Goal: Information Seeking & Learning: Learn about a topic

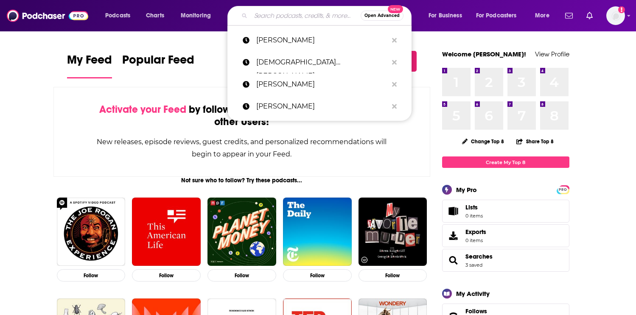
click at [277, 15] on input "Search podcasts, credits, & more..." at bounding box center [306, 16] width 110 height 14
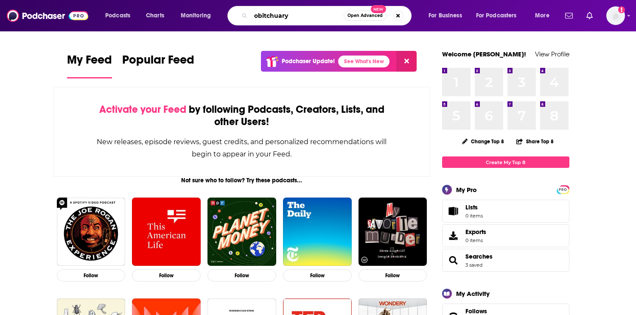
type input "obitchuary"
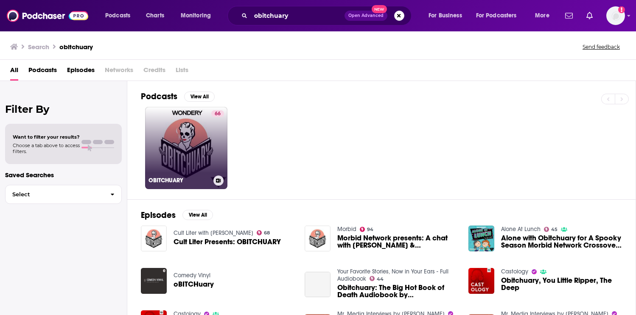
click at [189, 148] on link "66 OBITCHUARY" at bounding box center [186, 148] width 82 height 82
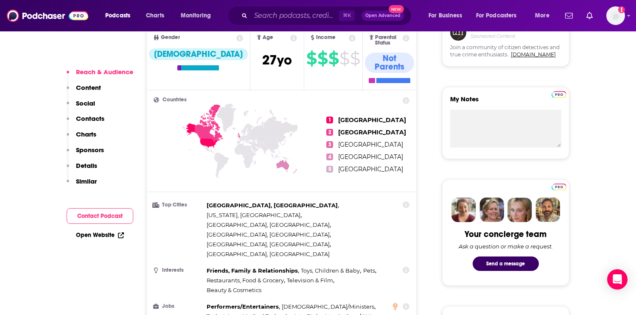
scroll to position [328, 0]
click at [103, 214] on button "Contact Podcast" at bounding box center [100, 216] width 67 height 16
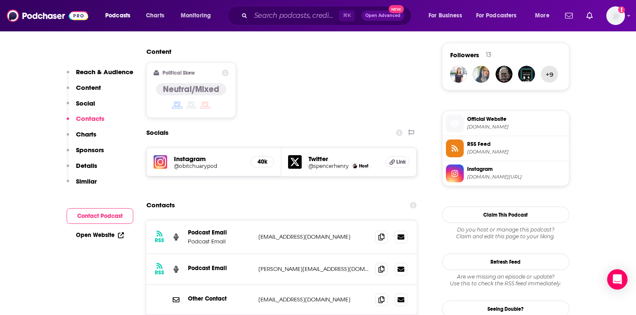
scroll to position [700, 0]
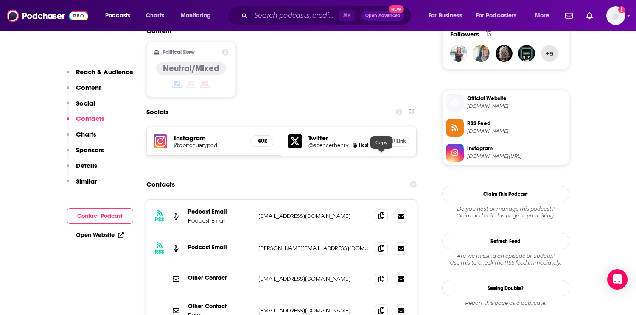
click at [383, 212] on icon at bounding box center [381, 215] width 6 height 7
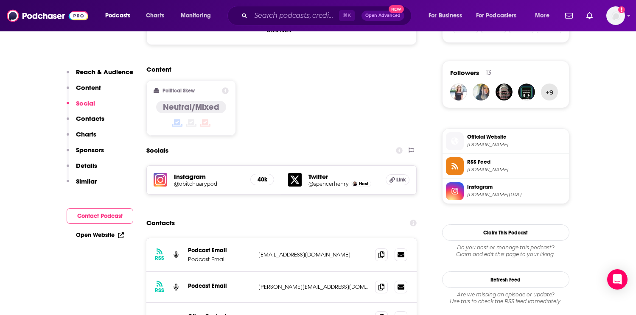
scroll to position [668, 0]
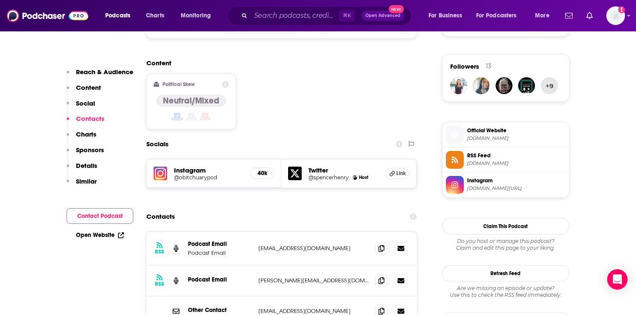
click at [271, 277] on p "spencer@cultliter.com" at bounding box center [313, 280] width 110 height 7
click at [294, 265] on div "RSS Podcast Email spencer@cultliter.com spencer@cultliter.com" at bounding box center [281, 280] width 271 height 31
click at [289, 277] on p "spencer@cultliter.com" at bounding box center [313, 280] width 110 height 7
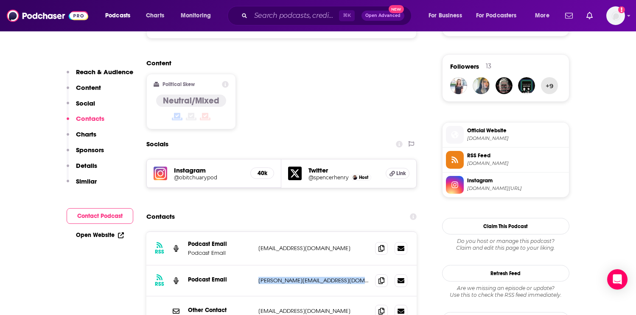
click at [289, 277] on p "spencer@cultliter.com" at bounding box center [313, 280] width 110 height 7
copy div "spencer@cultliter.com spencer@cultliter.com"
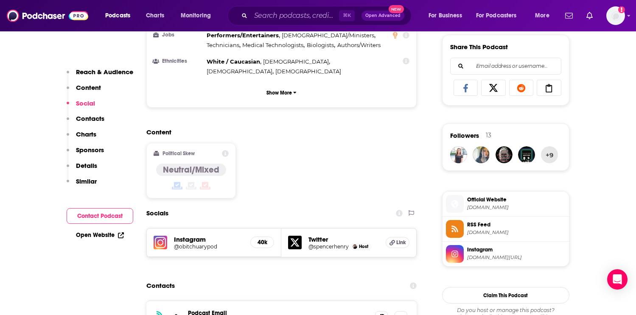
scroll to position [596, 0]
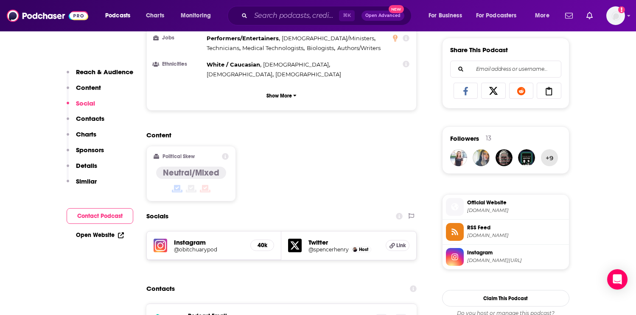
copy div "spencer@cultliter.com spencer@cultliter.com"
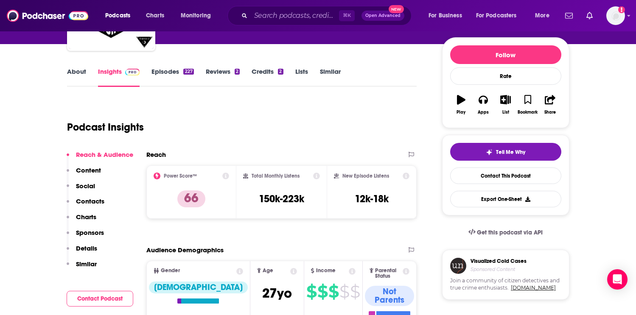
scroll to position [0, 0]
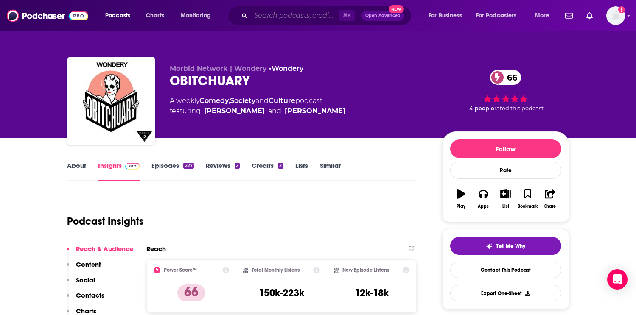
click at [298, 17] on input "Search podcasts, credits, & more..." at bounding box center [295, 16] width 88 height 14
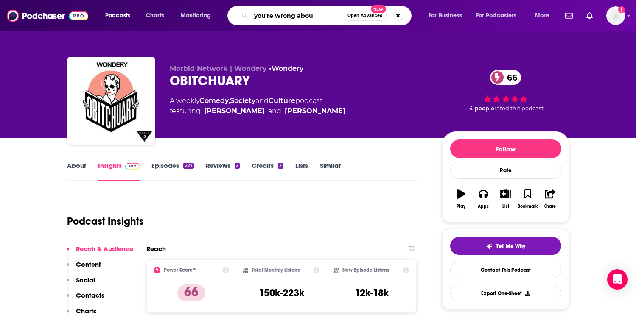
type input "you're wrong about"
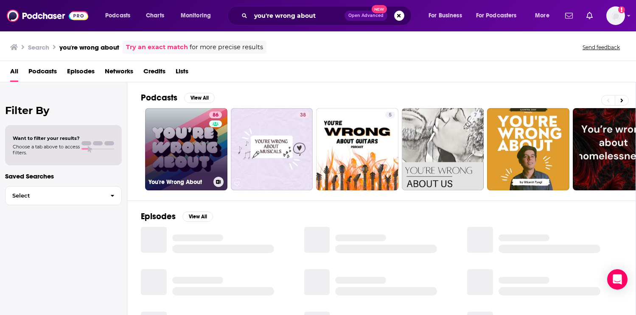
click at [191, 155] on link "86 You're Wrong About" at bounding box center [186, 149] width 82 height 82
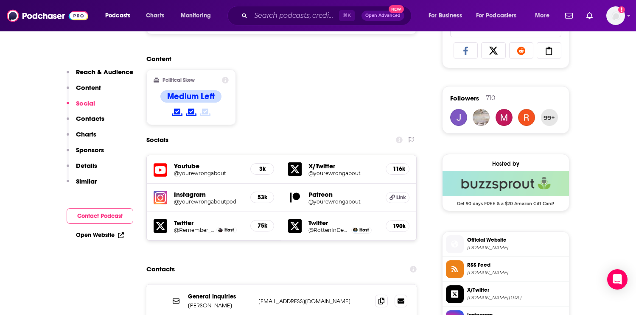
scroll to position [694, 0]
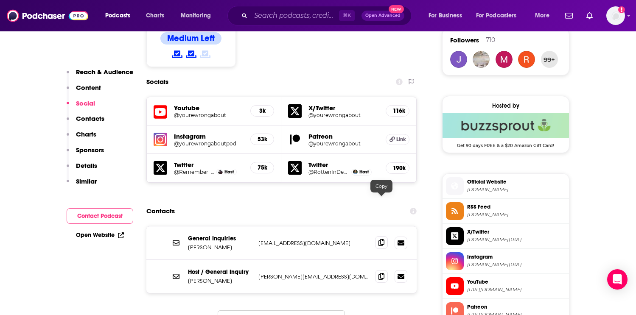
click at [385, 236] on span at bounding box center [381, 242] width 13 height 13
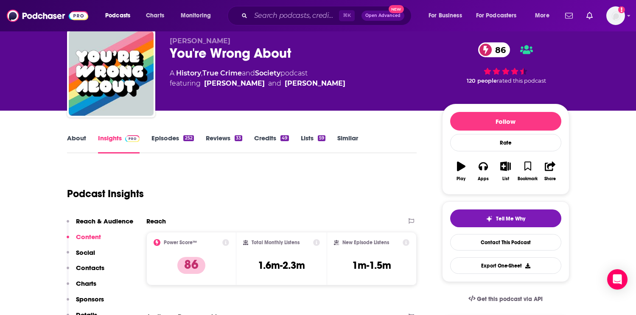
scroll to position [0, 0]
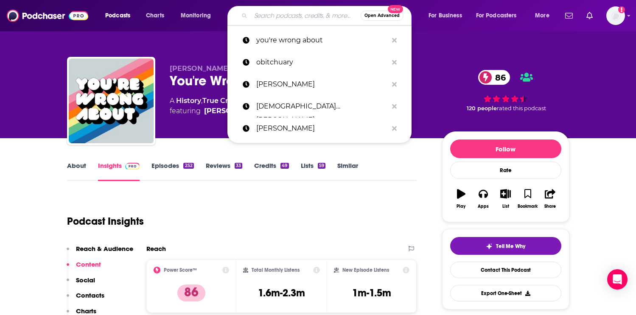
click at [288, 15] on input "Search podcasts, credits, & more..." at bounding box center [306, 16] width 110 height 14
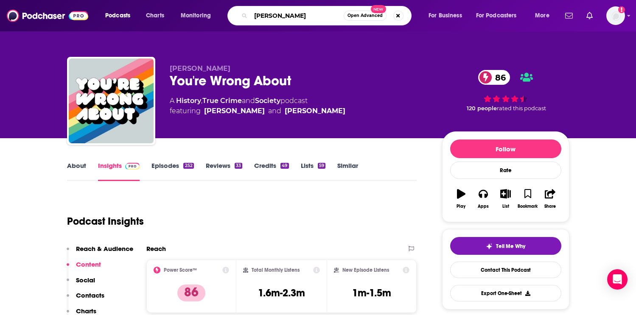
type input "[PERSON_NAME]"
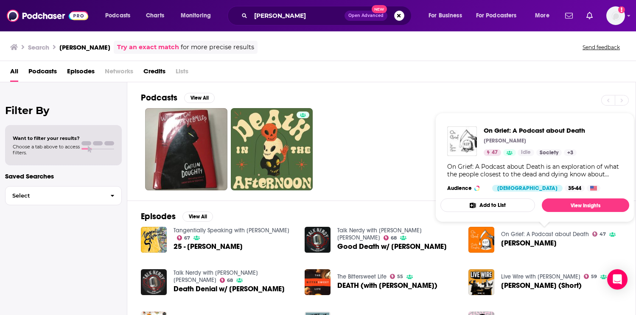
click at [520, 236] on link "On Grief: A Podcast about Death" at bounding box center [545, 234] width 88 height 7
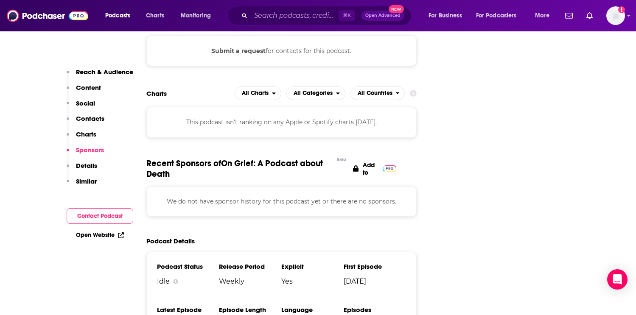
scroll to position [891, 0]
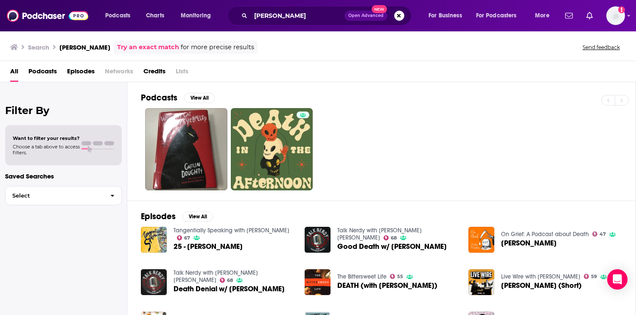
click at [55, 146] on span "Choose a tab above to access filters." at bounding box center [46, 150] width 67 height 12
click at [52, 70] on span "Podcasts" at bounding box center [42, 72] width 28 height 17
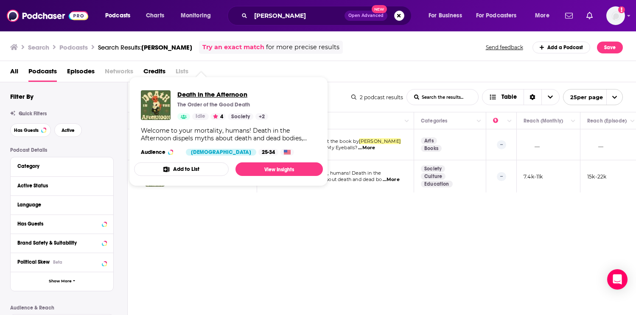
click at [223, 95] on span "Death in the Afternoon" at bounding box center [222, 94] width 91 height 8
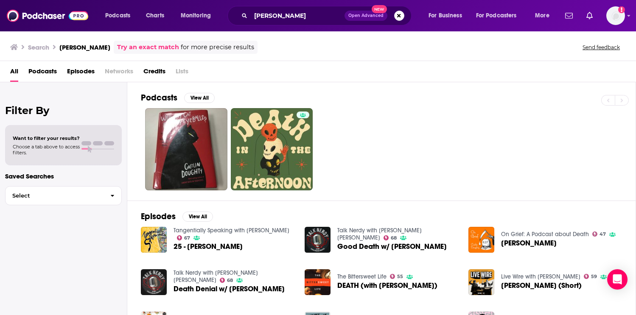
click at [161, 73] on span "Credits" at bounding box center [154, 72] width 22 height 17
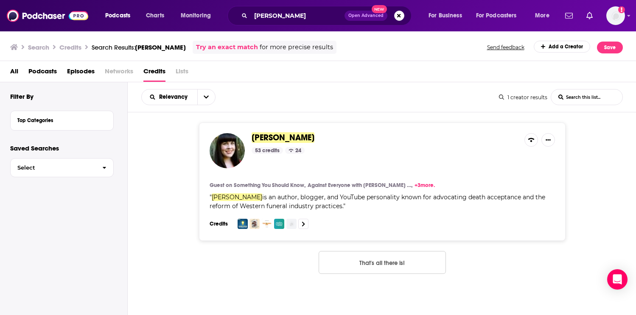
click at [414, 187] on link "+ 3 more." at bounding box center [424, 185] width 20 height 7
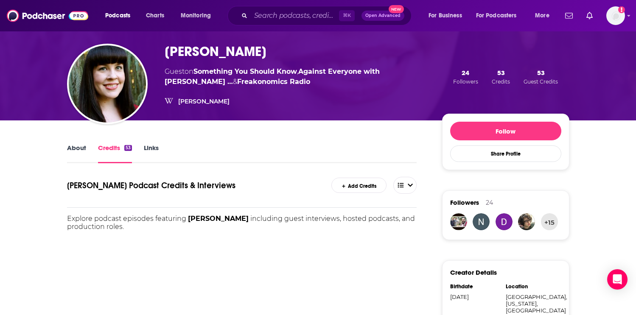
scroll to position [45, 0]
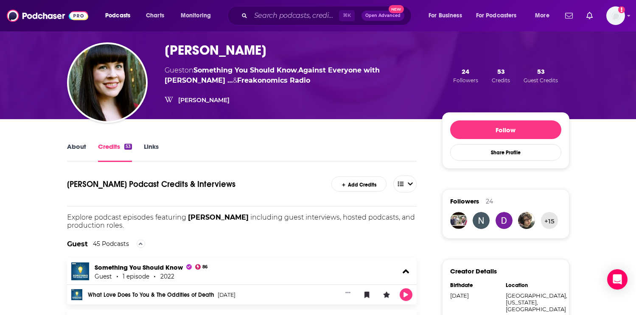
click at [545, 70] on button "53 Guest Credits" at bounding box center [540, 75] width 39 height 17
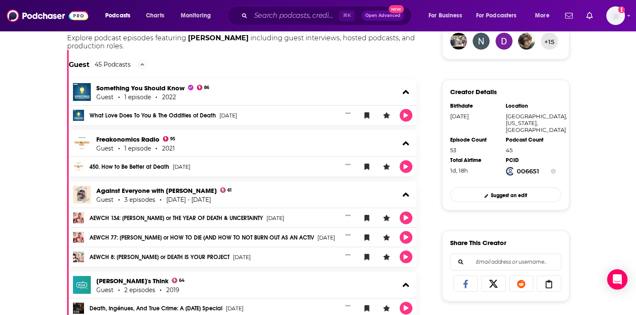
scroll to position [217, 0]
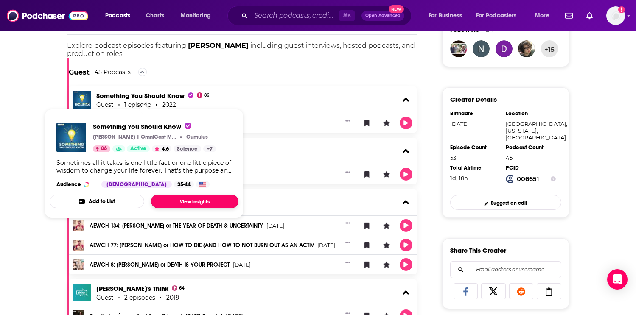
click at [182, 198] on link "View Insights" at bounding box center [194, 202] width 87 height 14
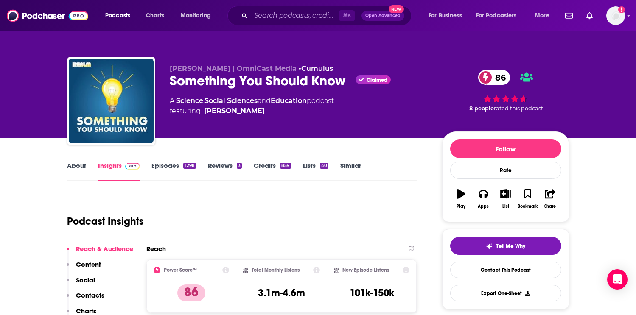
click at [176, 162] on link "Episodes 1298" at bounding box center [173, 172] width 44 height 20
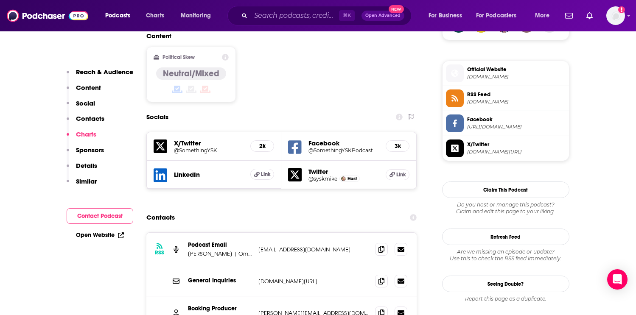
scroll to position [679, 0]
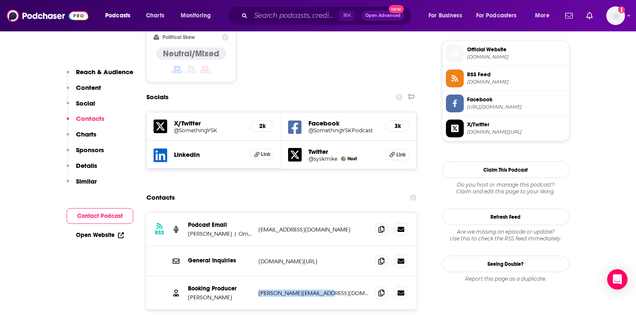
drag, startPoint x: 341, startPoint y: 252, endPoint x: 257, endPoint y: 253, distance: 83.5
click at [257, 277] on div "Booking Producer Joanne McCall joanne@joannemccall.com joanne@joannemccall.com" at bounding box center [281, 293] width 271 height 33
copy p "joanne@joannemccall.com"
click at [299, 226] on p "kwilliams@omnicastmedia.com" at bounding box center [313, 229] width 110 height 7
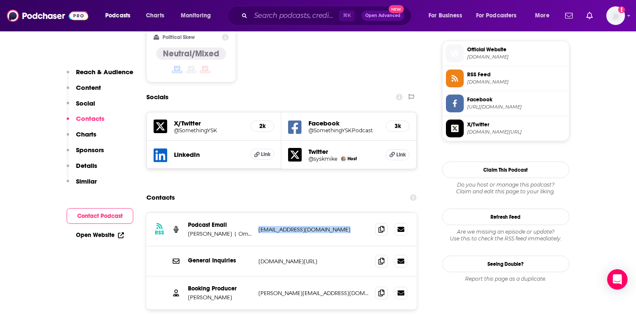
click at [299, 226] on p "kwilliams@omnicastmedia.com" at bounding box center [313, 229] width 110 height 7
copy div "kwilliams@omnicastmedia.com kwilliams@omnicastmedia.com"
click at [233, 230] on p "Mike Carruthers | OmniCastMedia | Cumulus Podcast Network" at bounding box center [220, 233] width 64 height 7
click at [242, 230] on p "Mike Carruthers | OmniCastMedia | Cumulus Podcast Network" at bounding box center [220, 233] width 64 height 7
click at [211, 221] on p "Podcast Email" at bounding box center [220, 224] width 64 height 7
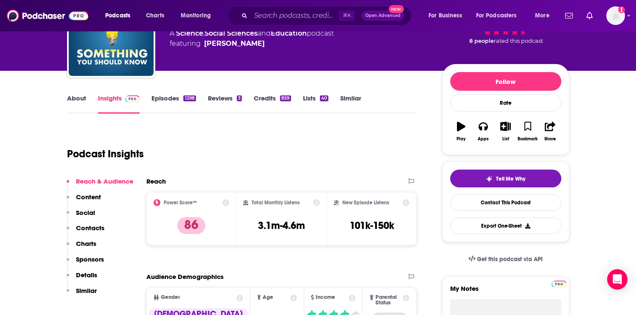
scroll to position [0, 0]
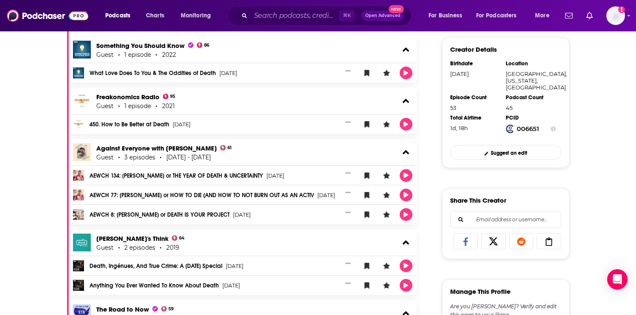
scroll to position [269, 0]
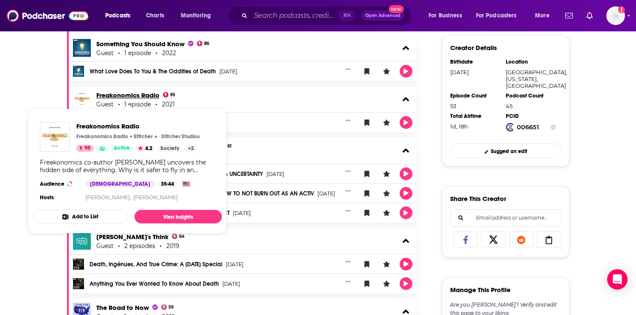
click at [138, 96] on link "Freakonomics Radio" at bounding box center [127, 95] width 63 height 8
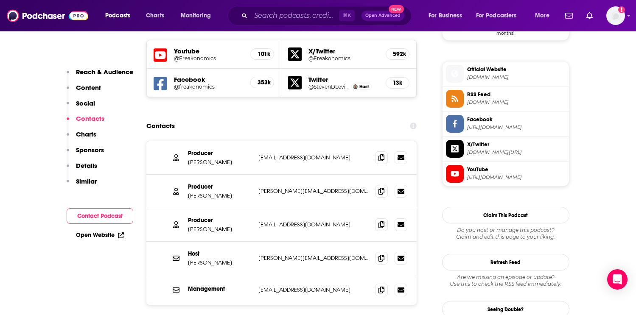
scroll to position [742, 0]
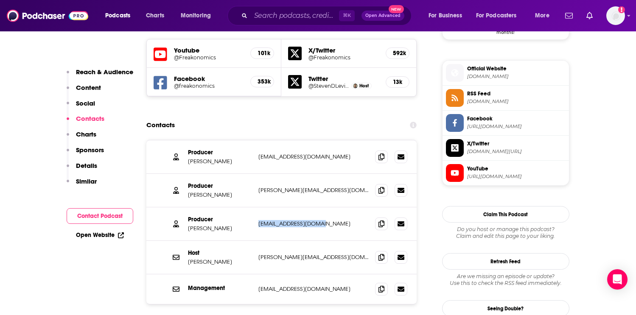
drag, startPoint x: 332, startPoint y: 193, endPoint x: 255, endPoint y: 194, distance: 76.3
click at [255, 207] on div "Producer Zack Lapinski zack@freakonomics.com zack@freakonomics.com" at bounding box center [281, 224] width 271 height 34
copy p "[EMAIL_ADDRESS][DOMAIN_NAME]"
click at [282, 187] on p "[PERSON_NAME][EMAIL_ADDRESS][DOMAIN_NAME]" at bounding box center [313, 190] width 110 height 7
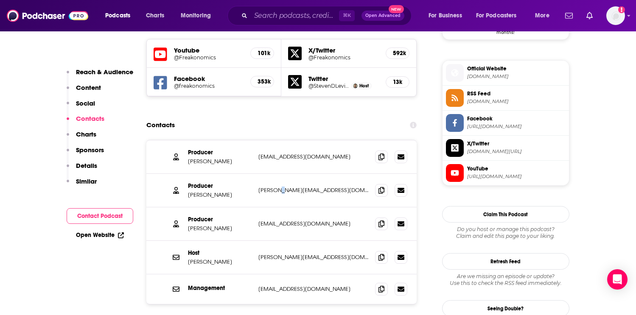
click at [282, 187] on p "[PERSON_NAME][EMAIL_ADDRESS][DOMAIN_NAME]" at bounding box center [313, 190] width 110 height 7
drag, startPoint x: 334, startPoint y: 159, endPoint x: 257, endPoint y: 160, distance: 77.2
click at [257, 174] on div "Producer Rebecca Lee Douglas rebecca@freakonomics.com rebecca@freakonomics.com" at bounding box center [281, 191] width 271 height 34
copy p "[PERSON_NAME][EMAIL_ADDRESS][DOMAIN_NAME]"
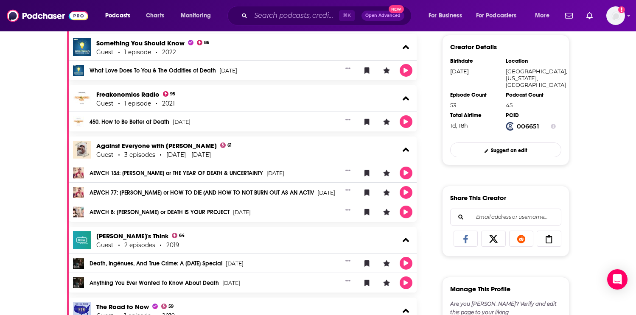
scroll to position [269, 0]
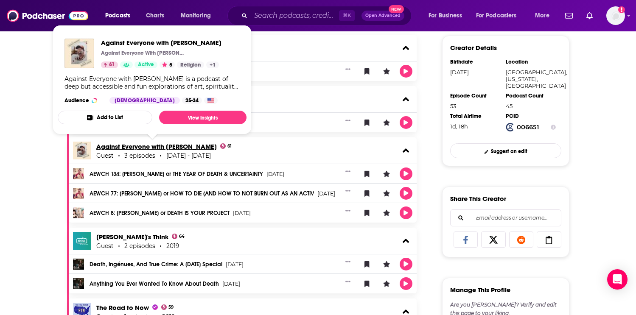
click at [179, 148] on link "Against Everyone with [PERSON_NAME]" at bounding box center [156, 146] width 120 height 8
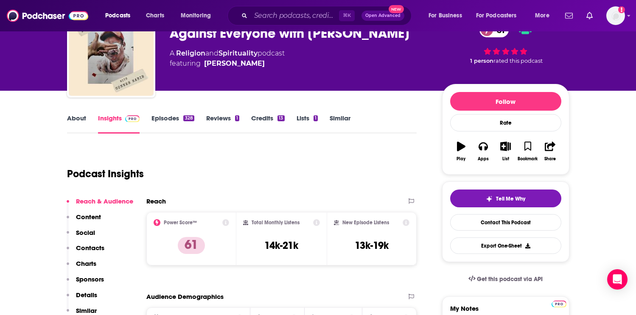
scroll to position [45, 0]
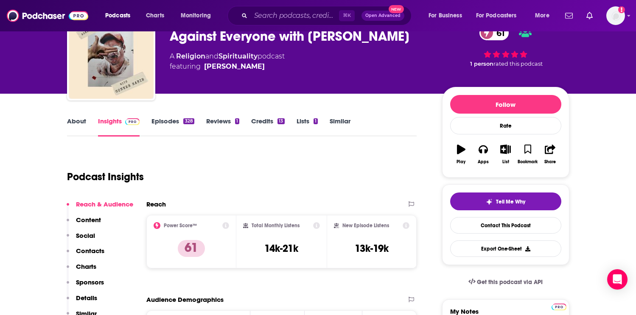
click at [164, 120] on link "Episodes 328" at bounding box center [172, 127] width 42 height 20
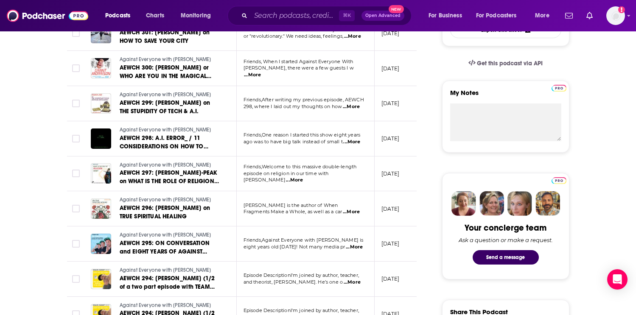
scroll to position [266, 0]
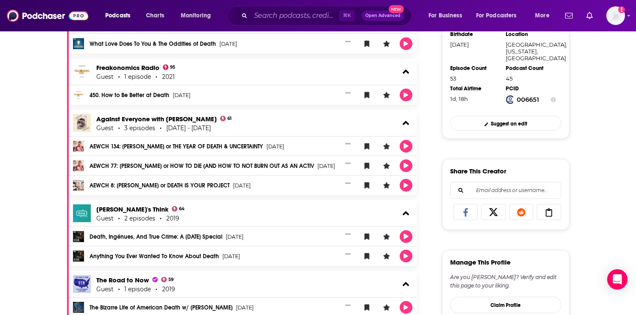
scroll to position [300, 0]
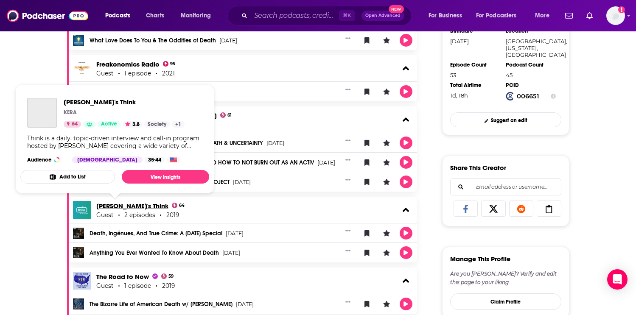
click at [118, 206] on link "[PERSON_NAME]'s Think" at bounding box center [132, 206] width 72 height 8
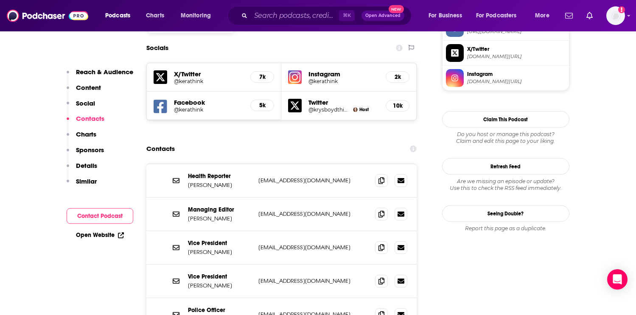
scroll to position [757, 0]
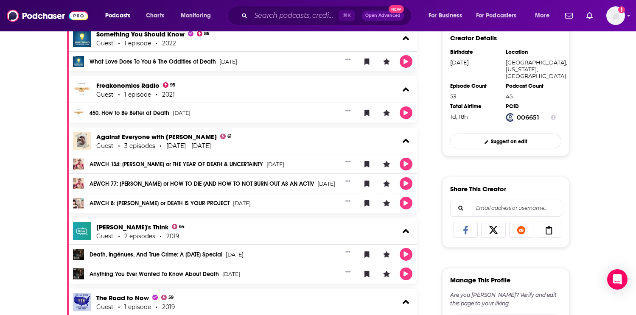
scroll to position [269, 0]
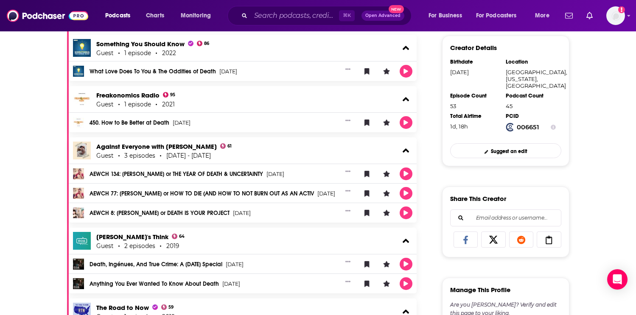
click at [109, 173] on link "AEWCH 134: [PERSON_NAME] or THE YEAR OF DEATH & UNCERTAINTY" at bounding box center [175, 174] width 173 height 6
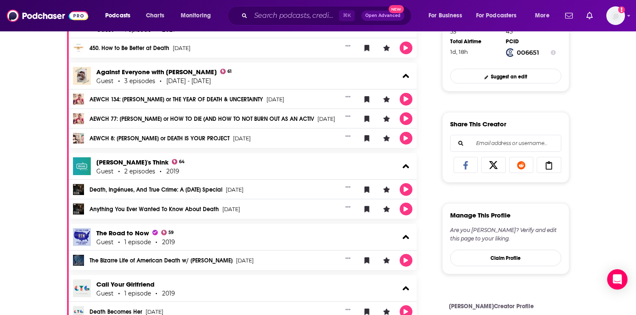
scroll to position [374, 0]
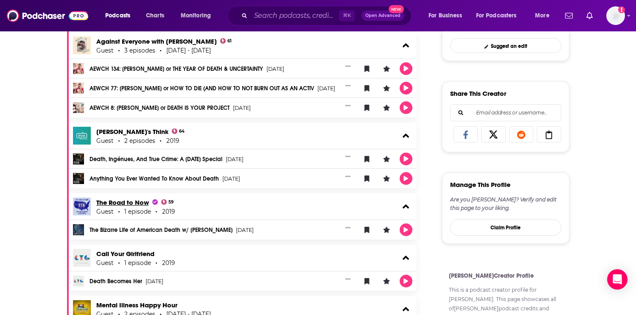
click at [120, 204] on span "The Road to Now" at bounding box center [126, 202] width 61 height 8
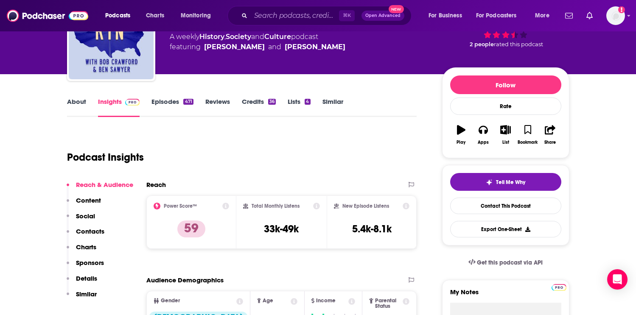
scroll to position [63, 0]
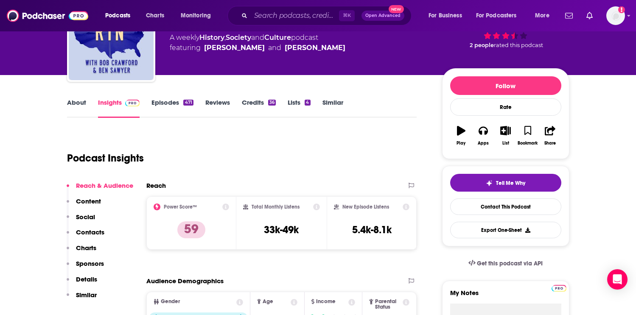
click at [166, 103] on link "Episodes 471" at bounding box center [172, 108] width 42 height 20
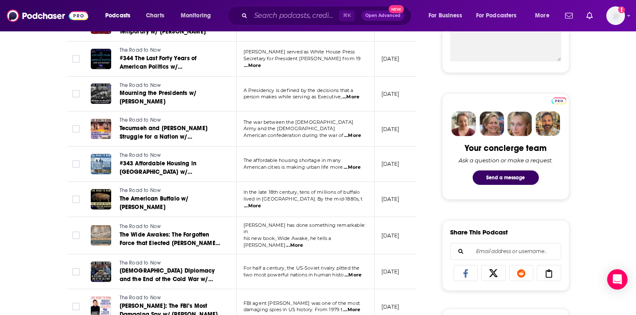
scroll to position [354, 0]
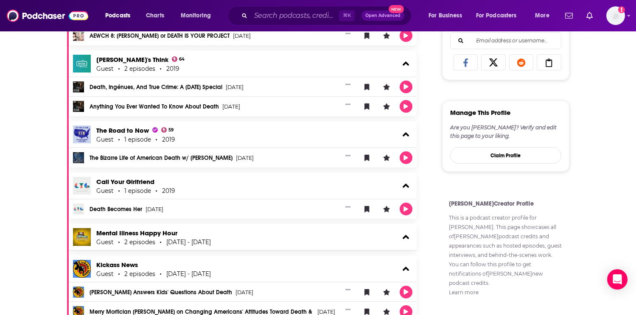
scroll to position [447, 0]
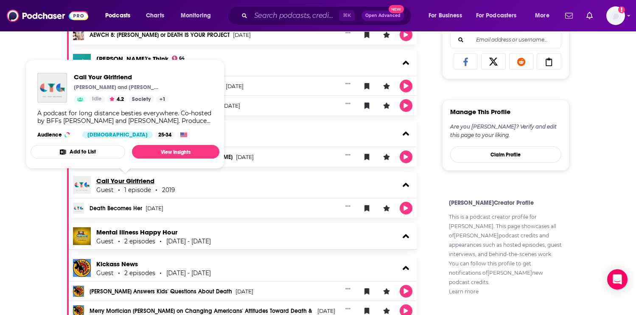
click at [105, 183] on link "Call Your Girlfriend" at bounding box center [125, 181] width 58 height 8
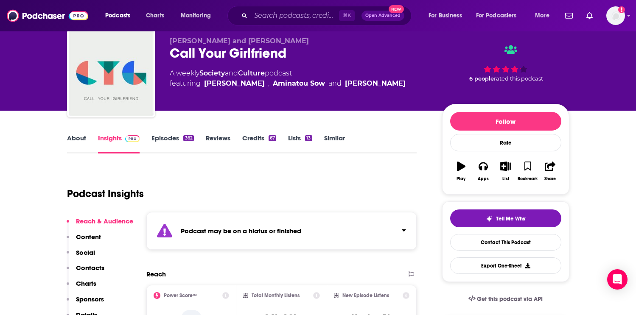
scroll to position [30, 0]
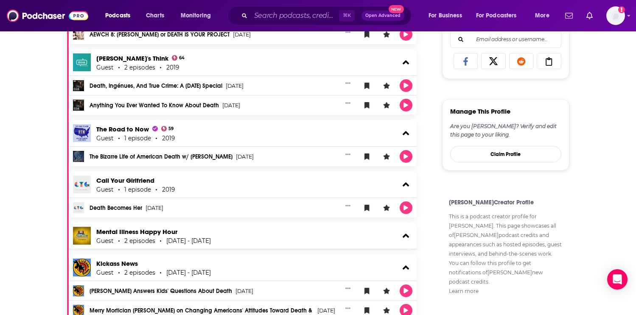
scroll to position [459, 0]
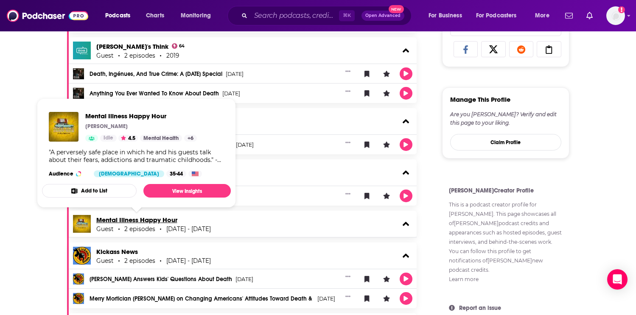
click at [142, 222] on link "Mental Illness Happy Hour" at bounding box center [136, 220] width 81 height 8
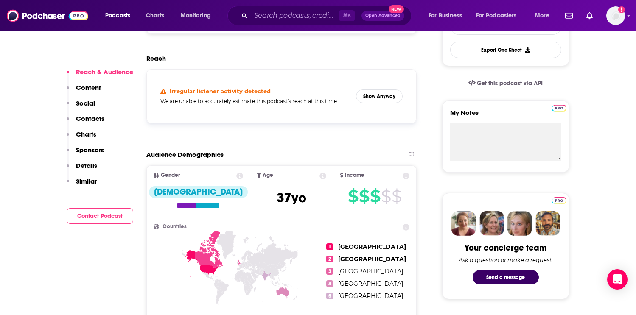
scroll to position [64, 0]
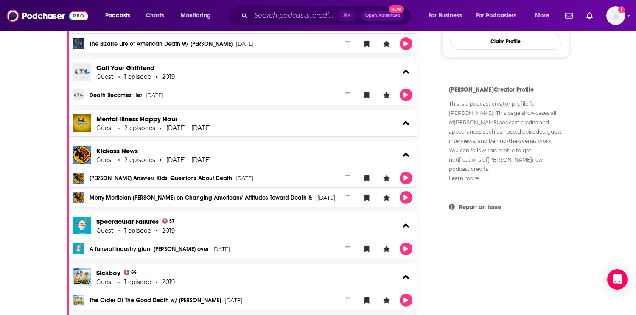
scroll to position [561, 0]
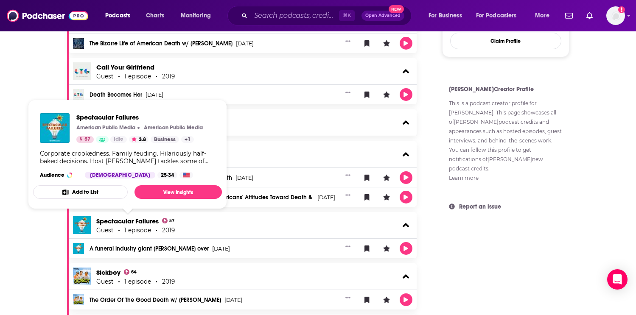
click at [134, 223] on link "Spectacular Failures" at bounding box center [127, 221] width 62 height 8
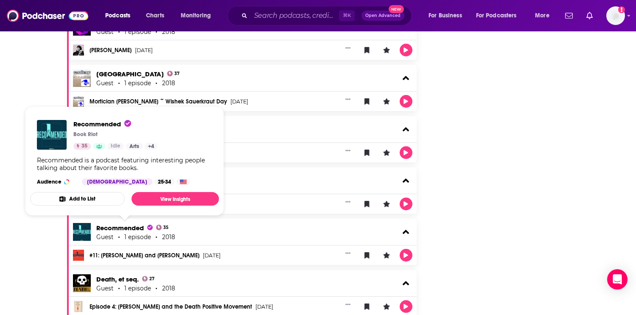
scroll to position [955, 0]
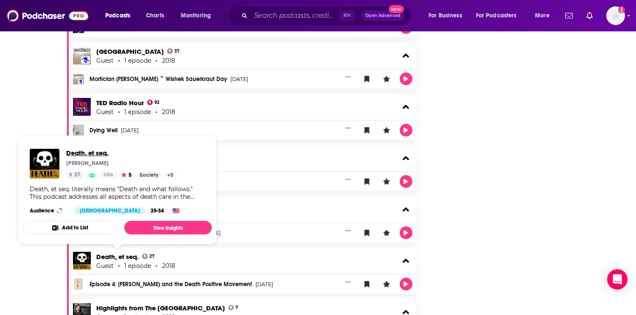
click at [81, 155] on span "Death, et seq." at bounding box center [121, 153] width 110 height 8
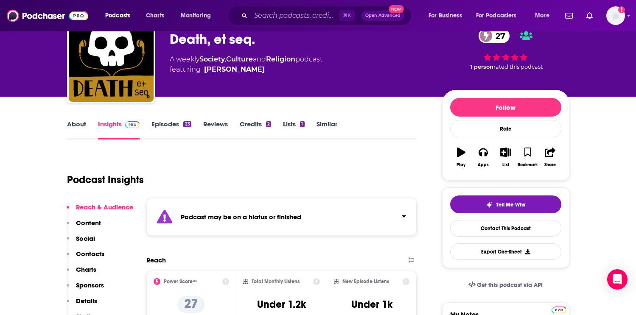
scroll to position [31, 0]
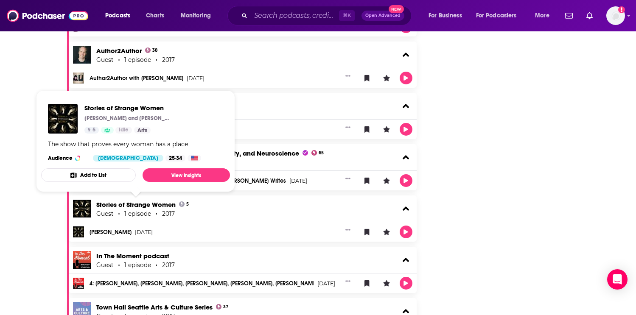
scroll to position [1434, 0]
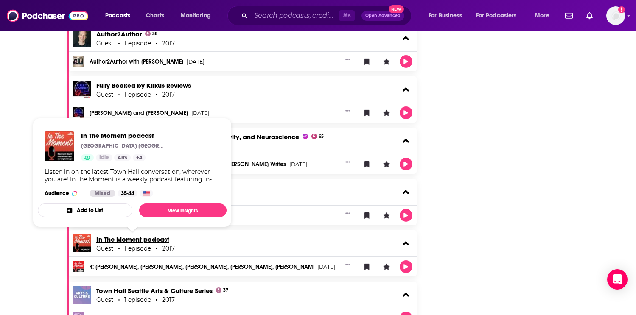
click at [151, 238] on link "In The Moment podcast" at bounding box center [132, 239] width 73 height 8
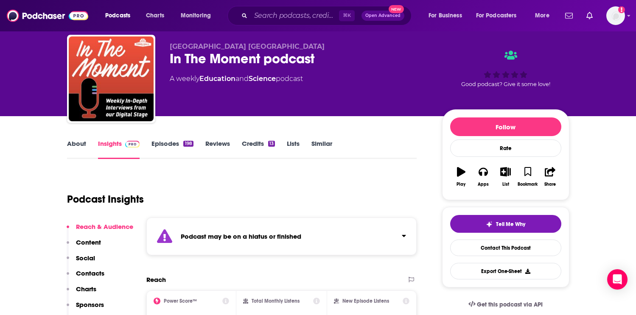
scroll to position [28, 0]
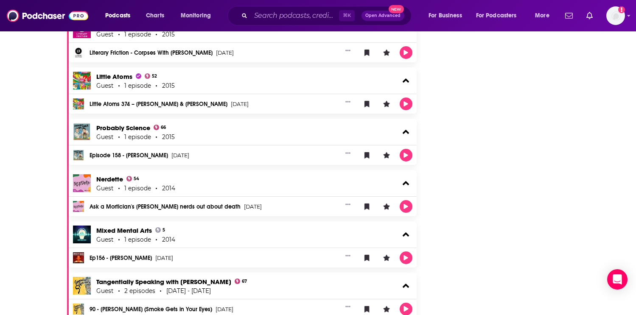
scroll to position [2360, 0]
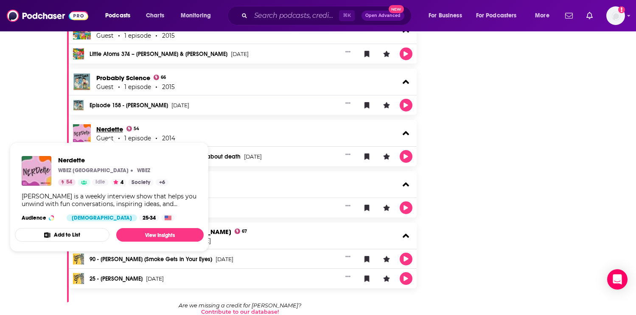
click at [106, 127] on link "Nerdette" at bounding box center [109, 129] width 27 height 8
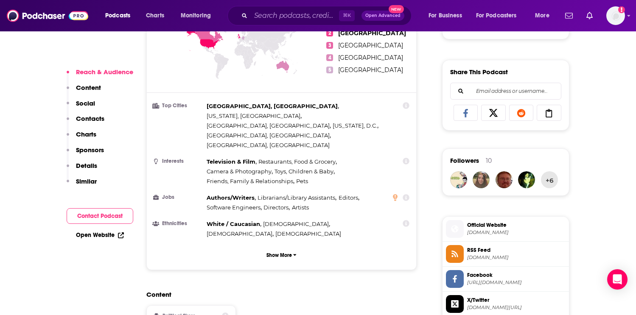
scroll to position [581, 0]
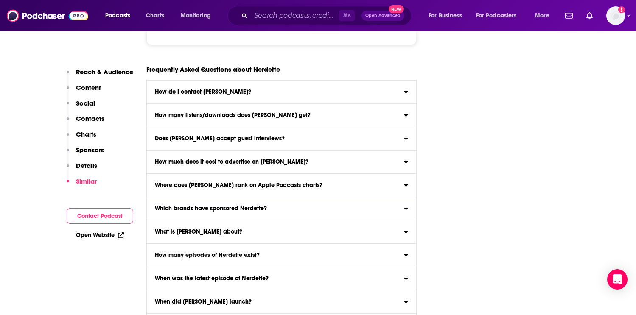
scroll to position [4669, 0]
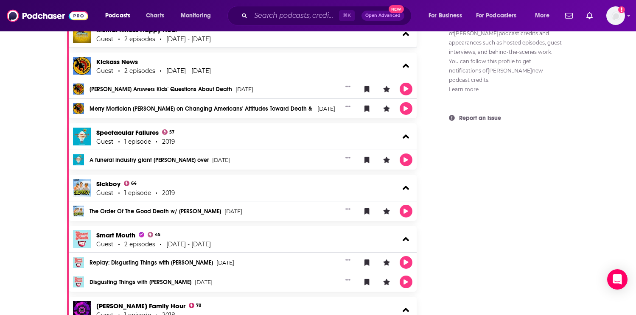
scroll to position [624, 0]
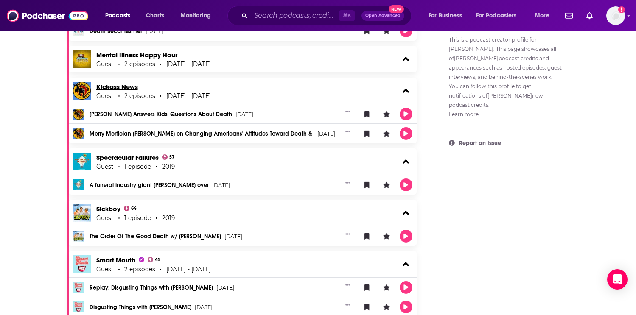
click at [112, 87] on link "Kickass News" at bounding box center [117, 87] width 42 height 8
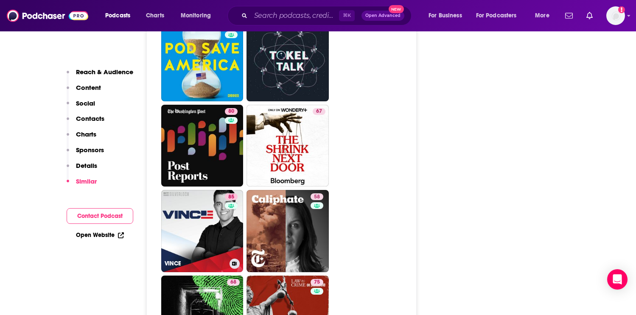
scroll to position [2761, 0]
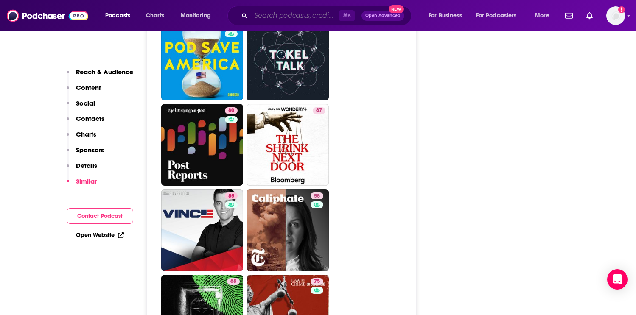
click at [267, 14] on input "Search podcasts, credits, & more..." at bounding box center [295, 16] width 88 height 14
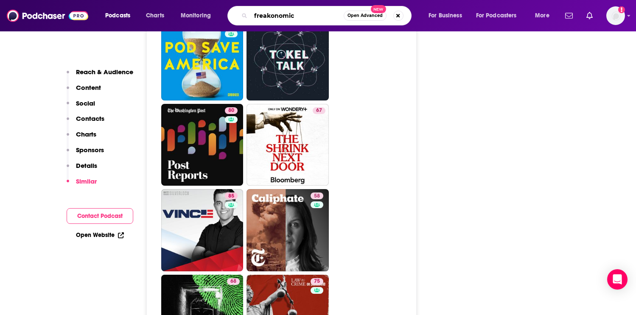
type input "freakonomics"
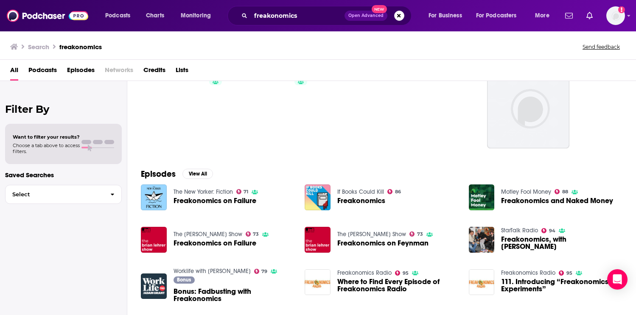
scroll to position [43, 0]
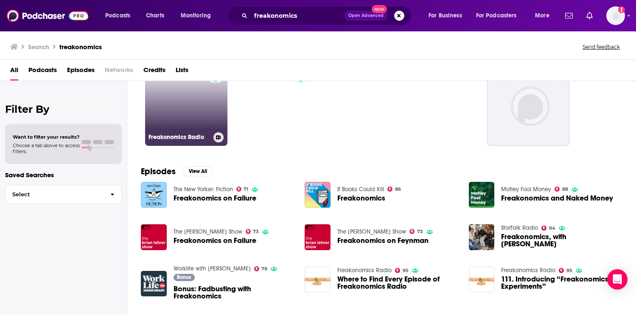
click at [182, 104] on link "95 Freakonomics Radio" at bounding box center [186, 105] width 82 height 82
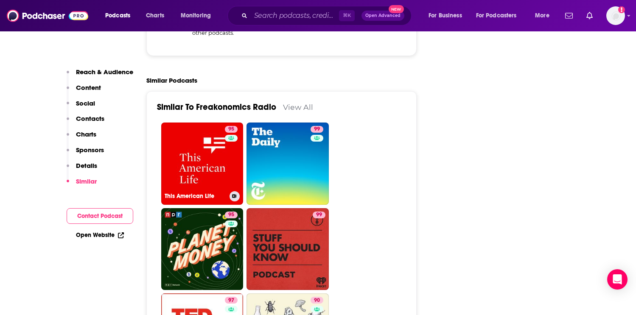
scroll to position [1933, 0]
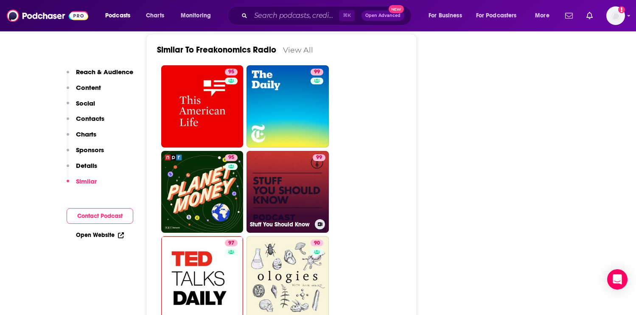
click at [277, 182] on link "99 Stuff You Should Know" at bounding box center [287, 192] width 82 height 82
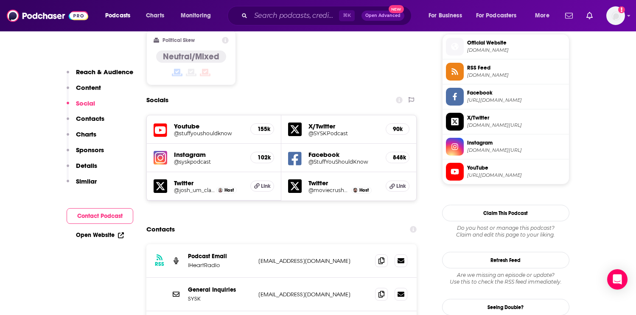
scroll to position [824, 0]
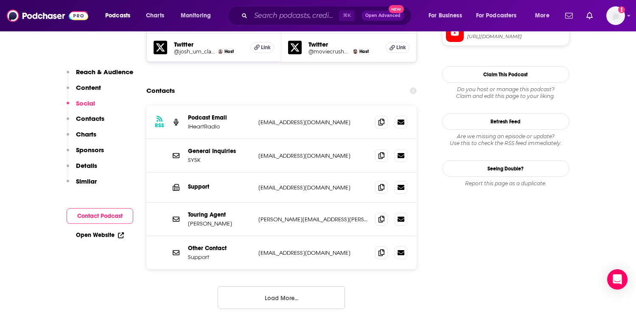
click at [276, 152] on p "[EMAIL_ADDRESS][DOMAIN_NAME]" at bounding box center [313, 155] width 110 height 7
click at [277, 119] on p "[EMAIL_ADDRESS][DOMAIN_NAME]" at bounding box center [313, 122] width 110 height 7
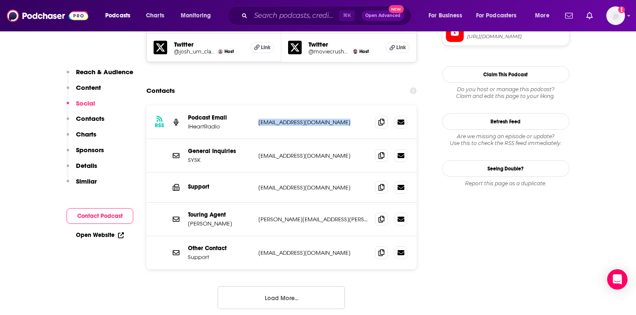
click at [277, 119] on p "[EMAIL_ADDRESS][DOMAIN_NAME]" at bounding box center [313, 122] width 110 height 7
copy div "[EMAIL_ADDRESS][DOMAIN_NAME] [EMAIL_ADDRESS][DOMAIN_NAME]"
click at [279, 286] on button "Load More..." at bounding box center [281, 297] width 127 height 23
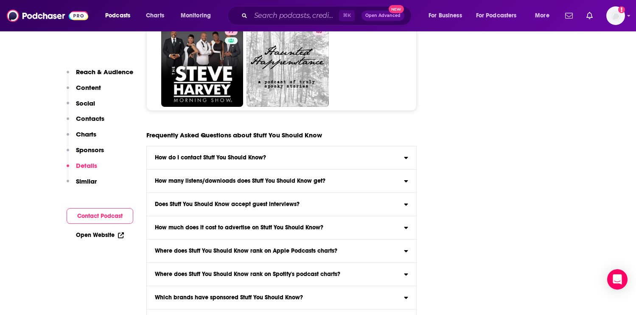
scroll to position [4587, 0]
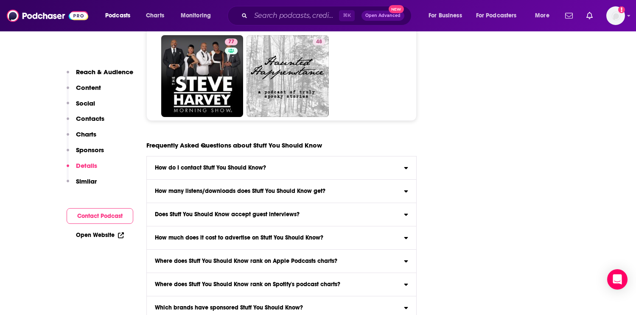
click at [404, 163] on icon at bounding box center [406, 166] width 4 height 7
click at [0, 0] on input "How do I contact Stuff You Should Know? Click here to view contact information …" at bounding box center [0, 0] width 0 height 0
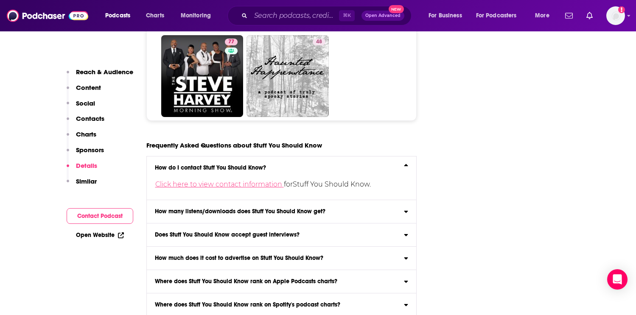
click at [245, 180] on link "Click here to view contact information" at bounding box center [219, 184] width 128 height 8
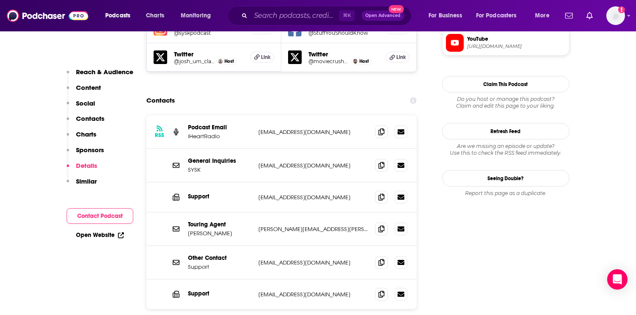
scroll to position [814, 0]
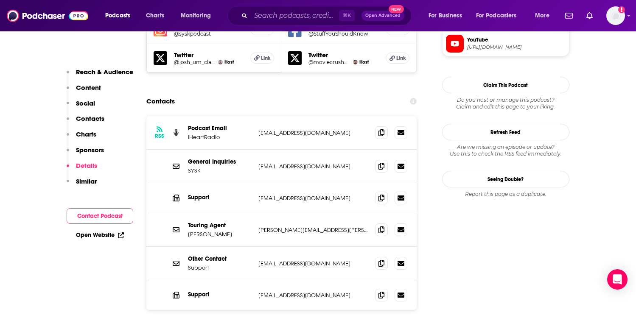
click at [278, 129] on p "[EMAIL_ADDRESS][DOMAIN_NAME]" at bounding box center [313, 132] width 110 height 7
copy div "[EMAIL_ADDRESS][DOMAIN_NAME] [EMAIL_ADDRESS][DOMAIN_NAME]"
click at [282, 195] on p "[EMAIL_ADDRESS][DOMAIN_NAME]" at bounding box center [313, 198] width 110 height 7
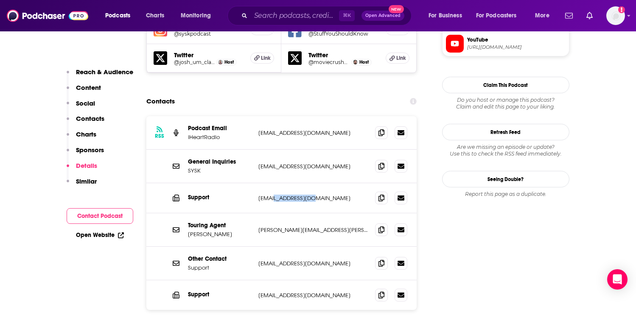
click at [282, 195] on p "[EMAIL_ADDRESS][DOMAIN_NAME]" at bounding box center [313, 198] width 110 height 7
copy div "[EMAIL_ADDRESS][DOMAIN_NAME] [EMAIL_ADDRESS][DOMAIN_NAME]"
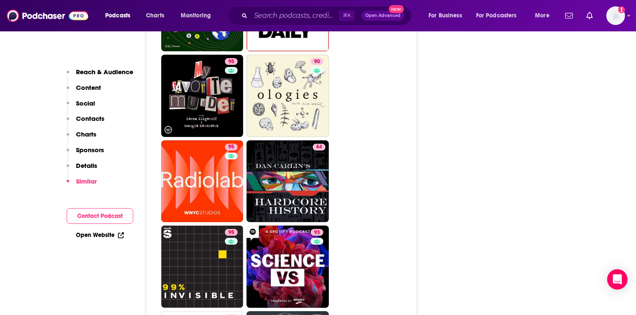
scroll to position [2123, 0]
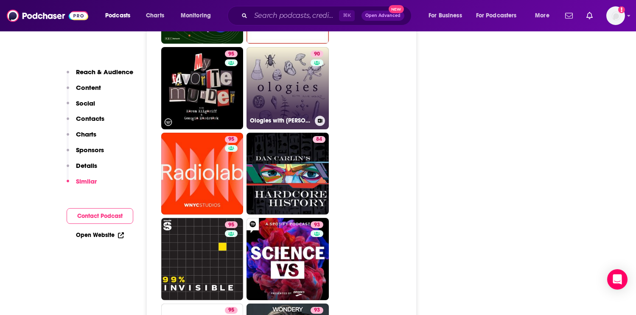
click at [292, 74] on link "90 Ologies with [PERSON_NAME]" at bounding box center [287, 88] width 82 height 82
type input "[URL][DOMAIN_NAME][PERSON_NAME]"
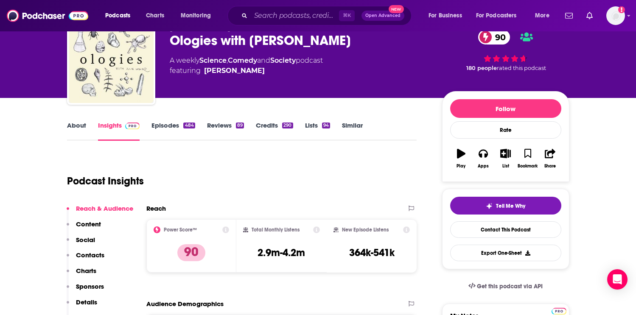
scroll to position [36, 0]
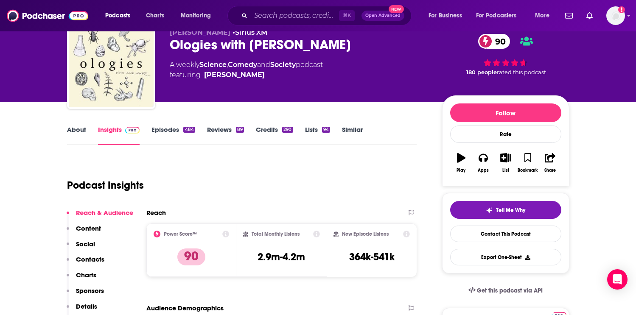
click at [173, 128] on link "Episodes 484" at bounding box center [172, 136] width 43 height 20
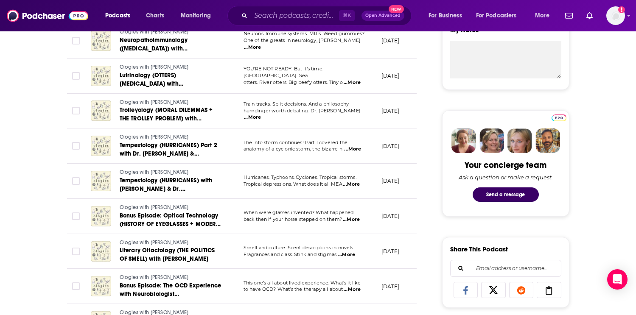
scroll to position [332, 0]
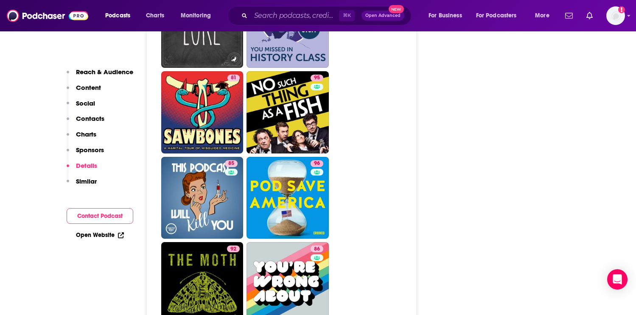
scroll to position [2527, 0]
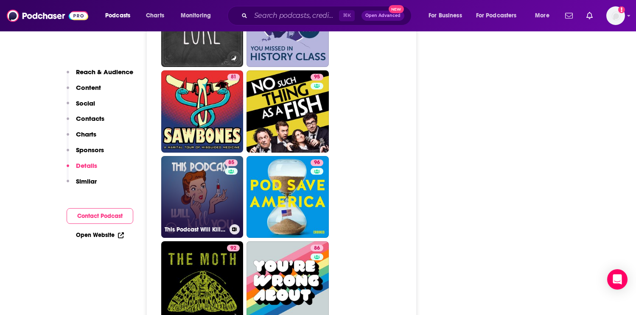
click at [204, 202] on link "85 This Podcast Will Kill You" at bounding box center [202, 197] width 82 height 82
type input "[URL][DOMAIN_NAME]"
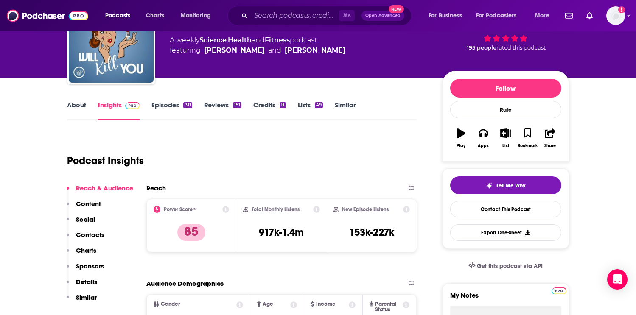
scroll to position [45, 0]
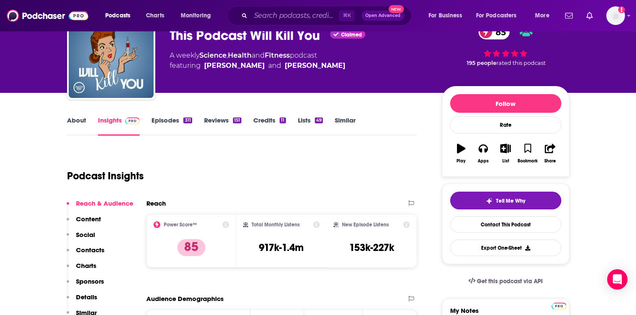
click at [169, 120] on link "Episodes 311" at bounding box center [171, 126] width 40 height 20
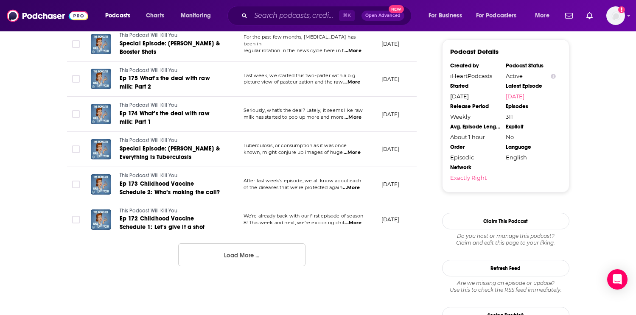
scroll to position [878, 0]
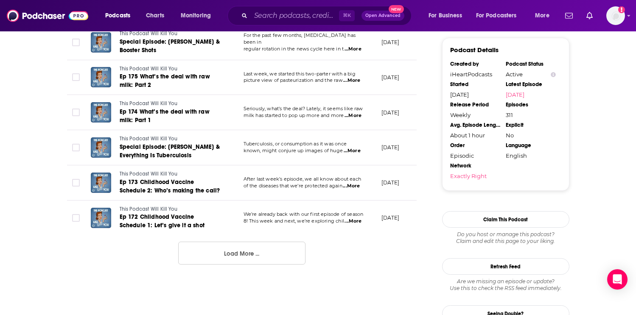
click at [275, 243] on button "Load More ..." at bounding box center [241, 253] width 127 height 23
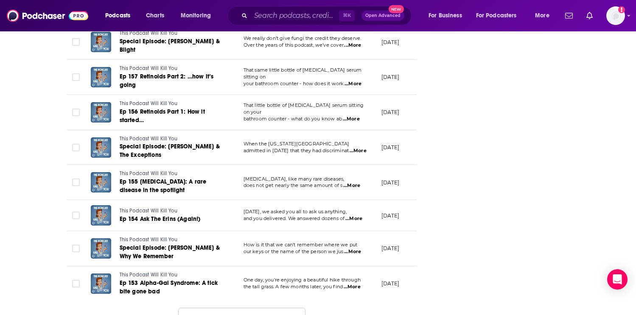
scroll to position [1669, 0]
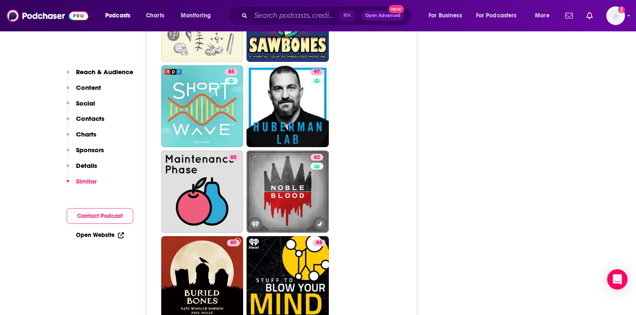
scroll to position [2030, 0]
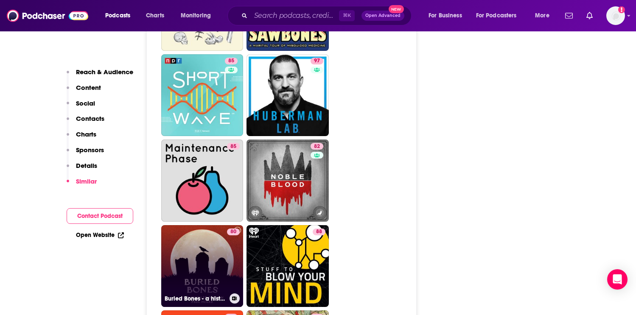
click at [181, 269] on link "80 Buried Bones - a historical true crime podcast with [PERSON_NAME] and [PERSO…" at bounding box center [202, 266] width 82 height 82
type input "[URL][DOMAIN_NAME]"
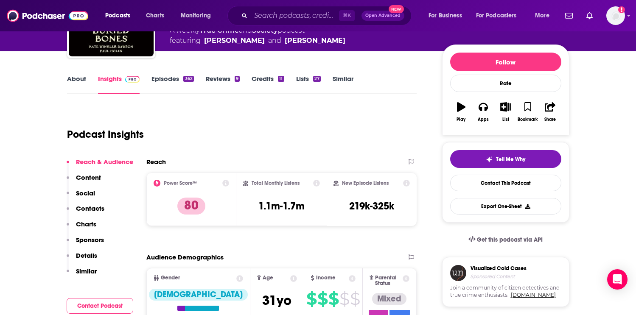
scroll to position [73, 0]
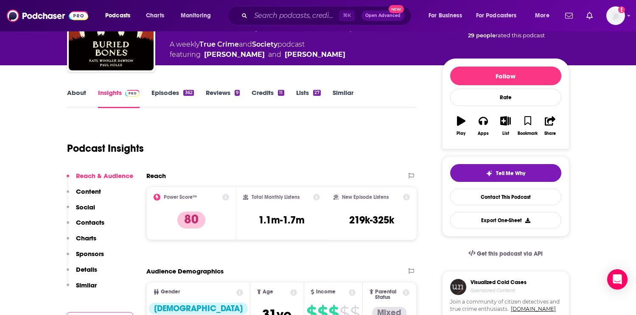
click at [170, 92] on link "Episodes 362" at bounding box center [172, 99] width 42 height 20
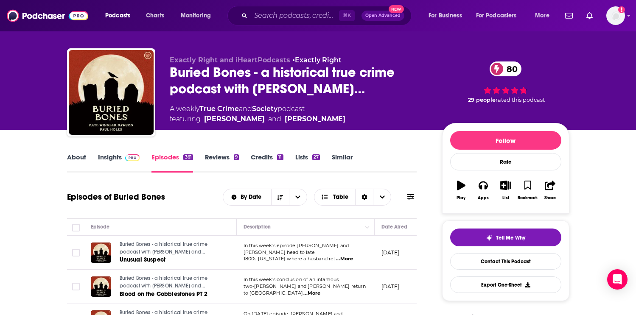
scroll to position [17, 0]
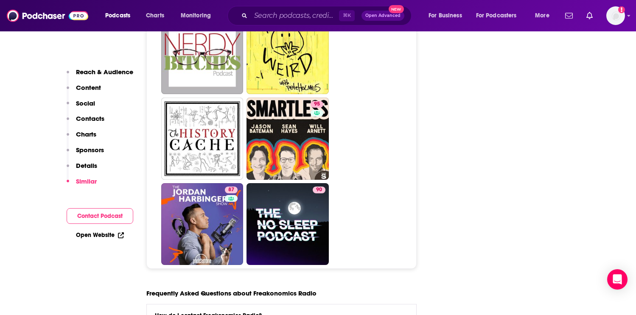
scroll to position [4358, 0]
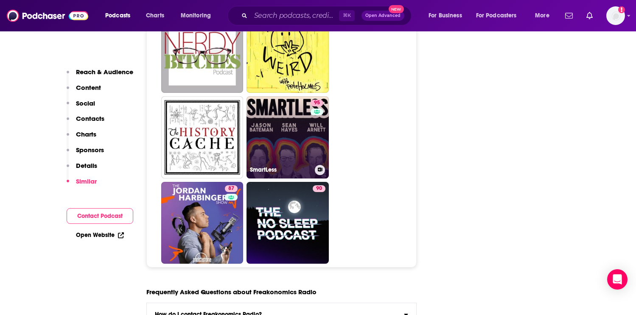
click at [300, 142] on link "95 SmartLess" at bounding box center [287, 137] width 82 height 82
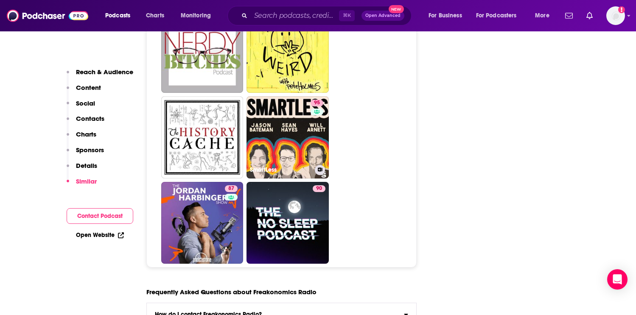
type input "[URL][DOMAIN_NAME]"
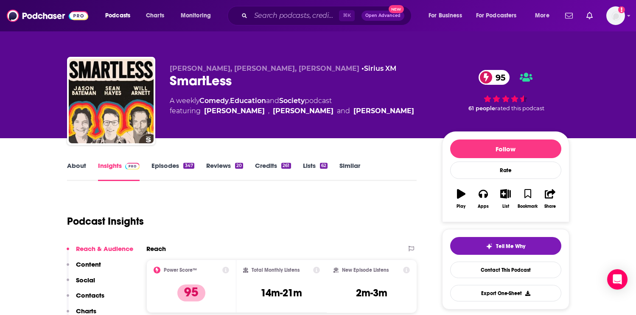
click at [169, 165] on link "Episodes 347" at bounding box center [172, 172] width 42 height 20
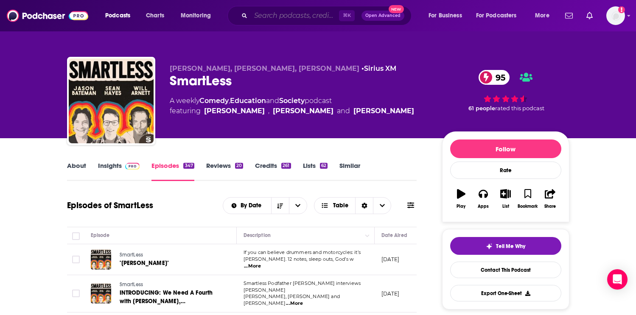
click at [293, 11] on input "Search podcasts, credits, & more..." at bounding box center [295, 16] width 88 height 14
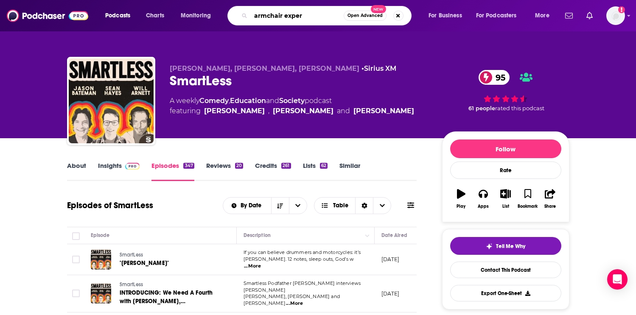
type input "armchair expert"
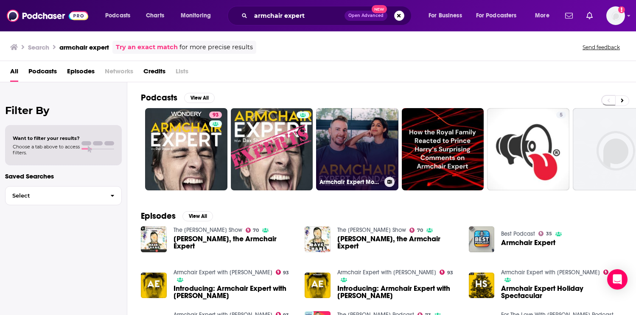
click at [359, 141] on link "Armchair Expert Mondays with [PERSON_NAME]" at bounding box center [357, 149] width 82 height 82
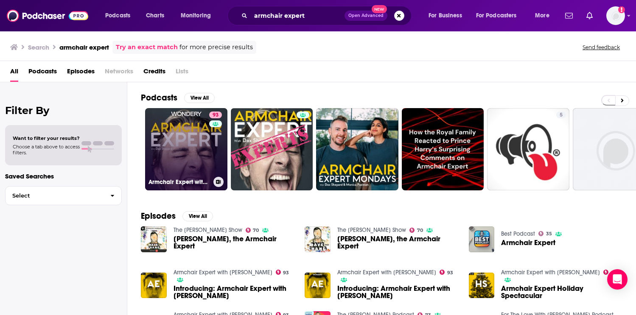
click at [167, 135] on link "93 Armchair Expert with [PERSON_NAME]" at bounding box center [186, 149] width 82 height 82
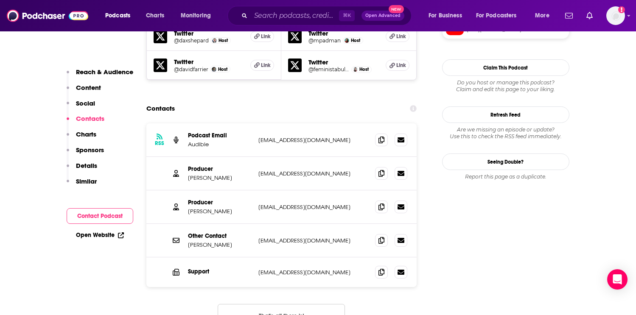
scroll to position [828, 0]
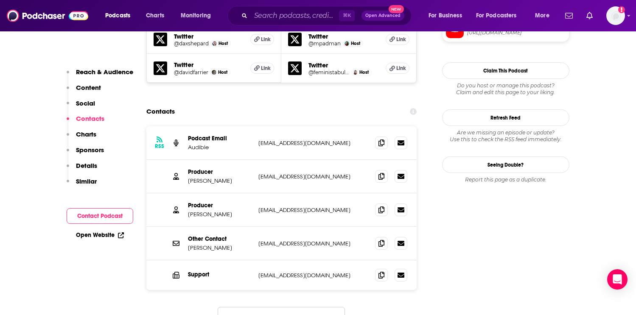
click at [295, 173] on p "[EMAIL_ADDRESS][DOMAIN_NAME]" at bounding box center [313, 176] width 110 height 7
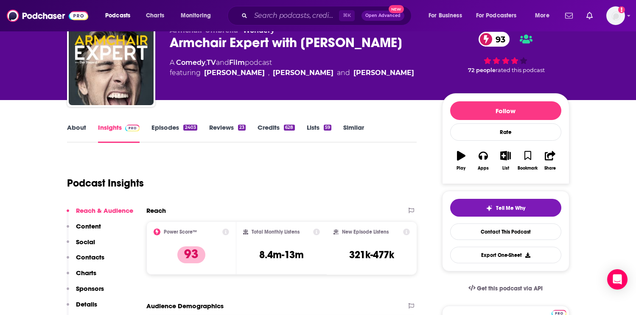
scroll to position [31, 0]
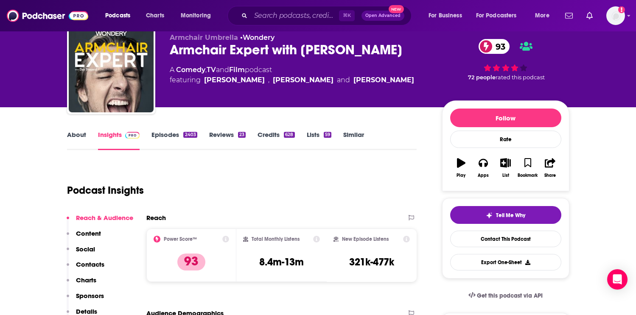
click at [168, 132] on link "Episodes 2403" at bounding box center [173, 141] width 45 height 20
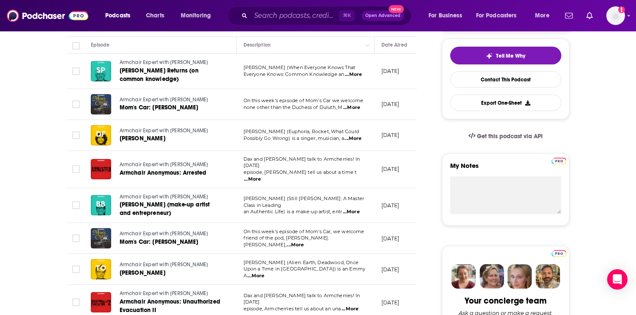
scroll to position [192, 0]
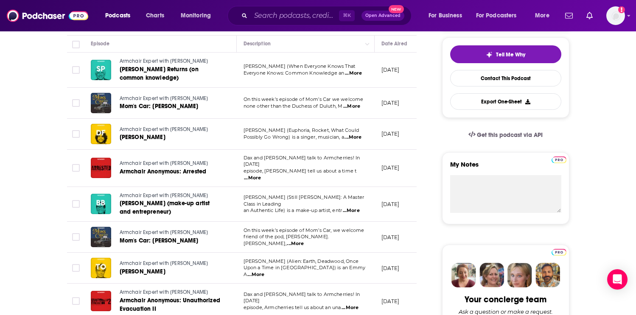
click at [304, 240] on span "...More" at bounding box center [295, 243] width 17 height 7
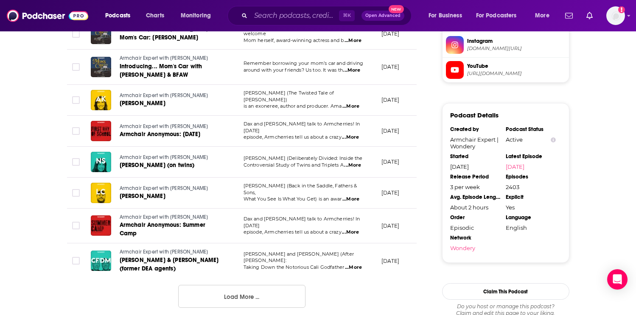
scroll to position [787, 0]
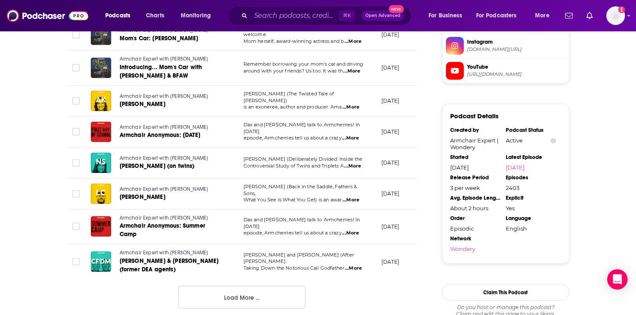
click at [266, 288] on button "Load More ..." at bounding box center [241, 297] width 127 height 23
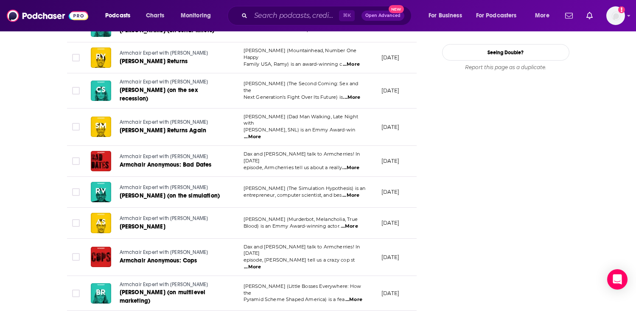
scroll to position [1121, 0]
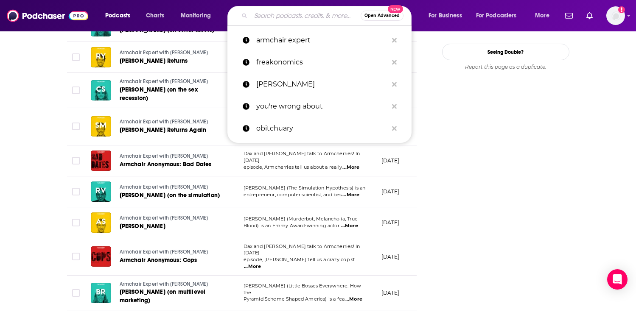
click at [283, 18] on input "Search podcasts, credits, & more..." at bounding box center [306, 16] width 110 height 14
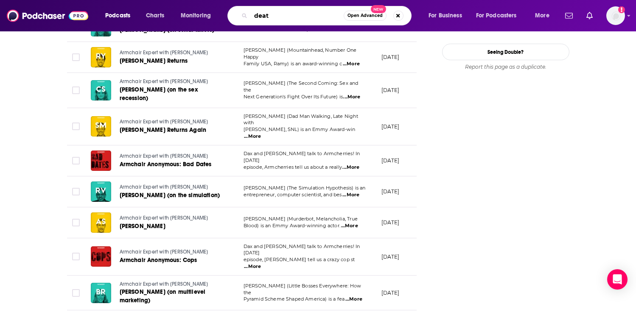
type input "death"
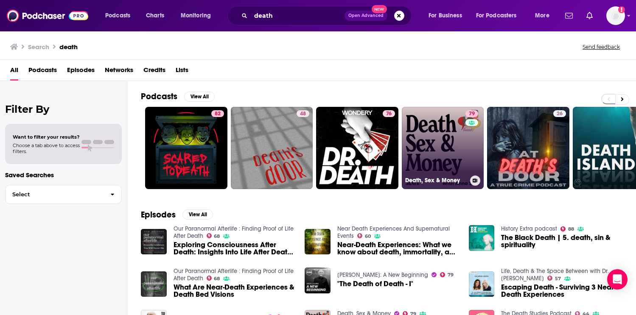
click at [439, 141] on link "79 Death, Sex & Money" at bounding box center [443, 148] width 82 height 82
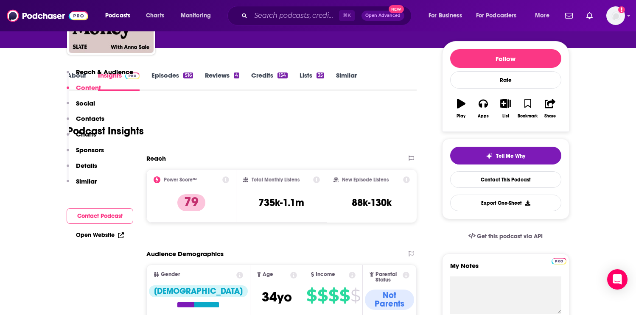
scroll to position [45, 0]
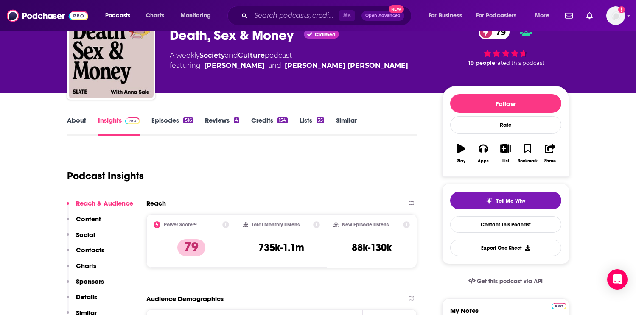
click at [166, 120] on link "Episodes 516" at bounding box center [171, 126] width 41 height 20
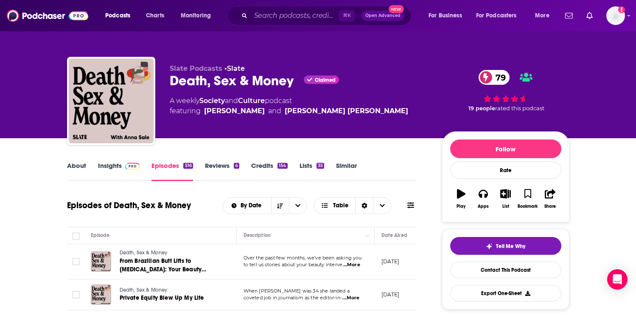
click at [357, 301] on span "...More" at bounding box center [350, 298] width 17 height 7
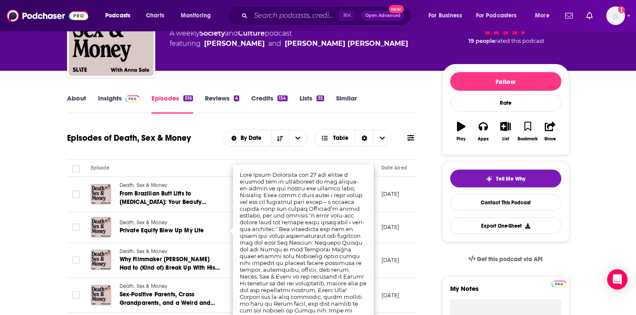
scroll to position [68, 0]
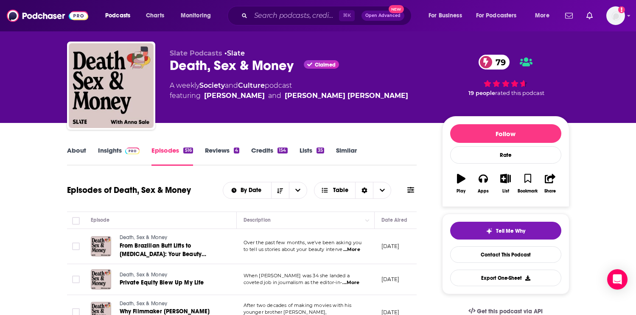
scroll to position [0, 0]
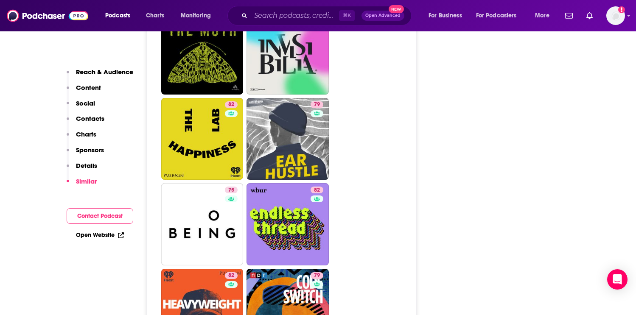
scroll to position [2394, 0]
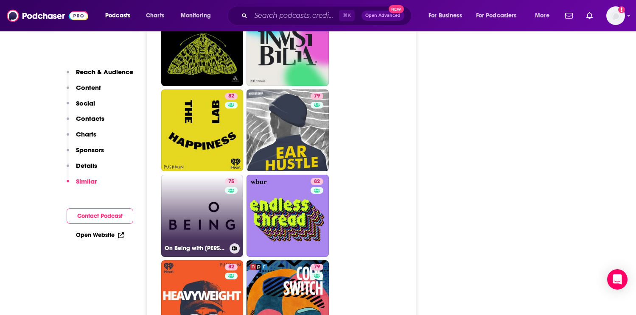
click at [195, 175] on link "75 On Being with [PERSON_NAME]" at bounding box center [202, 216] width 82 height 82
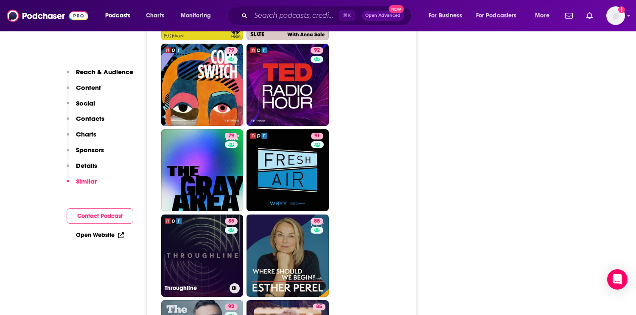
scroll to position [2271, 0]
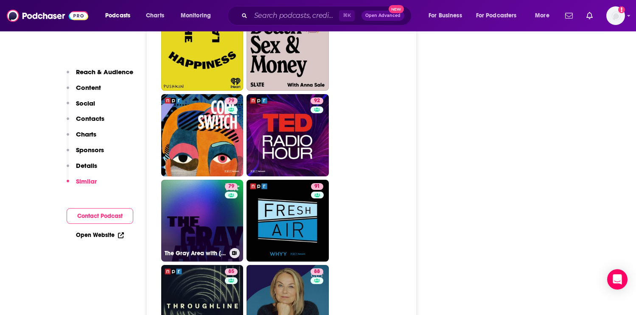
click at [203, 180] on link "79 The Gray Area with [PERSON_NAME]" at bounding box center [202, 221] width 82 height 82
type input "[URL][DOMAIN_NAME][PERSON_NAME]"
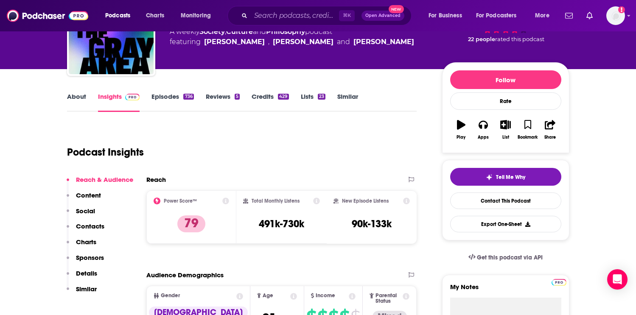
scroll to position [56, 0]
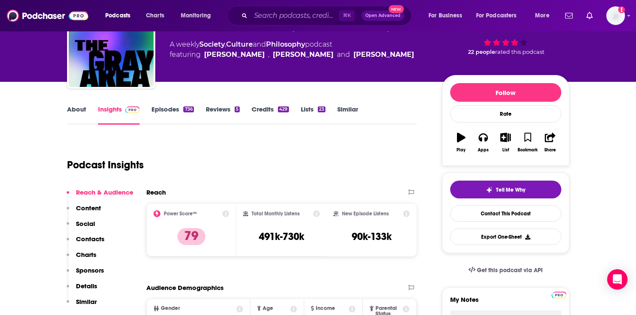
click at [170, 110] on link "Episodes 736" at bounding box center [172, 115] width 42 height 20
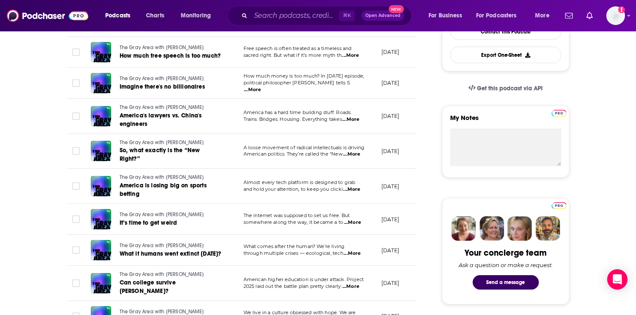
scroll to position [244, 0]
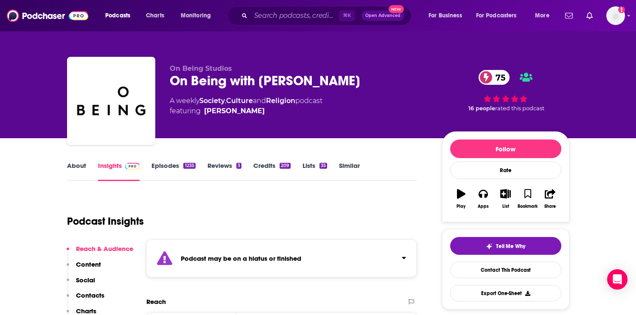
type input "[URL][DOMAIN_NAME][PERSON_NAME]"
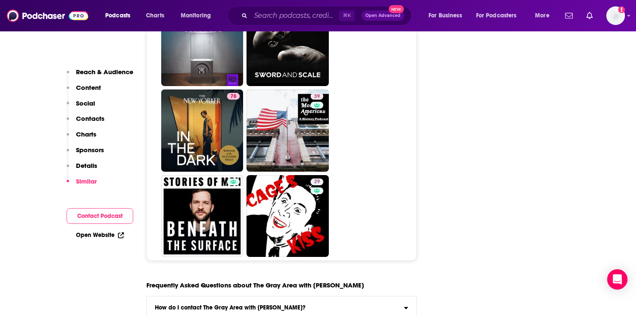
scroll to position [4584, 0]
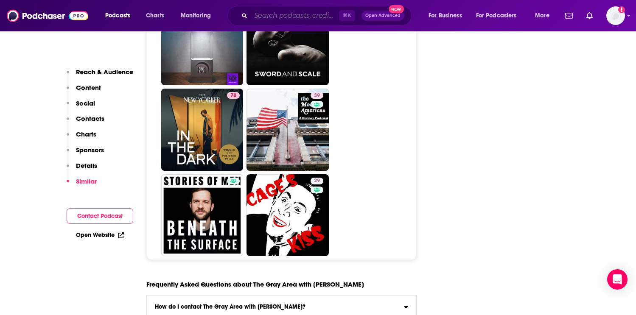
click at [279, 17] on input "Search podcasts, credits, & more..." at bounding box center [295, 16] width 88 height 14
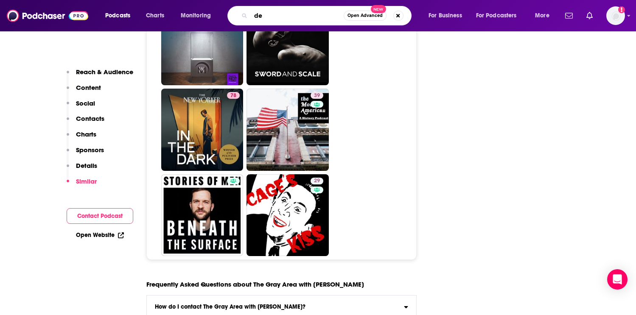
type input "d"
type input "funerals"
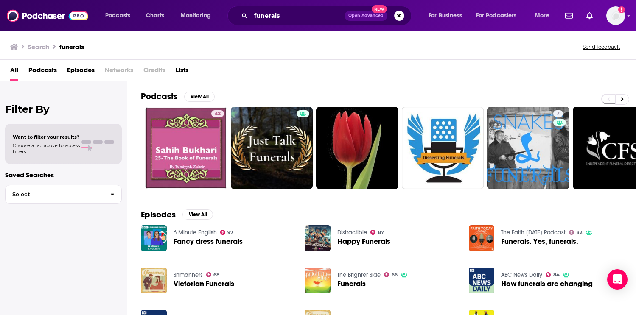
click at [49, 70] on span "Podcasts" at bounding box center [42, 71] width 28 height 17
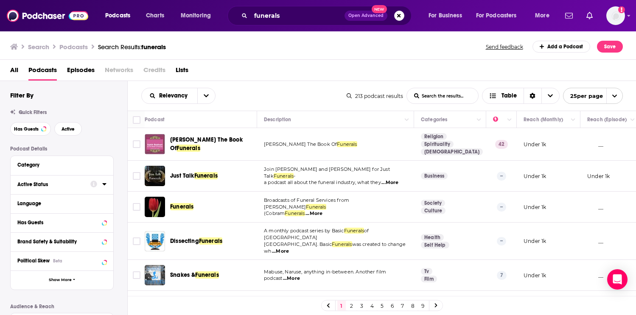
click at [46, 187] on div "Active Status" at bounding box center [50, 185] width 67 height 6
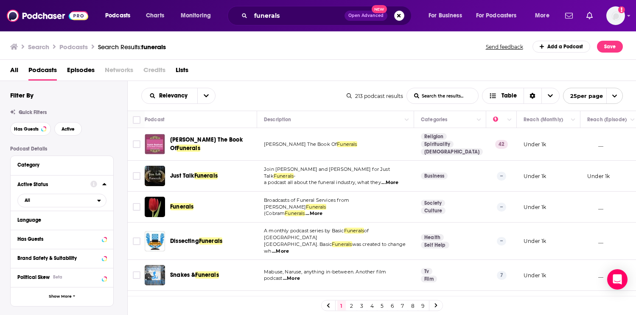
click at [103, 187] on icon at bounding box center [104, 184] width 4 height 7
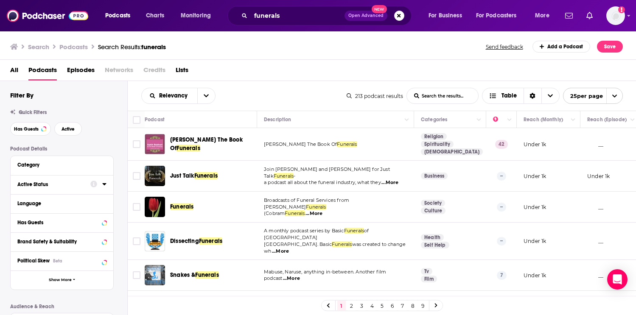
click at [103, 186] on icon at bounding box center [104, 184] width 4 height 7
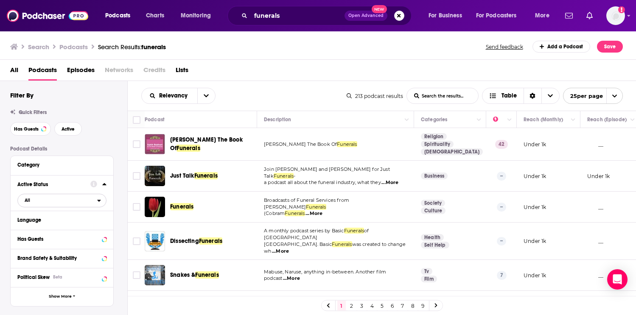
click at [73, 199] on span "All" at bounding box center [57, 200] width 79 height 11
click at [63, 230] on span "Active" at bounding box center [45, 228] width 46 height 5
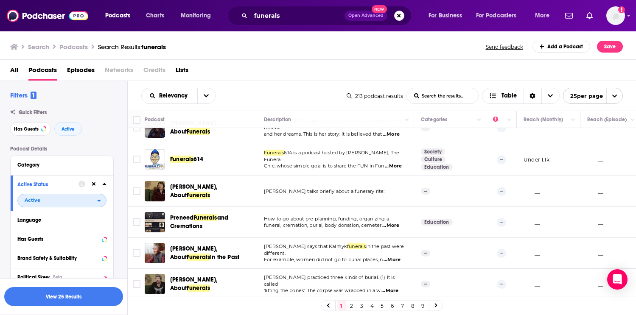
scroll to position [530, 0]
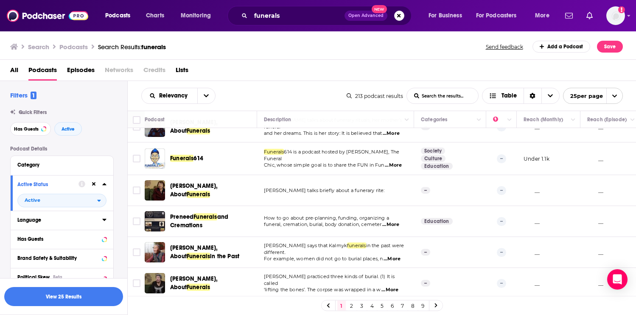
click at [93, 225] on button "Language" at bounding box center [59, 220] width 85 height 11
click at [102, 222] on icon at bounding box center [104, 219] width 4 height 7
click at [21, 250] on icon at bounding box center [20, 248] width 5 height 4
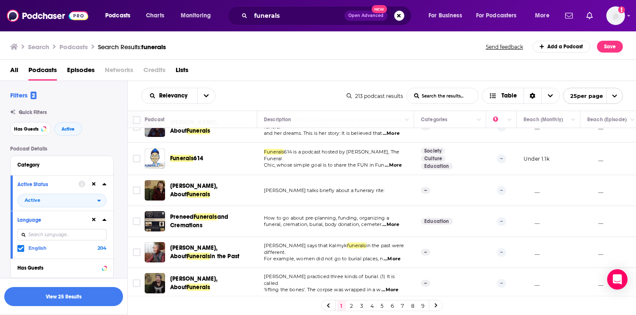
click at [116, 141] on div "Filters 2 Quick Filters Has Guests Active Podcast Details Category Active Statu…" at bounding box center [68, 298] width 117 height 415
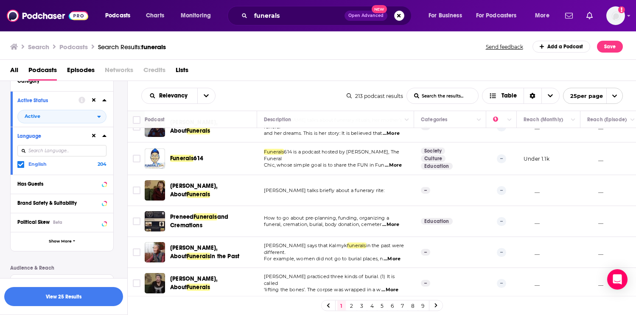
scroll to position [78, 0]
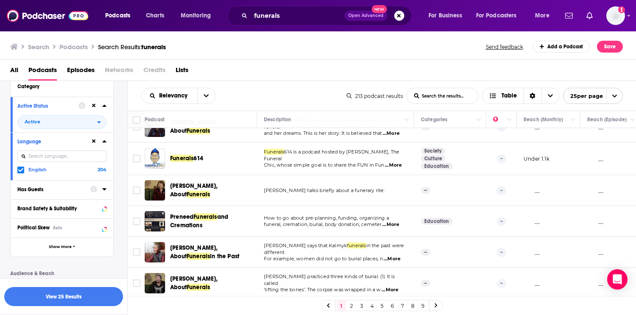
click at [71, 193] on div "Has Guests" at bounding box center [50, 190] width 67 height 6
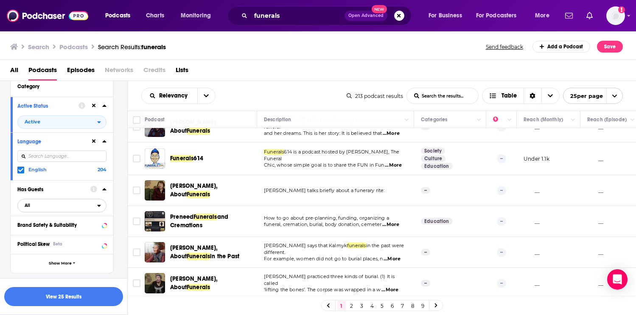
click at [98, 203] on button "All" at bounding box center [61, 206] width 89 height 14
click at [65, 233] on span "Has guests" at bounding box center [47, 233] width 51 height 5
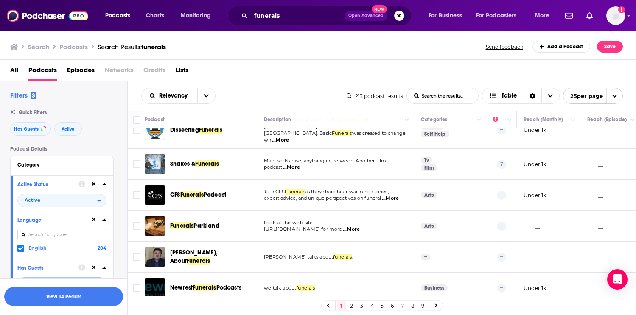
scroll to position [0, 0]
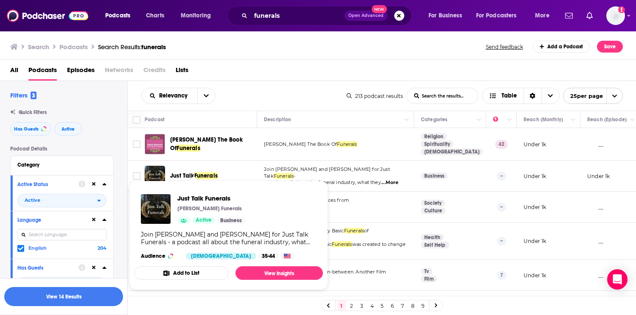
click at [213, 177] on span "Just Talk Funerals [PERSON_NAME] Funerals Active Business [PERSON_NAME] and [PE…" at bounding box center [228, 236] width 199 height 120
click at [300, 175] on span "Join [PERSON_NAME] and [PERSON_NAME] for Just Talk" at bounding box center [327, 172] width 126 height 13
click at [203, 175] on span "Funerals" at bounding box center [205, 175] width 23 height 7
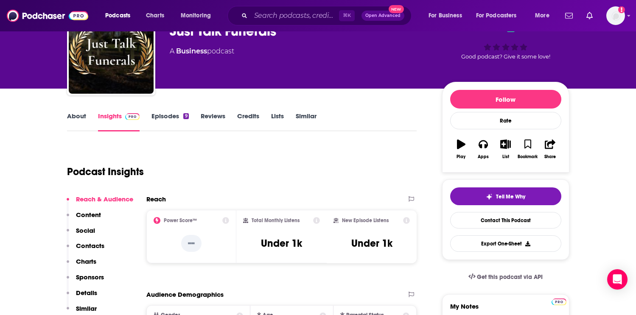
scroll to position [55, 0]
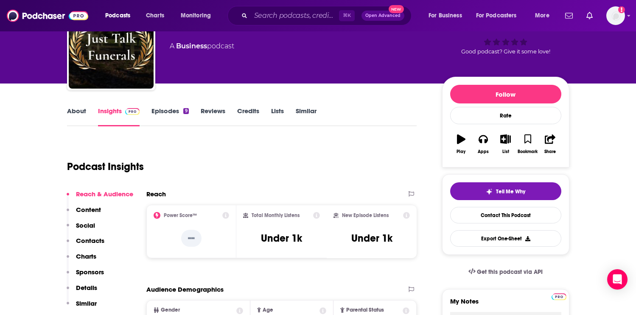
click at [171, 115] on link "Episodes 9" at bounding box center [169, 117] width 37 height 20
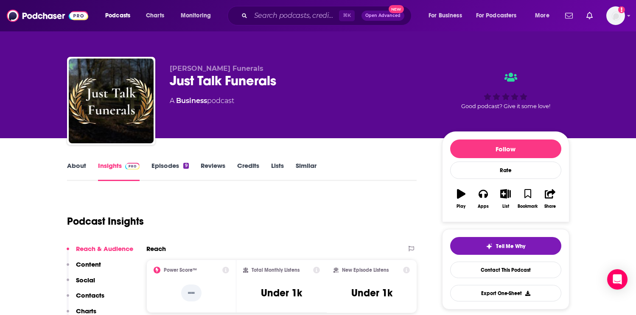
click at [271, 210] on div "Podcast Insights" at bounding box center [238, 216] width 343 height 43
click at [84, 168] on link "About" at bounding box center [76, 172] width 19 height 20
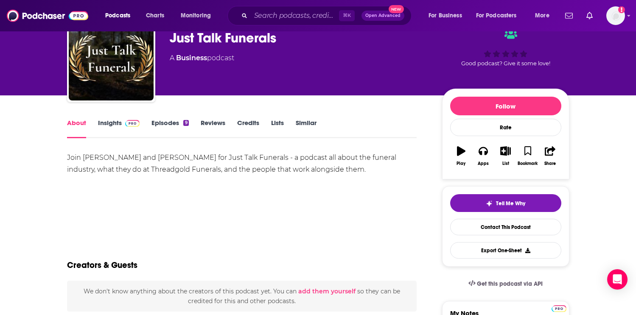
scroll to position [39, 0]
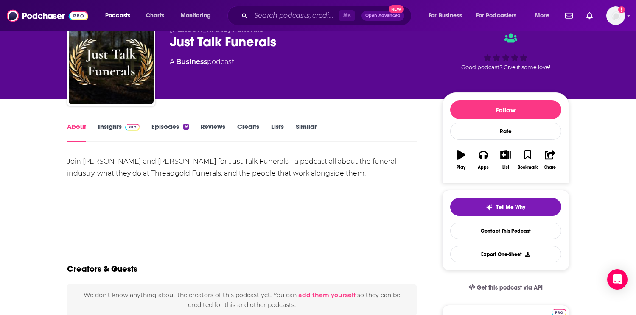
click at [113, 124] on link "Insights" at bounding box center [119, 133] width 42 height 20
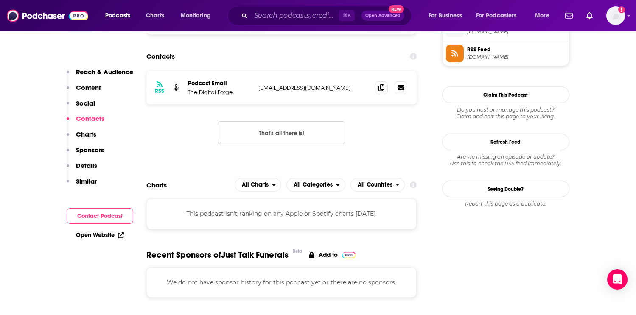
scroll to position [637, 0]
click at [294, 89] on p "[EMAIL_ADDRESS][DOMAIN_NAME]" at bounding box center [313, 87] width 110 height 7
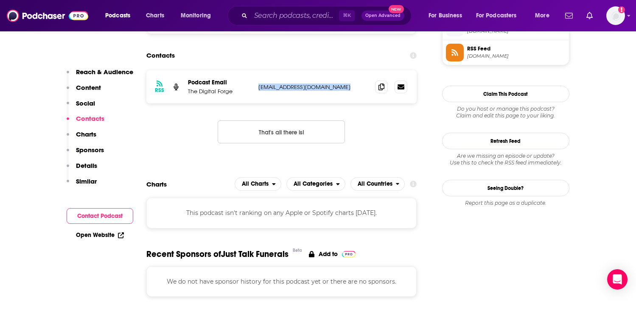
click at [294, 89] on p "[EMAIL_ADDRESS][DOMAIN_NAME]" at bounding box center [313, 87] width 110 height 7
copy div "[EMAIL_ADDRESS][DOMAIN_NAME] [EMAIL_ADDRESS][DOMAIN_NAME]"
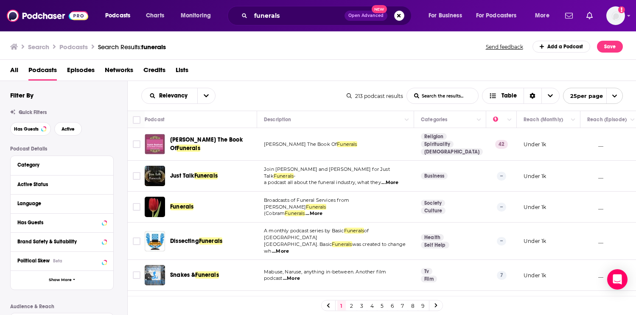
click at [187, 207] on div "Podcasts Charts Monitoring funerals Open Advanced New For Business For Podcaste…" at bounding box center [318, 157] width 636 height 315
click at [306, 71] on div "All Podcasts Episodes Networks Credits Lists" at bounding box center [319, 71] width 619 height 17
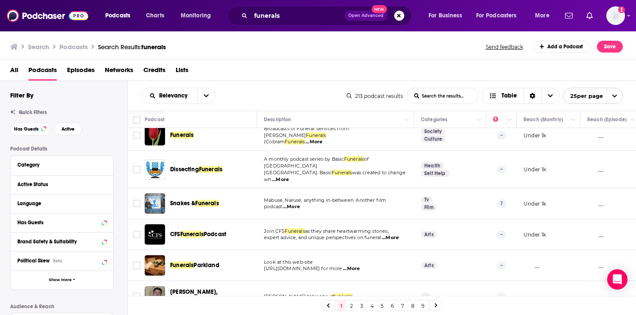
scroll to position [80, 0]
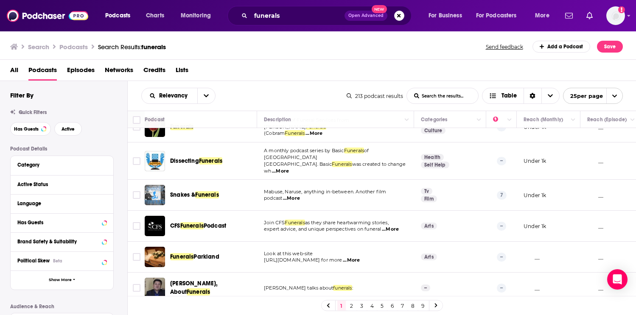
click at [397, 226] on span "...More" at bounding box center [390, 229] width 17 height 7
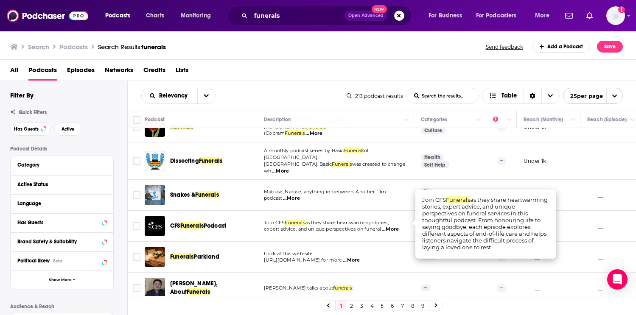
click at [342, 257] on span "[URL][DOMAIN_NAME] for more" at bounding box center [303, 260] width 78 height 6
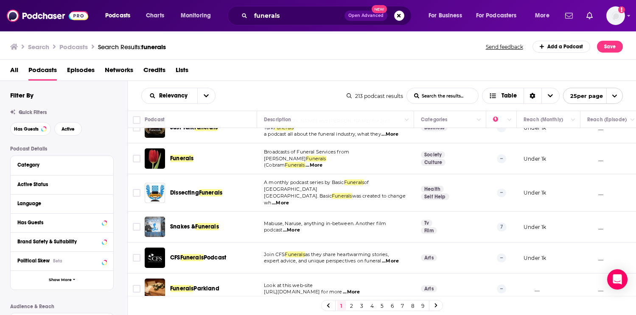
scroll to position [0, 0]
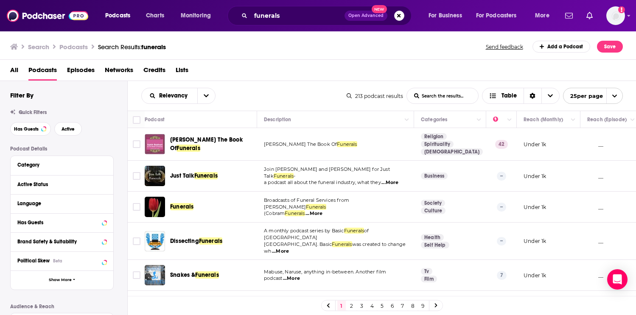
click at [269, 22] on div "funerals Open Advanced New" at bounding box center [319, 16] width 184 height 20
click at [269, 19] on input "funerals" at bounding box center [298, 16] width 94 height 14
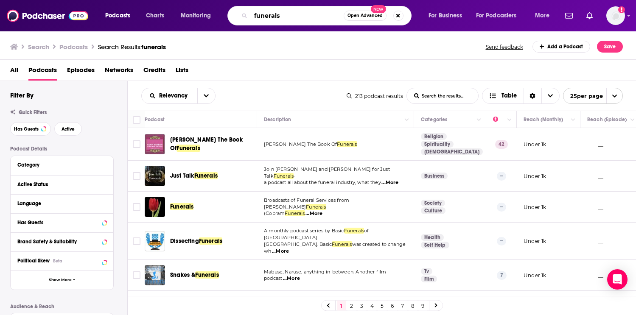
click at [269, 19] on input "funerals" at bounding box center [297, 16] width 93 height 14
type input "grief"
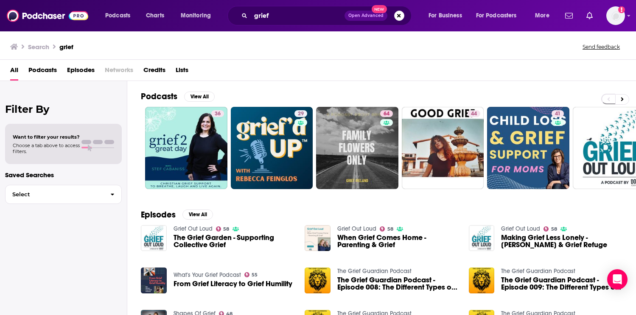
click at [49, 73] on span "Podcasts" at bounding box center [42, 71] width 28 height 17
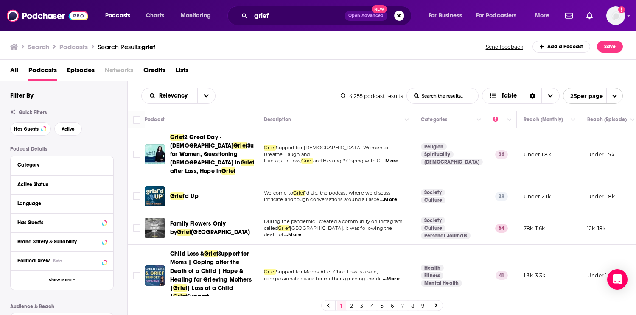
click at [388, 196] on span "...More" at bounding box center [388, 199] width 17 height 7
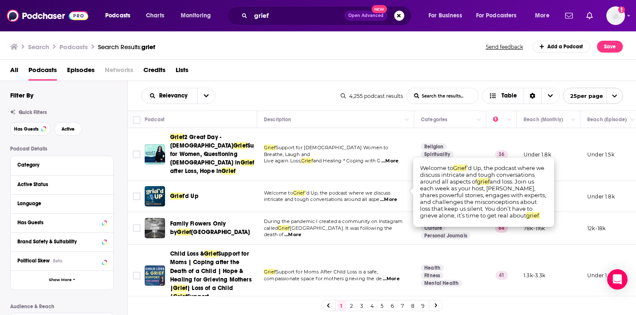
click at [332, 190] on span "’d Up, the podcast where we discuss" at bounding box center [347, 193] width 85 height 6
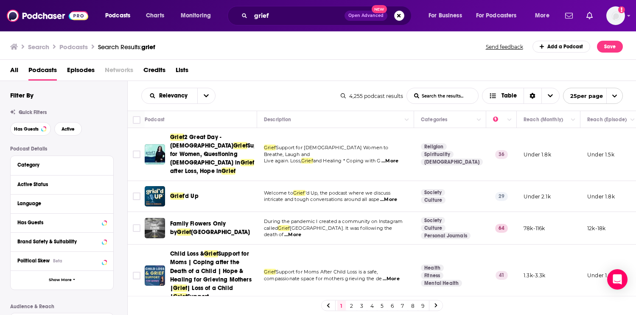
click at [286, 190] on p "Welcome to [PERSON_NAME] ’d Up, the podcast where we discuss" at bounding box center [335, 193] width 143 height 7
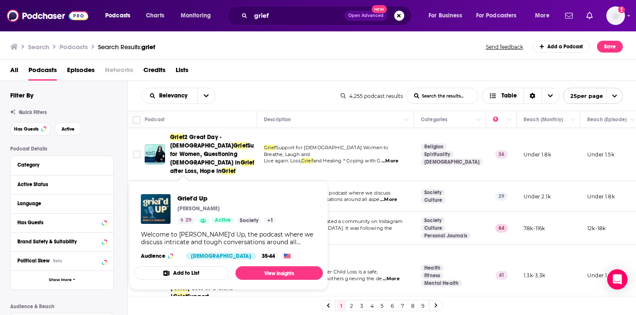
click at [188, 188] on div "Grief'd Up [PERSON_NAME] 29 Active Society + 1 Welcome to [PERSON_NAME]’d Up, t…" at bounding box center [228, 226] width 189 height 79
click at [264, 271] on link "View Insights" at bounding box center [278, 273] width 87 height 14
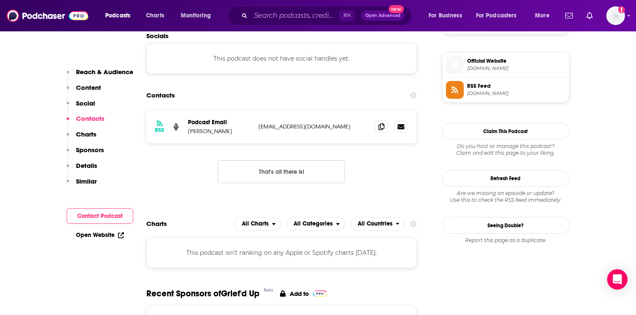
scroll to position [609, 0]
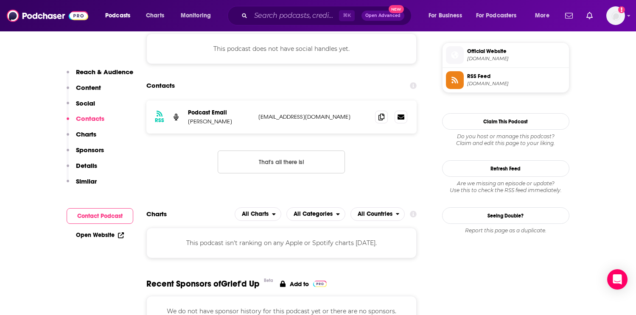
click at [280, 119] on p "[EMAIL_ADDRESS][DOMAIN_NAME]" at bounding box center [313, 116] width 110 height 7
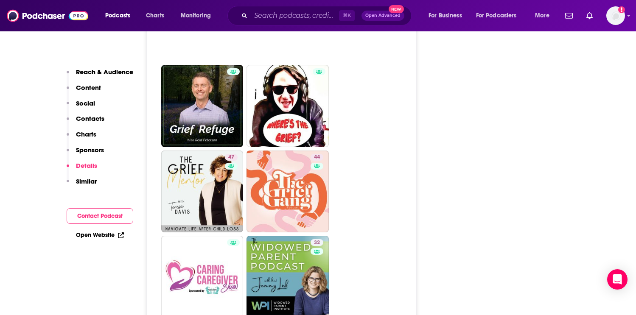
scroll to position [1839, 0]
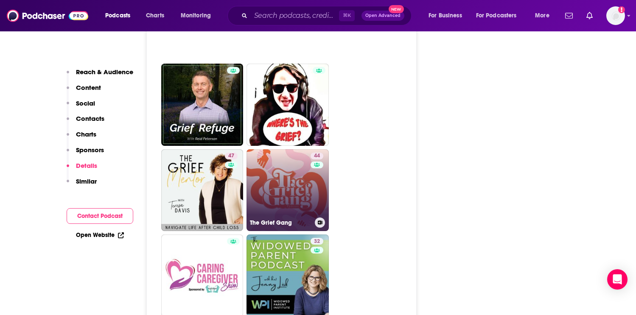
click at [291, 185] on link "44 The Grief Gang" at bounding box center [287, 190] width 82 height 82
type input "[URL][DOMAIN_NAME]"
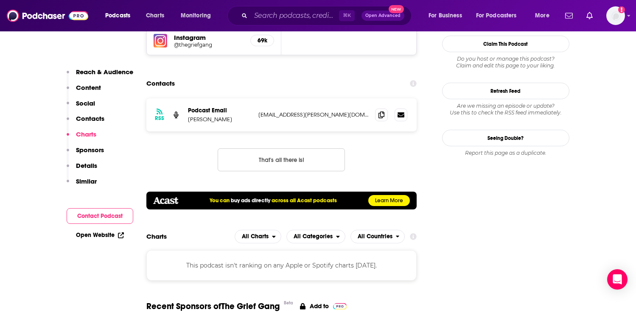
scroll to position [826, 0]
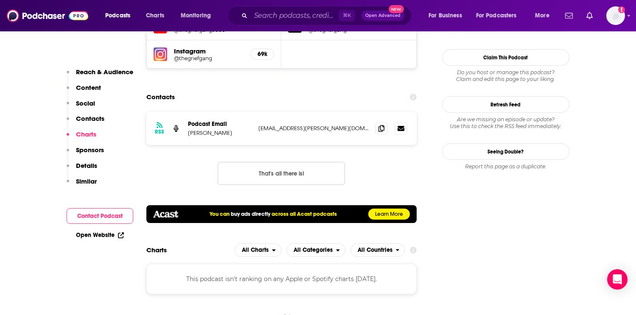
click at [309, 125] on p "[EMAIL_ADDRESS][PERSON_NAME][DOMAIN_NAME]" at bounding box center [313, 128] width 110 height 7
copy div "[EMAIL_ADDRESS][PERSON_NAME][DOMAIN_NAME] [DOMAIN_NAME][EMAIL_ADDRESS][PERSON_N…"
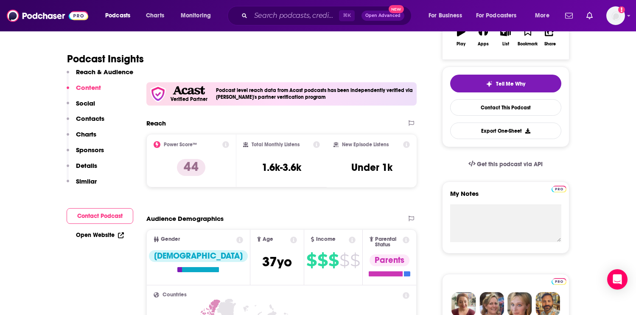
scroll to position [0, 0]
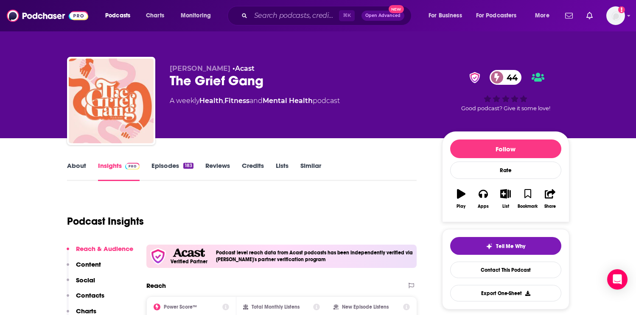
click at [164, 164] on link "Episodes 183" at bounding box center [172, 172] width 42 height 20
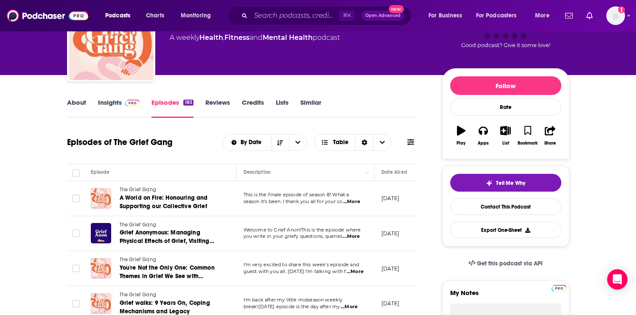
scroll to position [65, 0]
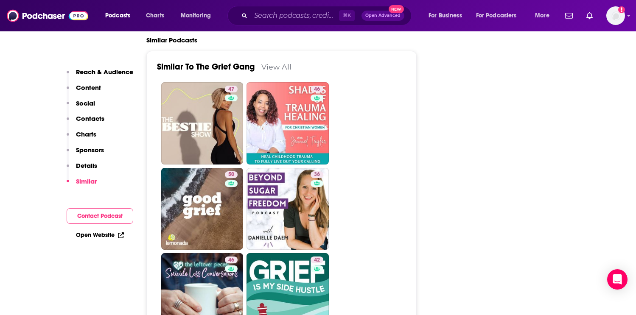
scroll to position [1510, 0]
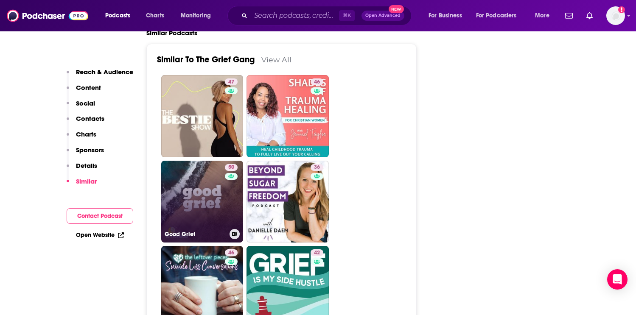
click at [216, 180] on link "50 Good Grief" at bounding box center [202, 202] width 82 height 82
type input "[URL][DOMAIN_NAME]"
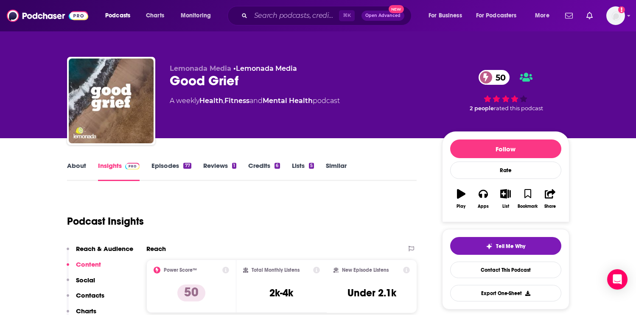
click at [176, 162] on link "Episodes 77" at bounding box center [170, 172] width 39 height 20
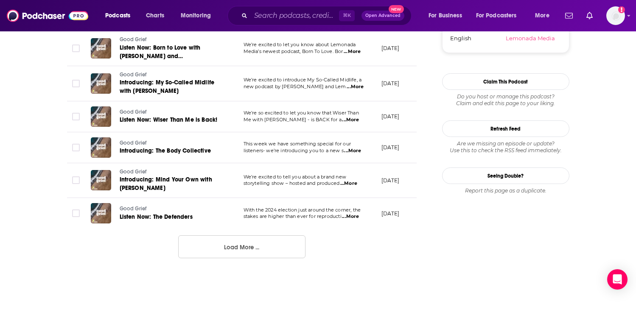
scroll to position [874, 0]
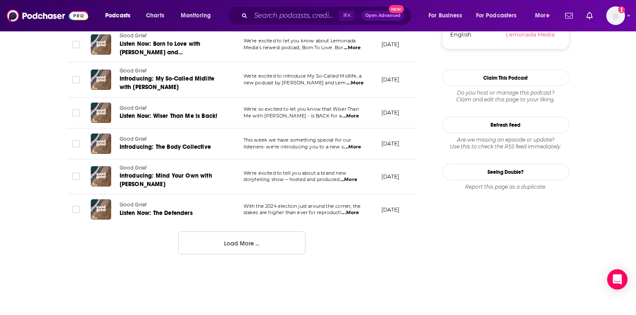
click at [267, 232] on button "Load More ..." at bounding box center [241, 243] width 127 height 23
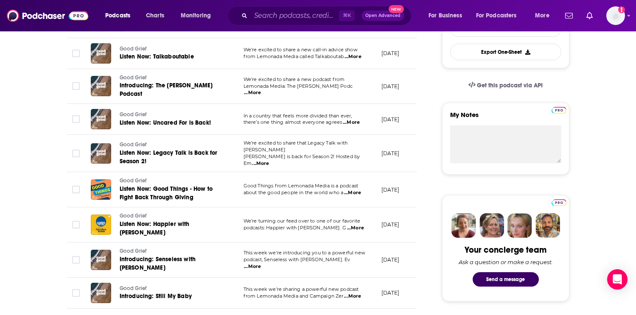
scroll to position [0, 0]
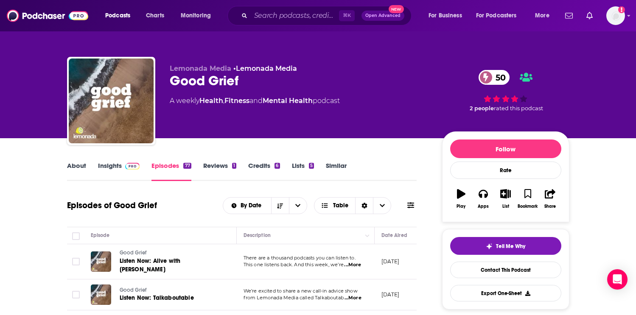
click at [118, 167] on link "Insights" at bounding box center [119, 172] width 42 height 20
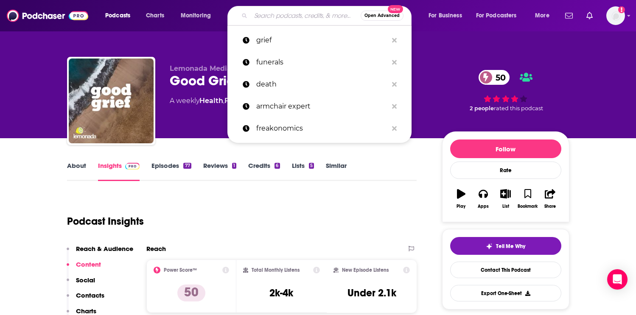
click at [287, 20] on input "Search podcasts, credits, & more..." at bounding box center [306, 16] width 110 height 14
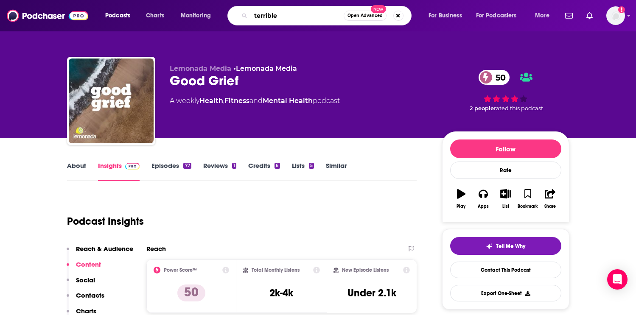
type input "terrible t"
type input "terrible thanks for asking"
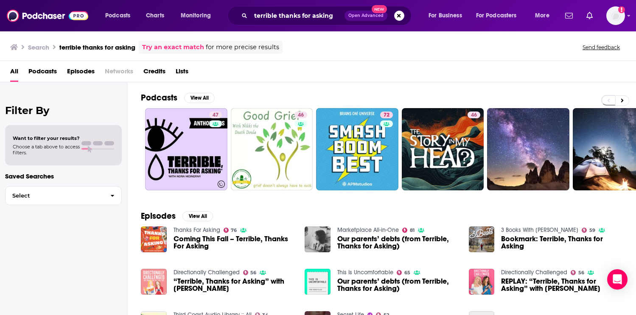
click at [48, 73] on span "Podcasts" at bounding box center [42, 72] width 28 height 17
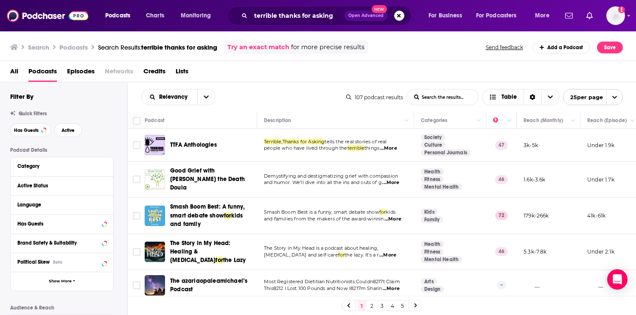
click at [313, 80] on div "All Podcasts Episodes Networks Credits Lists" at bounding box center [319, 72] width 619 height 17
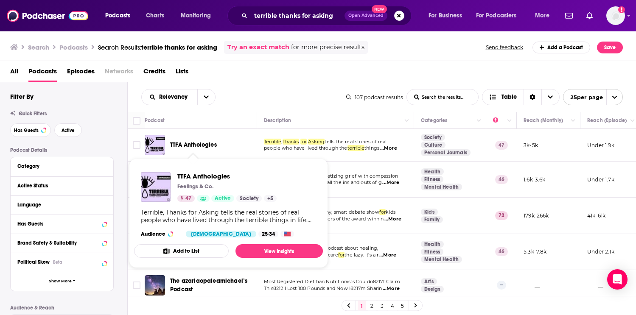
click at [195, 145] on span "TTFA Anthologies" at bounding box center [193, 144] width 47 height 7
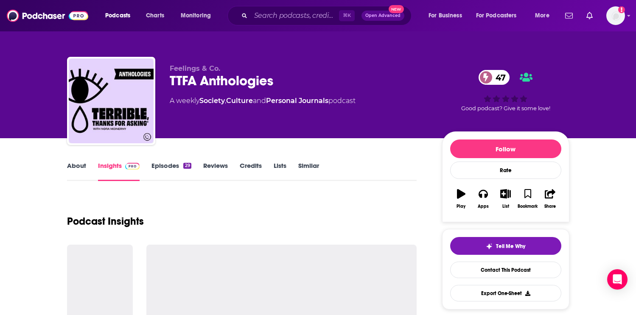
click at [209, 70] on span "Feelings & Co." at bounding box center [195, 68] width 50 height 8
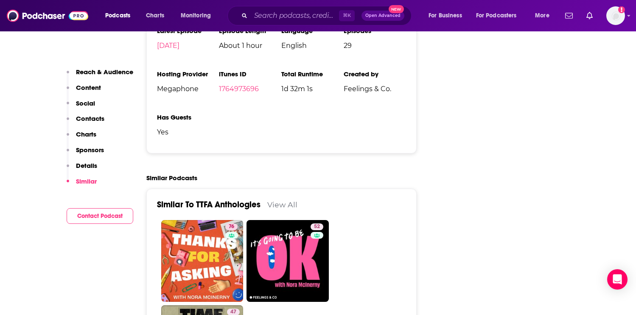
scroll to position [1299, 0]
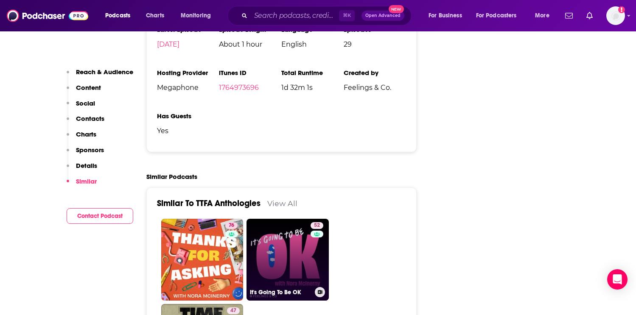
click at [300, 219] on link "52 It's Going To Be OK" at bounding box center [287, 260] width 82 height 82
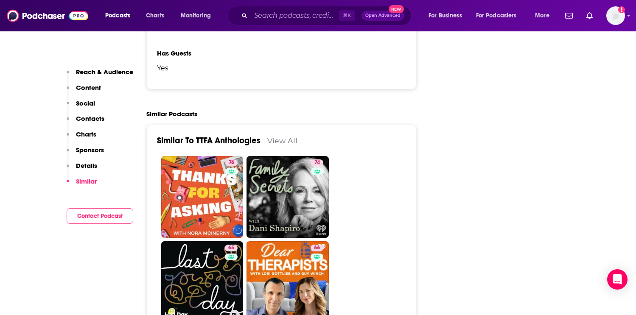
scroll to position [1360, 0]
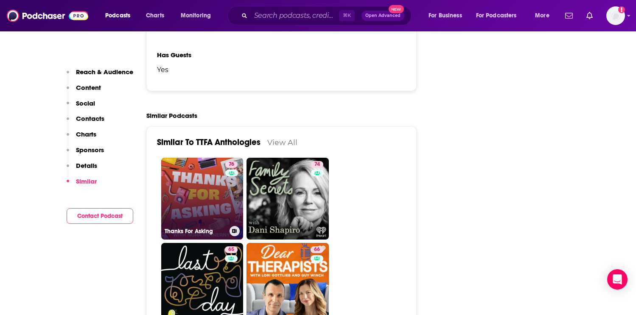
click at [199, 158] on link "76 Thanks For Asking" at bounding box center [202, 199] width 82 height 82
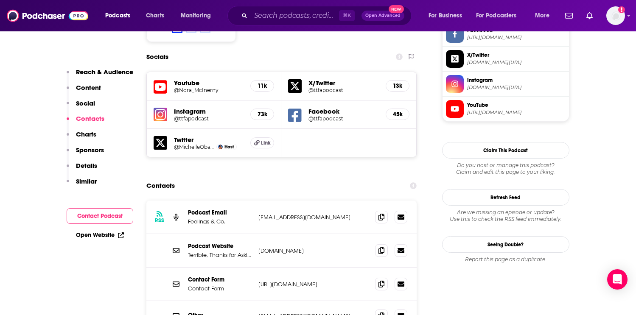
scroll to position [818, 0]
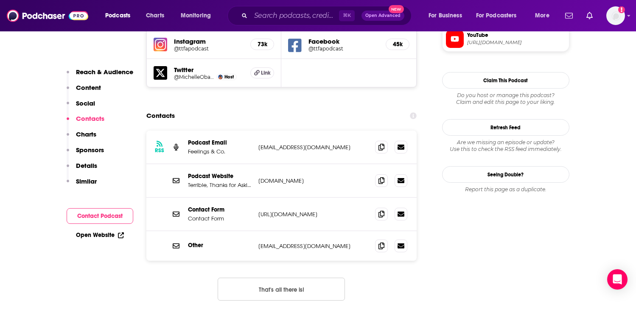
click at [278, 243] on p "terrible@feelingsand.co" at bounding box center [313, 246] width 110 height 7
copy div "terrible@feelingsand.co terrible@feelingsand.co"
click at [312, 211] on p "https://mpr.tfaforms.net/50" at bounding box center [313, 214] width 110 height 7
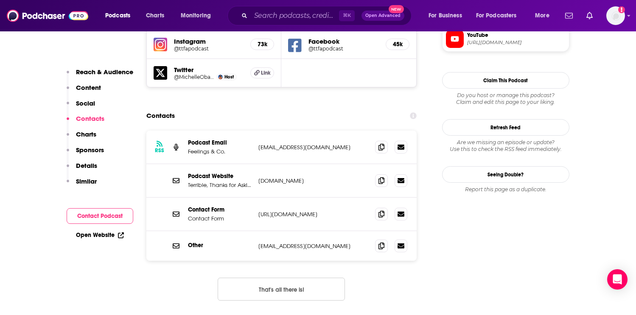
click at [312, 211] on p "https://mpr.tfaforms.net/50" at bounding box center [313, 214] width 110 height 7
click at [381, 210] on icon at bounding box center [381, 213] width 6 height 7
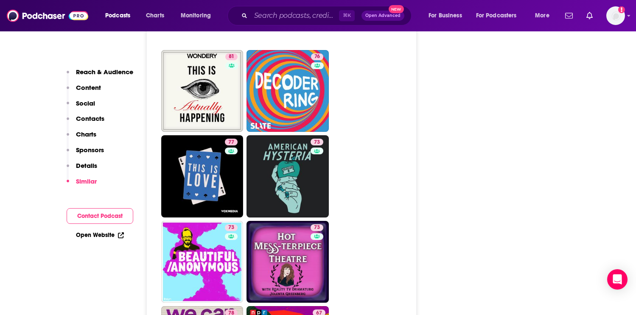
scroll to position [2313, 0]
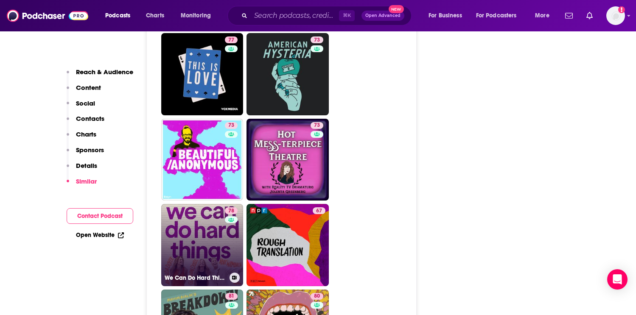
click at [213, 204] on link "78 We Can Do Hard Things" at bounding box center [202, 245] width 82 height 82
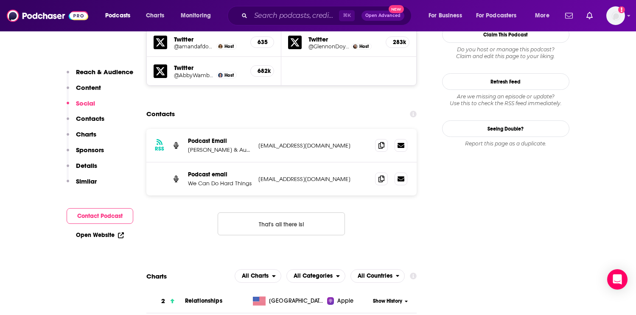
scroll to position [813, 0]
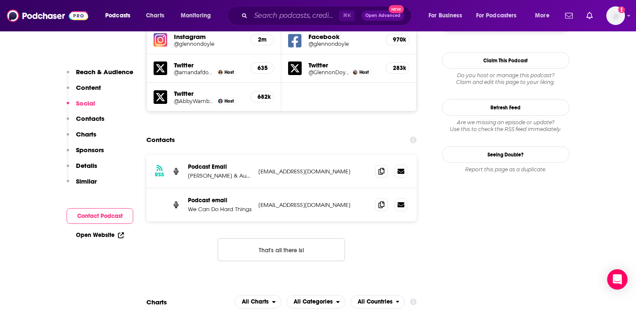
click at [298, 201] on p "WCDHTpod@gmail.com" at bounding box center [313, 204] width 110 height 7
copy div "WCDHTpod@gmail.com WCDHTpod@gmail.com"
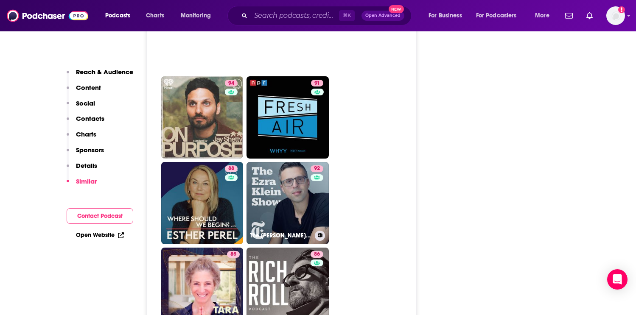
scroll to position [2443, 0]
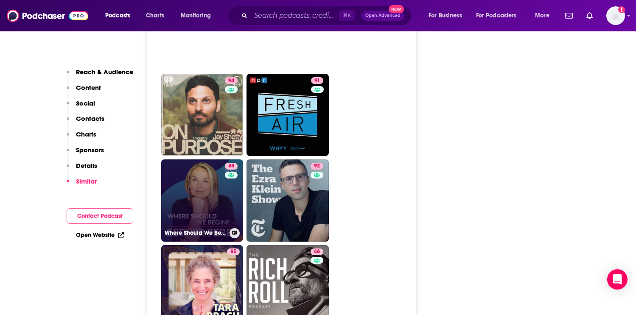
click at [200, 159] on link "88 Where Should We Begin? with Esther Perel" at bounding box center [202, 200] width 82 height 82
type input "https://www.podchaser.com/podcasts/where-should-we-begin-with-est-527553"
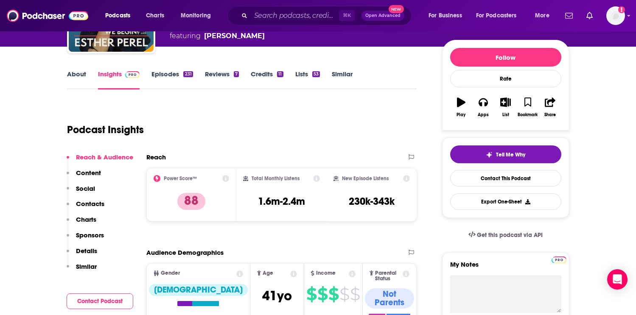
scroll to position [67, 0]
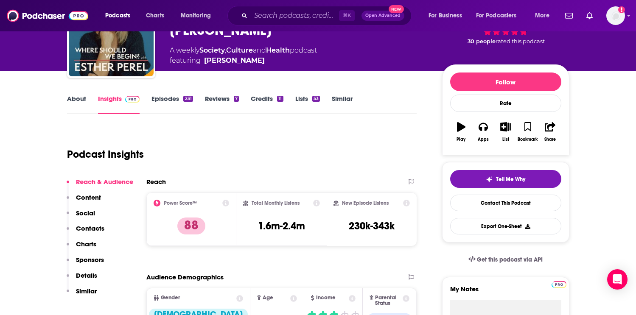
click at [164, 98] on link "Episodes 231" at bounding box center [171, 105] width 41 height 20
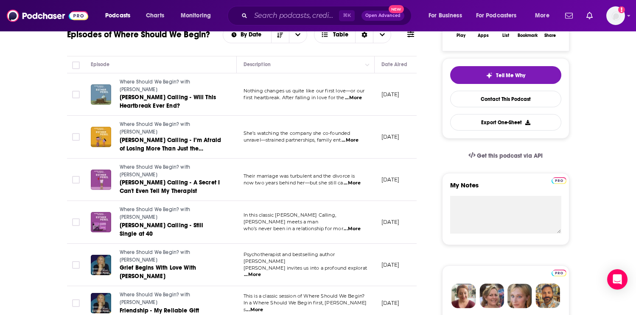
scroll to position [172, 0]
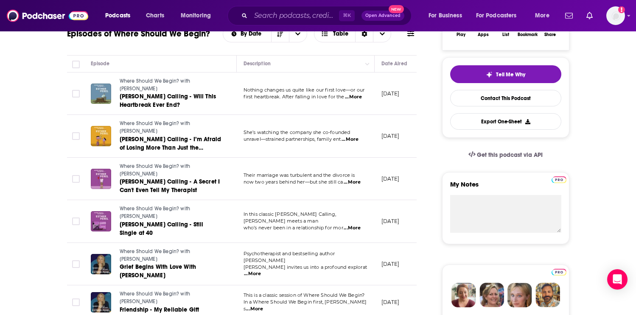
click at [261, 271] on span "...More" at bounding box center [252, 274] width 17 height 7
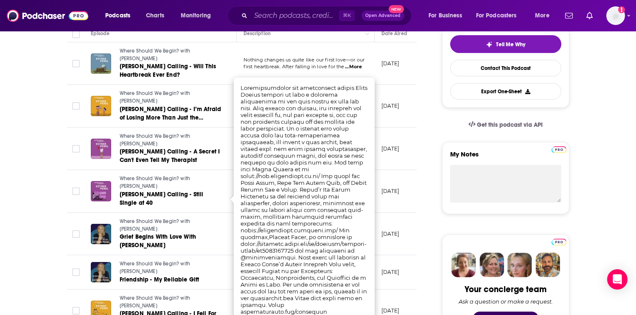
scroll to position [203, 0]
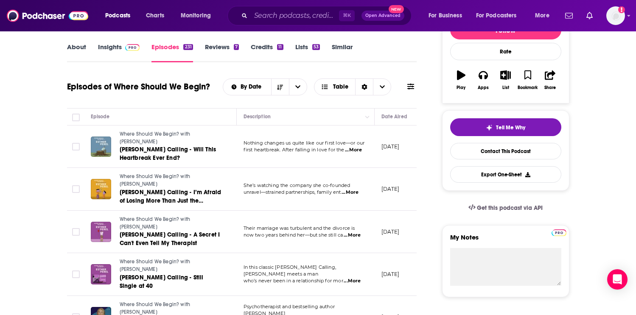
scroll to position [18, 0]
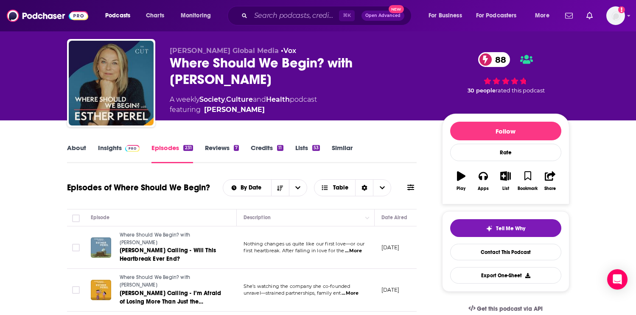
click at [123, 151] on span at bounding box center [131, 148] width 18 height 8
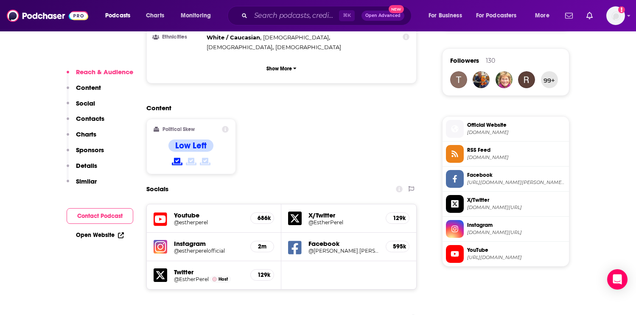
scroll to position [731, 0]
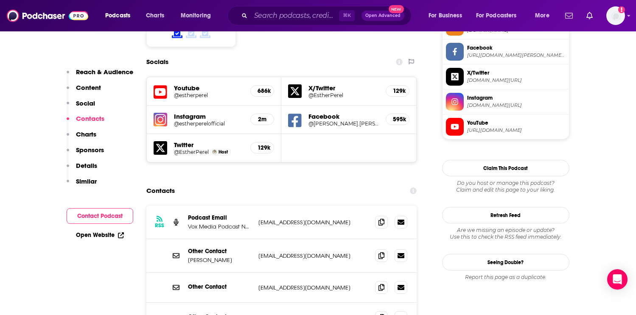
click at [302, 252] on p "producer@estherperel.com" at bounding box center [313, 255] width 110 height 7
copy div "producer@estherperel.com producer@estherperel.com"
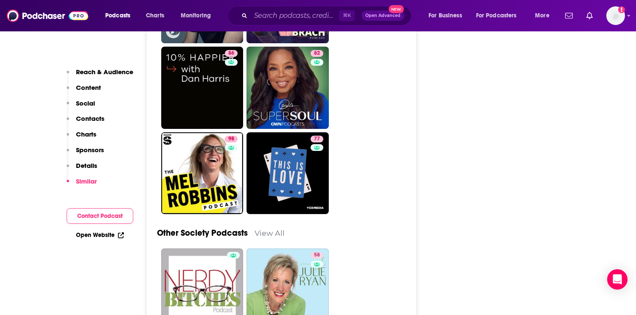
scroll to position [2961, 0]
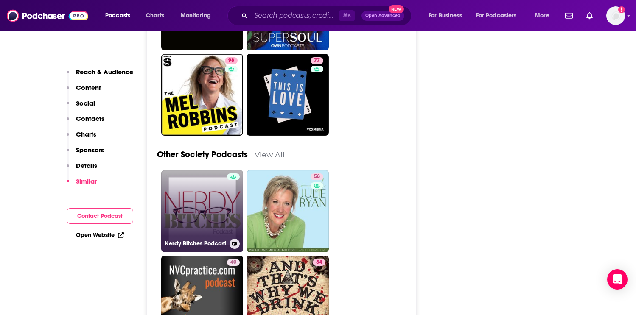
click at [210, 170] on link "Nerdy Bitches Podcast" at bounding box center [202, 211] width 82 height 82
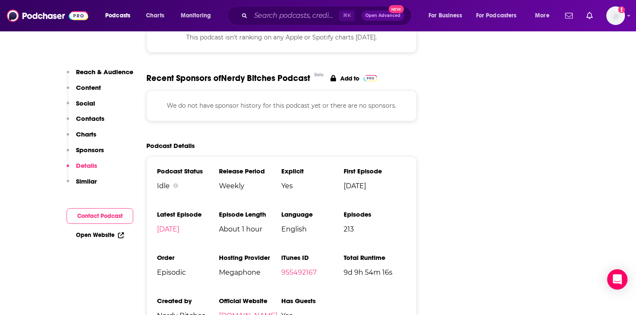
scroll to position [1401, 0]
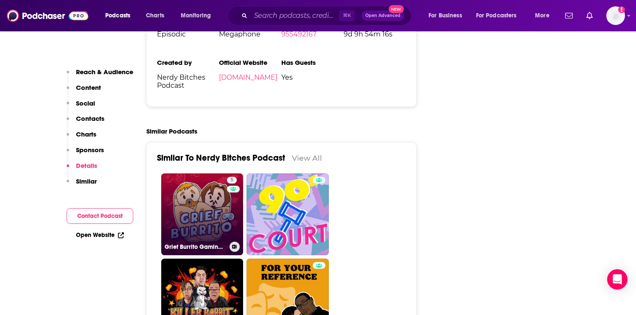
click at [209, 173] on link "5 Grief Burrito Gaming Podcast" at bounding box center [202, 214] width 82 height 82
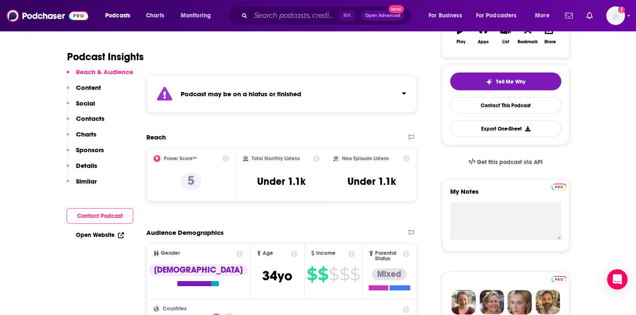
scroll to position [339, 0]
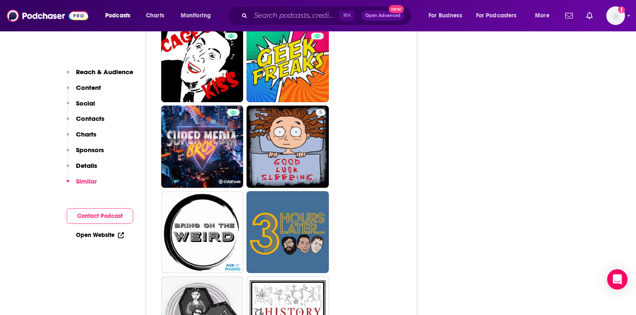
scroll to position [2106, 0]
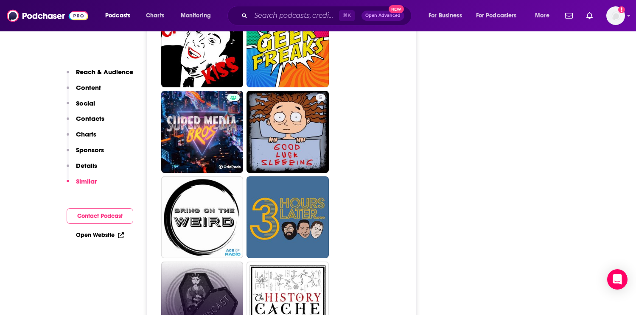
click at [209, 262] on link "Coffincast" at bounding box center [202, 303] width 82 height 82
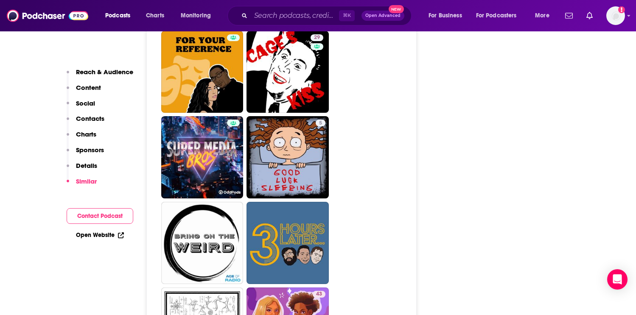
scroll to position [1594, 0]
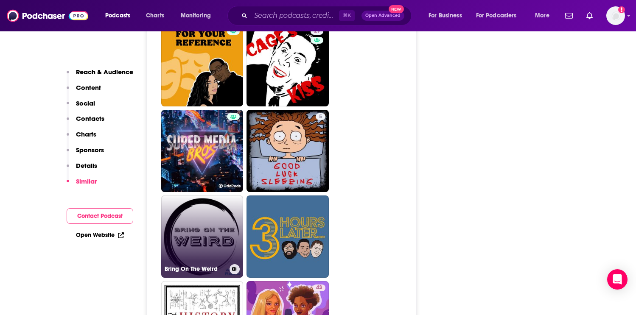
click at [198, 196] on link "Bring On The Weird" at bounding box center [202, 237] width 82 height 82
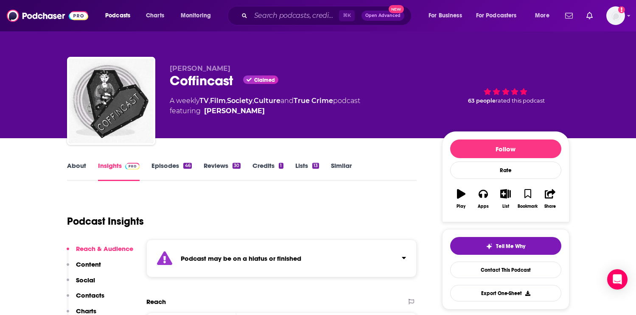
type input "https://www.podchaser.com/podcasts/where-should-we-begin-with-est-527553"
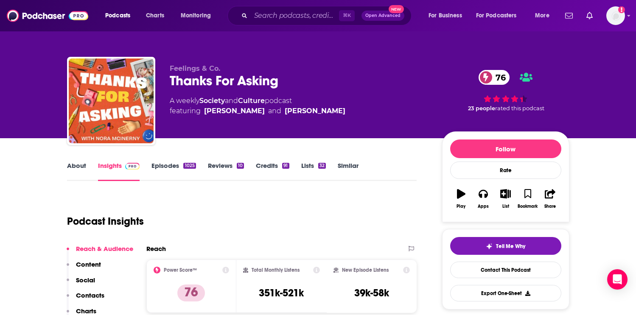
click at [167, 169] on link "Episodes 1025" at bounding box center [173, 172] width 44 height 20
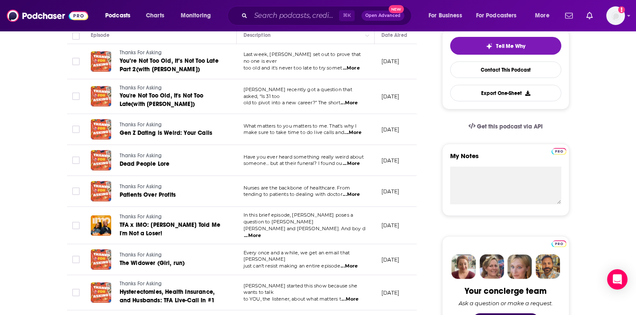
scroll to position [203, 0]
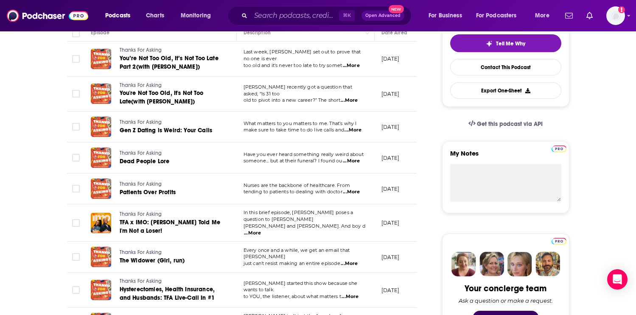
click at [357, 260] on span "...More" at bounding box center [349, 263] width 17 height 7
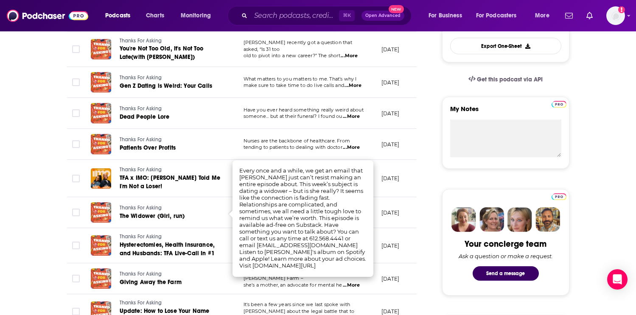
scroll to position [246, 0]
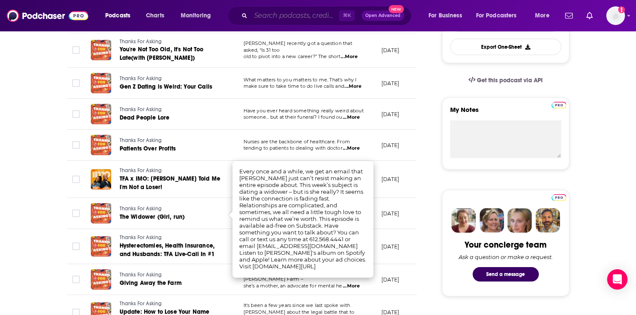
click at [290, 17] on input "Search podcasts, credits, & more..." at bounding box center [295, 16] width 88 height 14
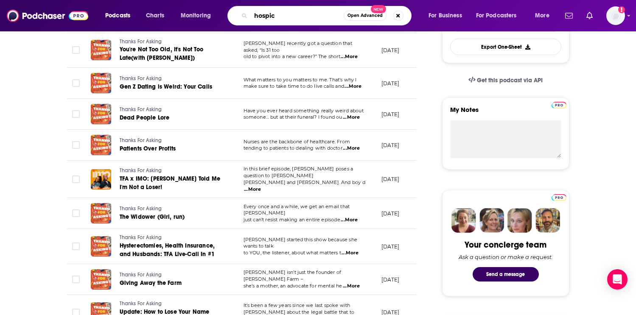
type input "hospice"
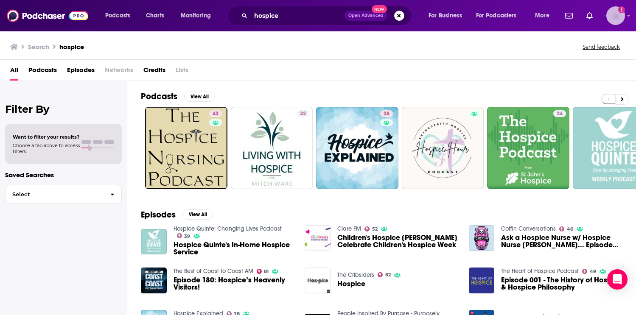
click at [614, 16] on img "Logged in as ndejackmo" at bounding box center [615, 15] width 19 height 19
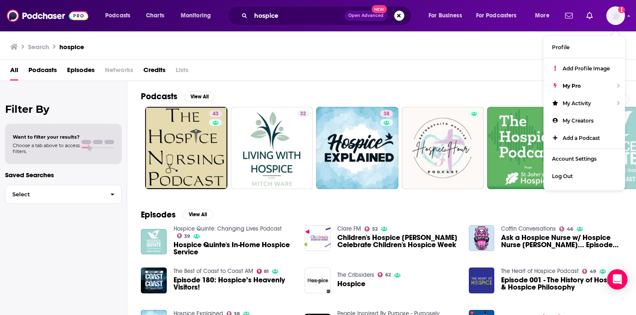
click at [441, 62] on div "All Podcasts Episodes Networks Credits Lists" at bounding box center [318, 70] width 636 height 21
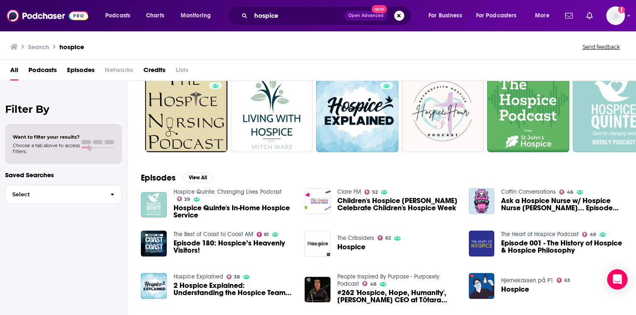
scroll to position [38, 0]
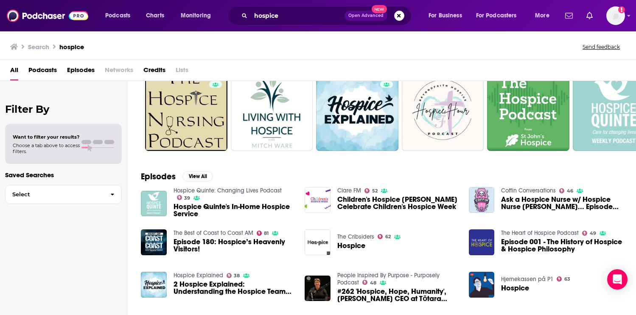
click at [483, 197] on img "Ask a Hospice Nurse w/ Hospice Nurse Penny... Episode #08" at bounding box center [482, 200] width 26 height 26
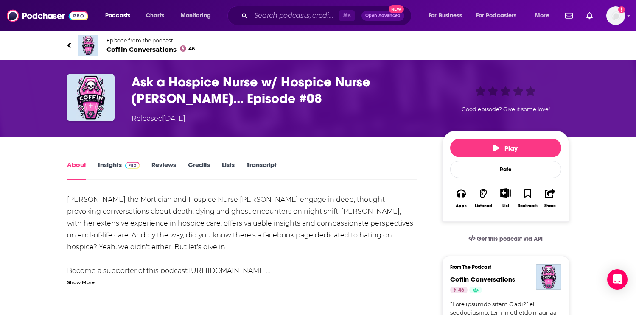
click at [120, 164] on link "Insights" at bounding box center [119, 171] width 42 height 20
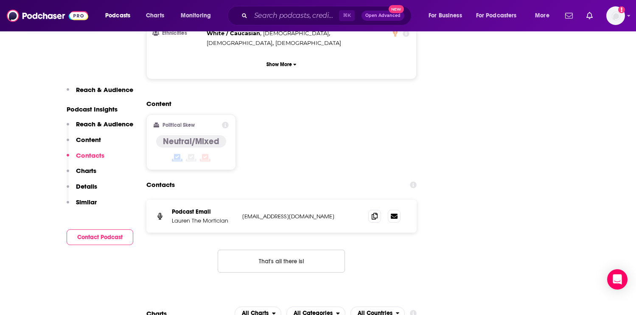
scroll to position [835, 0]
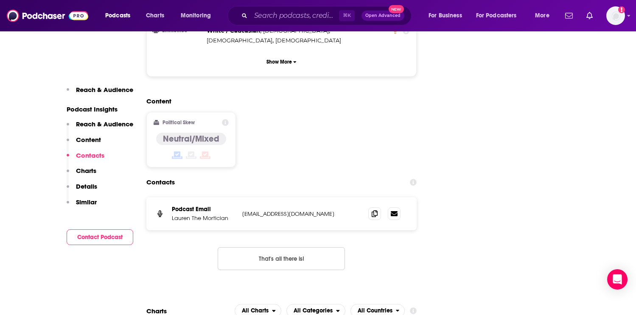
click at [256, 210] on p "laurenthemortician@gmail.com" at bounding box center [298, 213] width 112 height 7
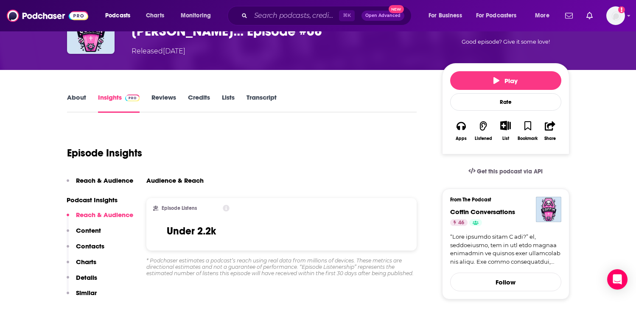
scroll to position [0, 0]
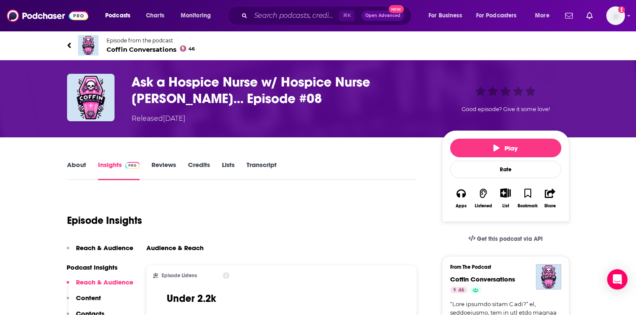
click at [169, 162] on link "Reviews" at bounding box center [163, 171] width 25 height 20
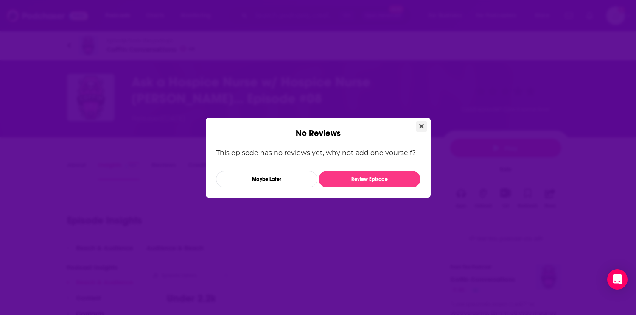
click at [424, 125] on button "Close" at bounding box center [421, 126] width 11 height 11
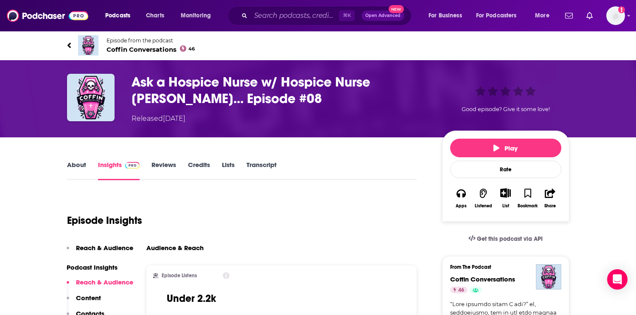
click at [166, 165] on link "Reviews" at bounding box center [163, 171] width 25 height 20
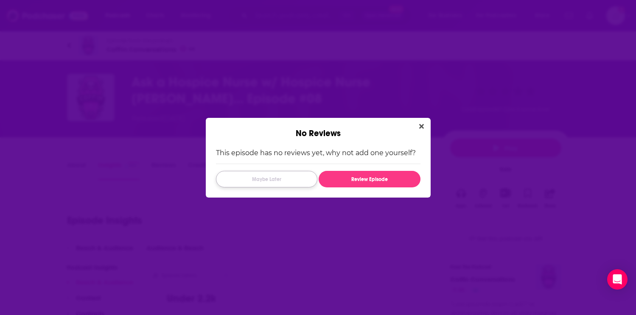
click at [284, 185] on button "Maybe Later" at bounding box center [266, 179] width 101 height 17
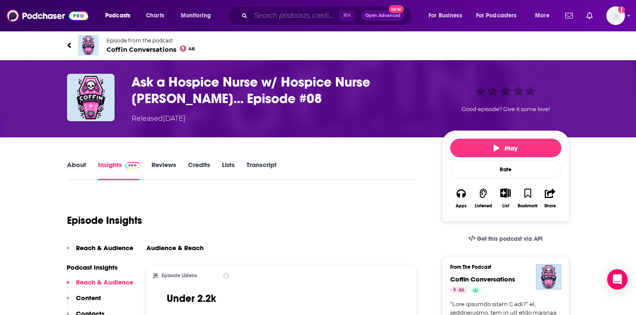
click at [269, 16] on input "Search podcasts, credits, & more..." at bounding box center [295, 16] width 88 height 14
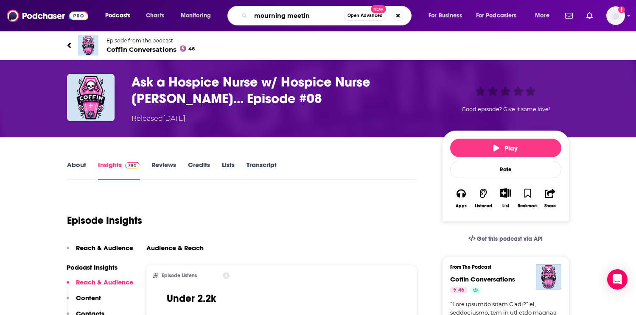
type input "mourning meeting"
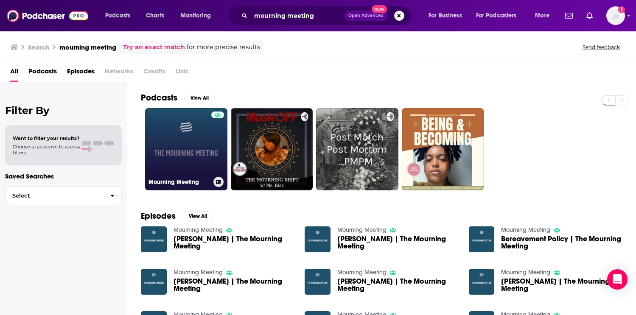
click at [179, 140] on link "Mourning Meeting" at bounding box center [186, 149] width 82 height 82
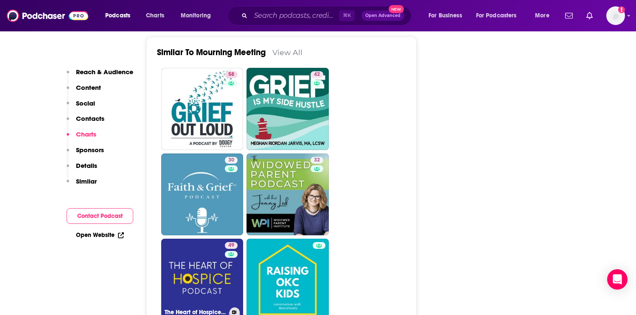
scroll to position [1154, 0]
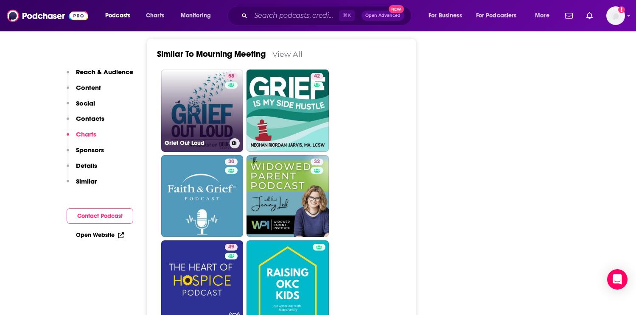
click at [197, 120] on link "58 Grief Out Loud" at bounding box center [202, 111] width 82 height 82
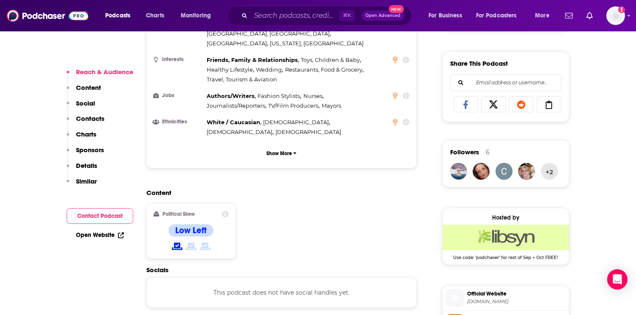
scroll to position [620, 0]
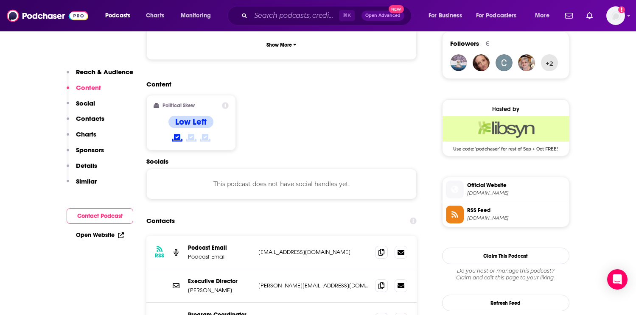
click at [304, 249] on p "griefoutloud@dougy.org" at bounding box center [313, 252] width 110 height 7
copy div "griefoutloud@dougy.org griefoutloud@dougy.org"
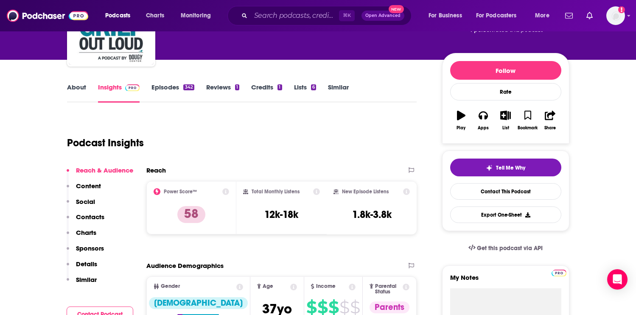
scroll to position [0, 0]
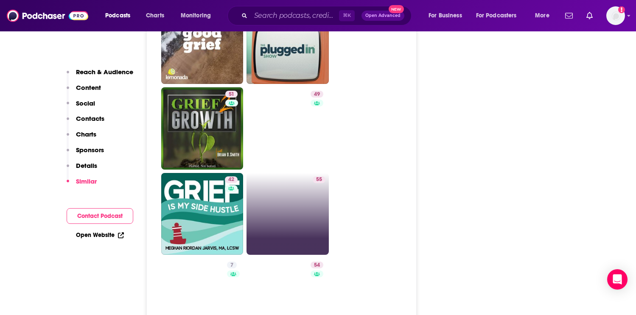
scroll to position [1584, 0]
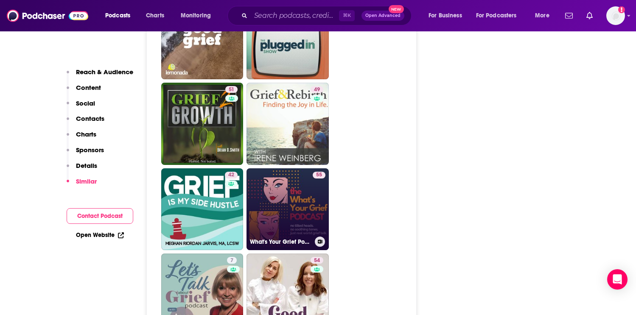
click at [271, 168] on link "55 What's Your Grief Podcast" at bounding box center [287, 209] width 82 height 82
type input "https://www.podchaser.com/podcasts/whats-your-grief-podcast-15878"
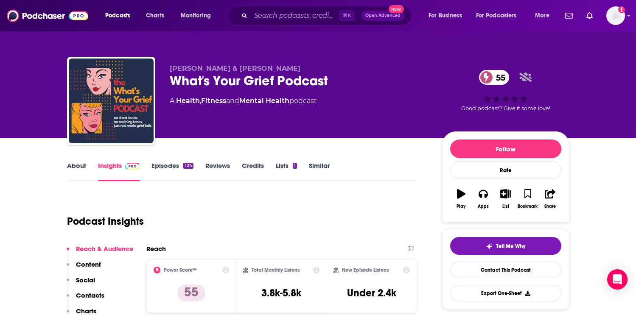
click at [296, 8] on div "⌘ K Open Advanced New" at bounding box center [319, 16] width 184 height 20
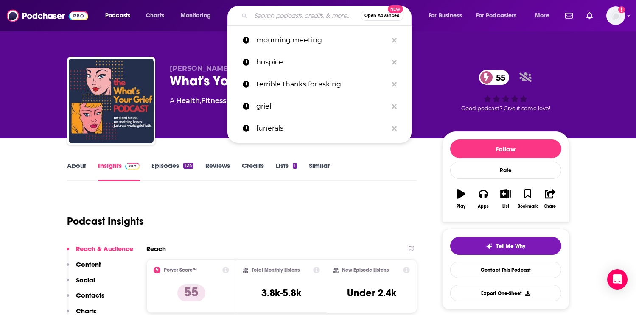
click at [296, 15] on input "Search podcasts, credits, & more..." at bounding box center [306, 16] width 110 height 14
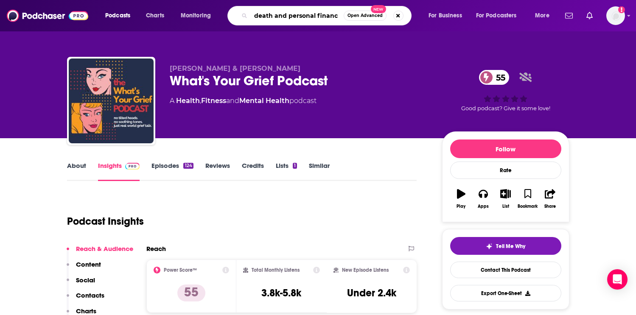
type input "death and personal finance"
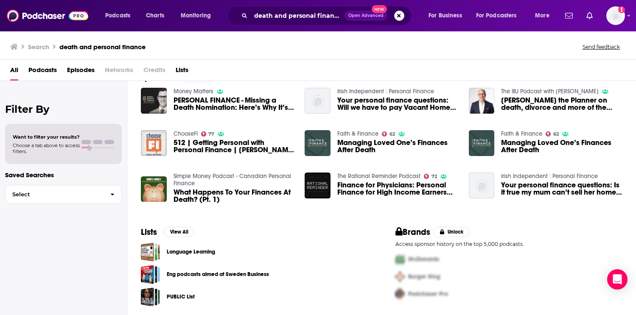
scroll to position [140, 0]
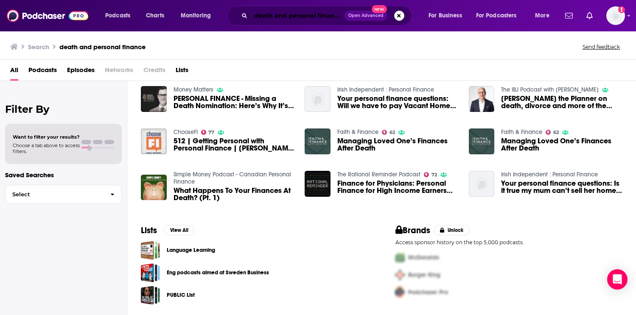
click at [280, 13] on input "death and personal finance" at bounding box center [298, 16] width 94 height 14
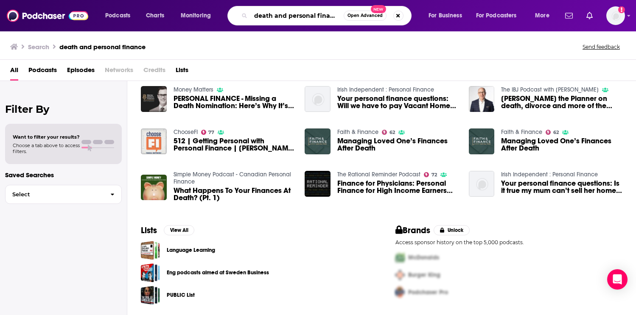
click at [280, 13] on input "death and personal finance" at bounding box center [297, 16] width 93 height 14
click at [280, 13] on input "f" at bounding box center [297, 16] width 93 height 14
type input "freakonomics"
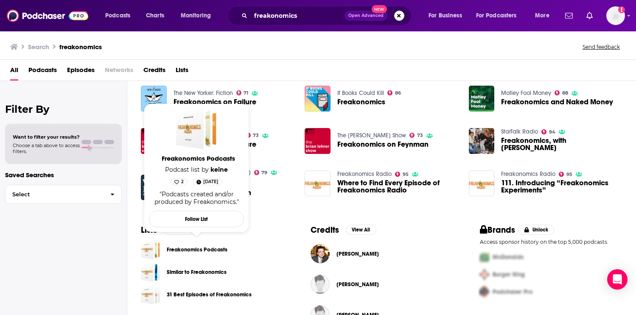
click at [196, 157] on span "Freakonomics Podcasts" at bounding box center [198, 158] width 95 height 8
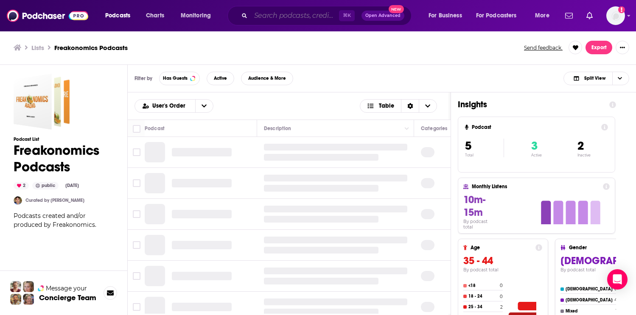
click at [274, 19] on input "Search podcasts, credits, & more..." at bounding box center [295, 16] width 88 height 14
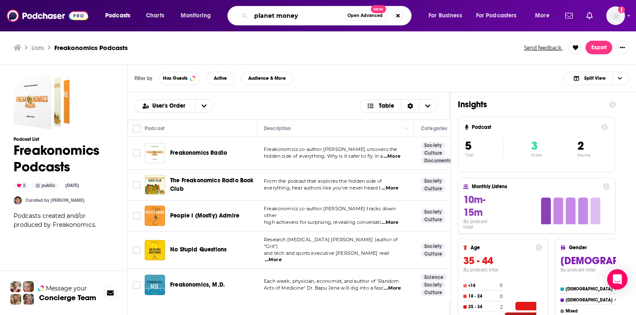
type input "planet money"
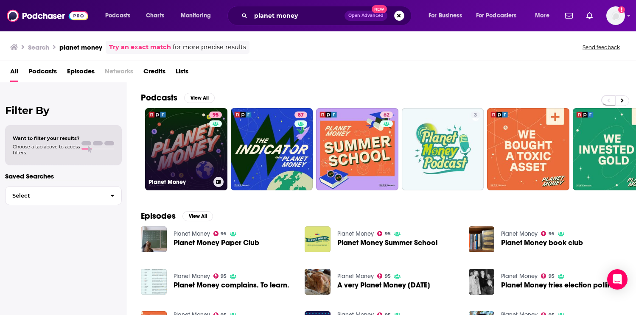
click at [197, 137] on link "95 Planet Money" at bounding box center [186, 149] width 82 height 82
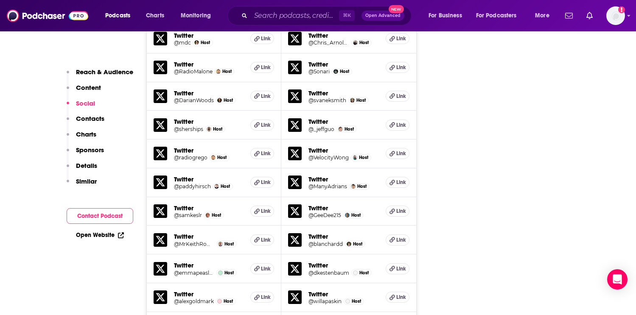
scroll to position [1282, 0]
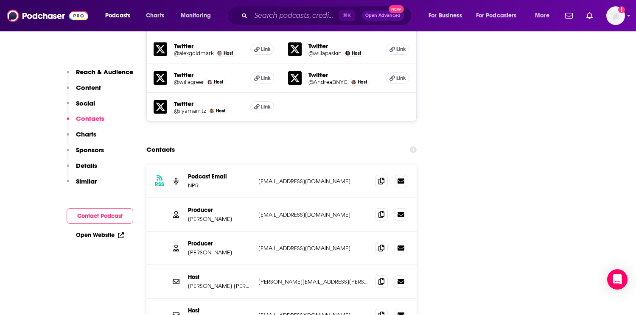
click at [280, 211] on p "dwoods@npr.org" at bounding box center [313, 214] width 110 height 7
copy div "dwoods@npr.org dwoods@npr.org"
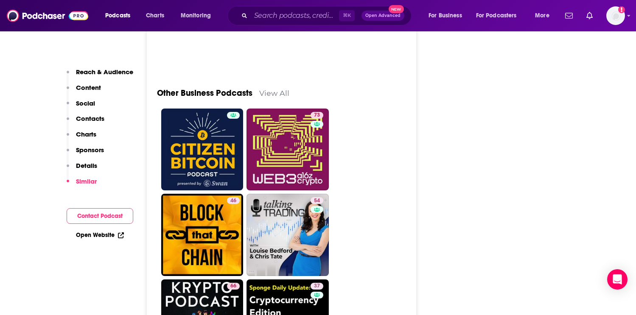
scroll to position [3447, 0]
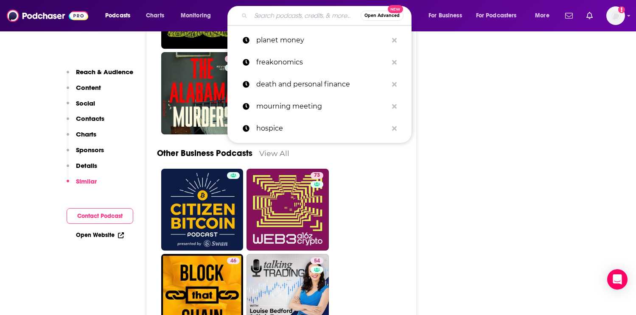
click at [283, 16] on input "Search podcasts, credits, & more..." at bounding box center [306, 16] width 110 height 14
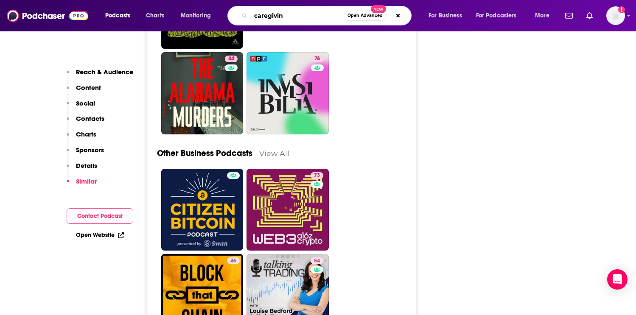
type input "caregiving"
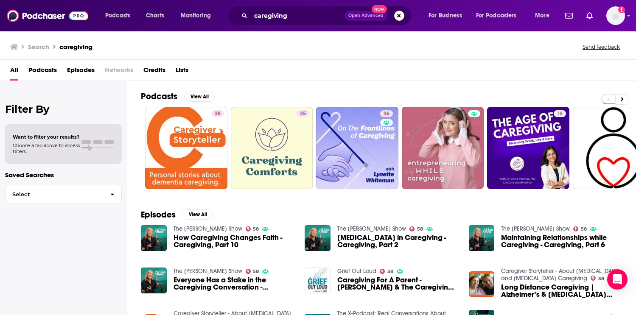
click at [51, 68] on span "Podcasts" at bounding box center [42, 71] width 28 height 17
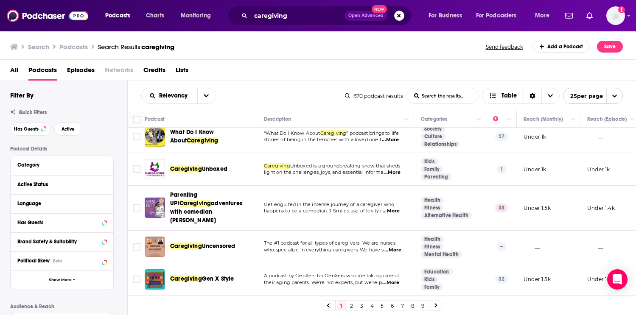
scroll to position [208, 0]
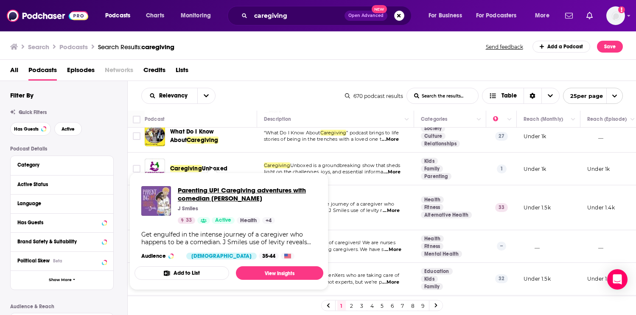
click at [212, 189] on span "Parenting UP! Caregiving adventures with comedian J Smiles" at bounding box center [247, 194] width 139 height 16
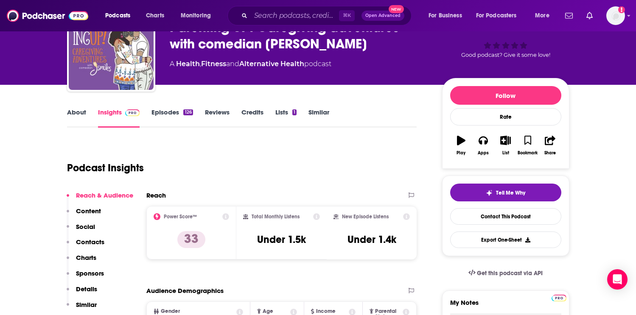
scroll to position [26, 0]
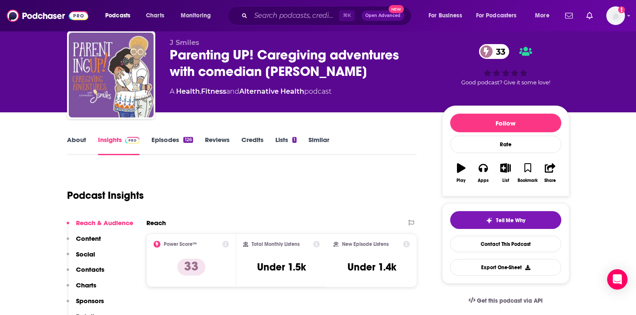
click at [167, 134] on div "About Insights Episodes 126 Reviews Credits Lists 1 Similar" at bounding box center [242, 144] width 350 height 21
click at [168, 139] on link "Episodes 126" at bounding box center [171, 146] width 41 height 20
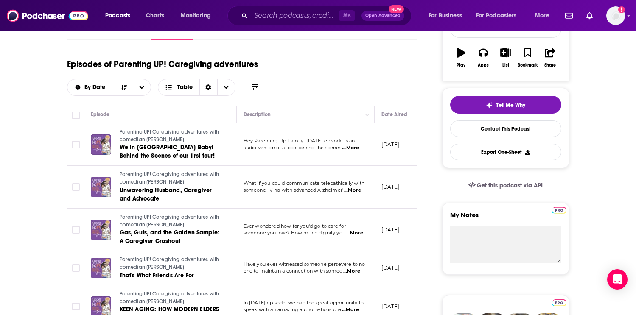
scroll to position [142, 0]
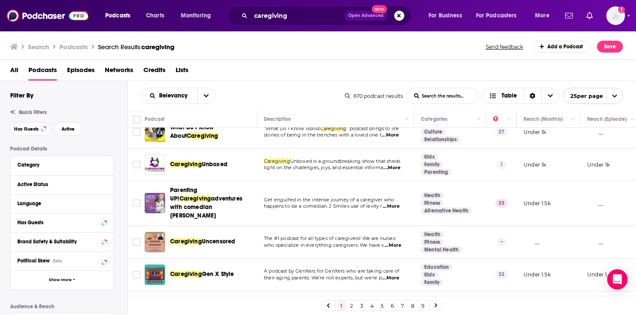
scroll to position [225, 0]
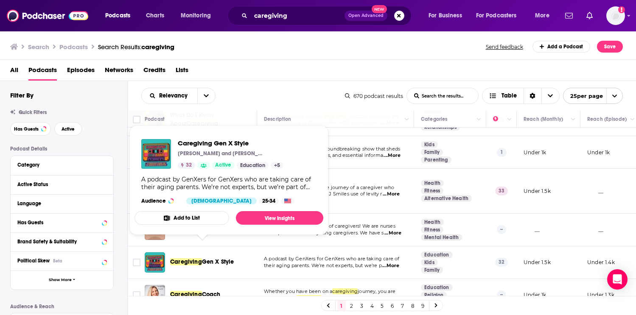
click at [218, 258] on span "Gen X Style" at bounding box center [218, 261] width 32 height 7
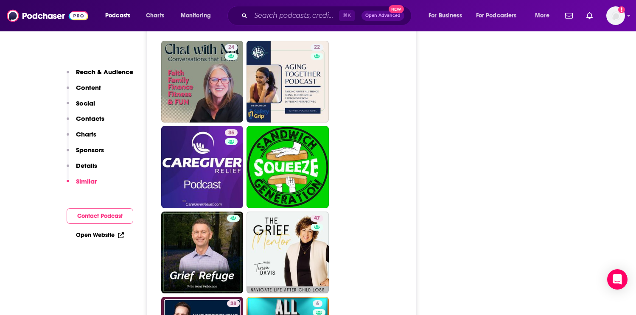
scroll to position [1882, 0]
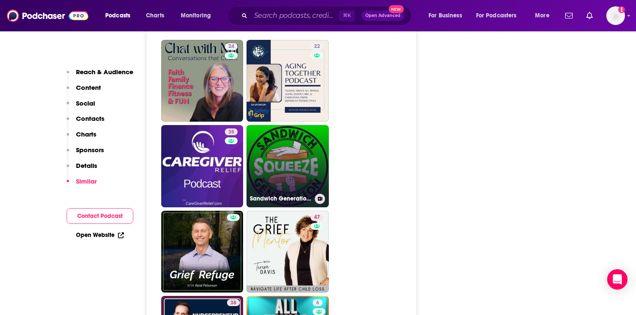
click at [289, 154] on link "Sandwich Generation Squeeze" at bounding box center [287, 166] width 82 height 82
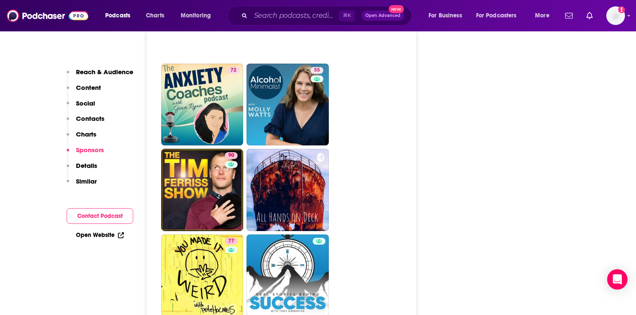
scroll to position [2704, 0]
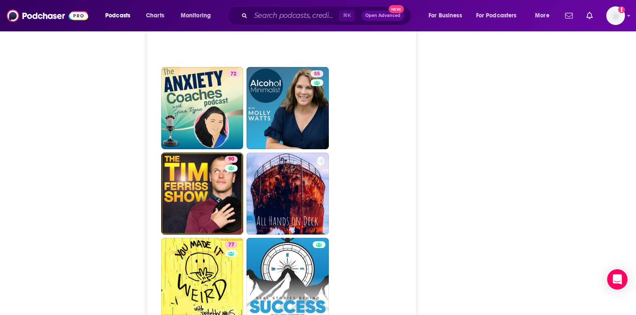
type input "https://www.podchaser.com/podcasts/caregiving-gen-x-style-4952451"
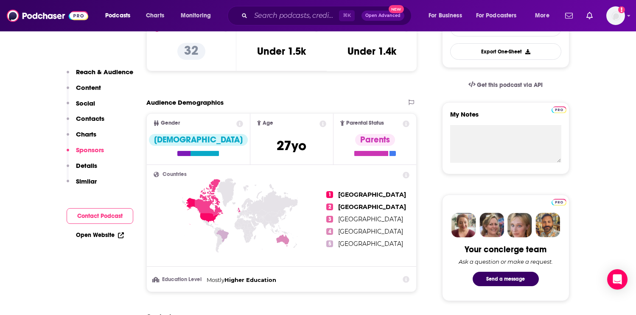
scroll to position [368, 0]
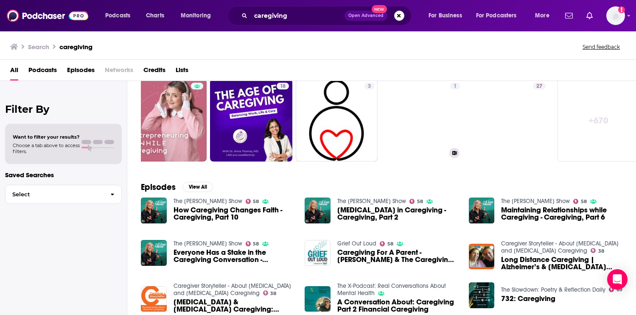
scroll to position [0, 284]
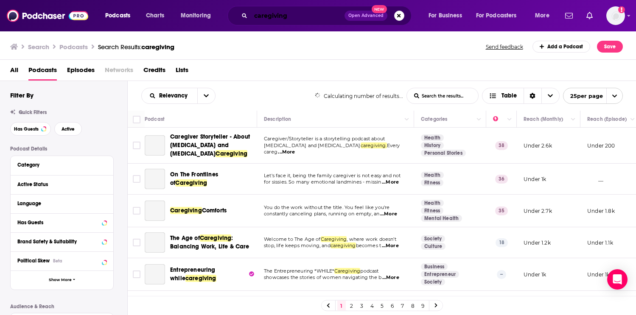
click at [280, 11] on input "caregiving" at bounding box center [298, 16] width 94 height 14
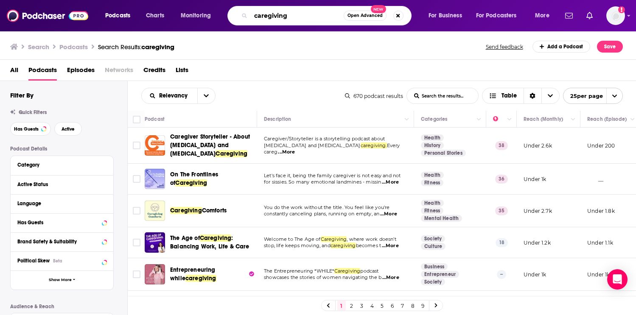
click at [269, 16] on input "caregiving" at bounding box center [297, 16] width 93 height 14
type input "parenting"
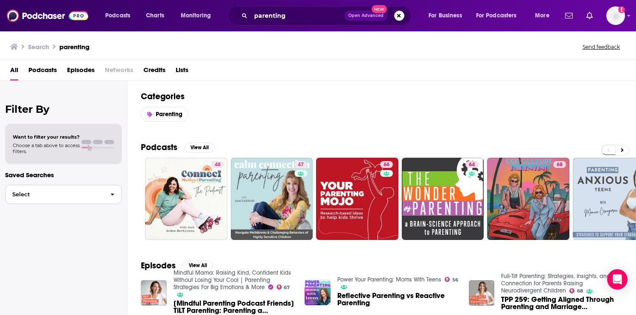
click at [78, 190] on button "Select" at bounding box center [63, 194] width 117 height 19
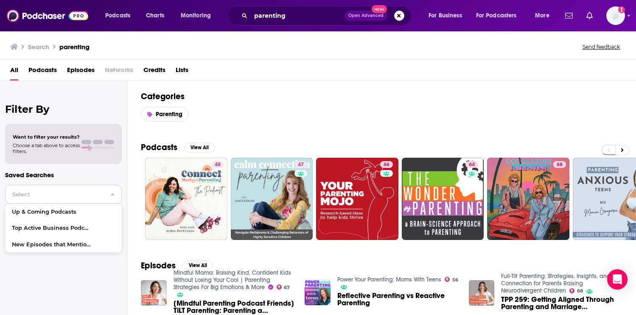
click at [66, 198] on button "Select" at bounding box center [63, 194] width 117 height 19
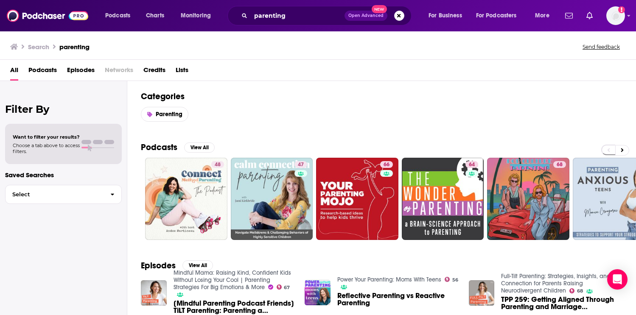
click at [53, 139] on span "Want to filter your results?" at bounding box center [46, 137] width 67 height 6
click at [163, 116] on span "Parenting" at bounding box center [169, 114] width 27 height 7
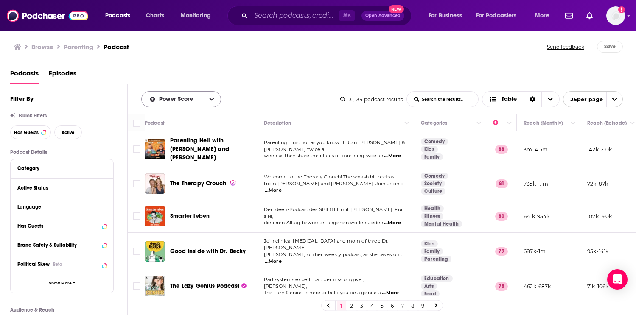
click at [181, 105] on div "Power Score" at bounding box center [181, 99] width 80 height 16
click at [214, 102] on button "open menu" at bounding box center [212, 99] width 18 height 15
click at [206, 142] on span "New" at bounding box center [187, 143] width 56 height 5
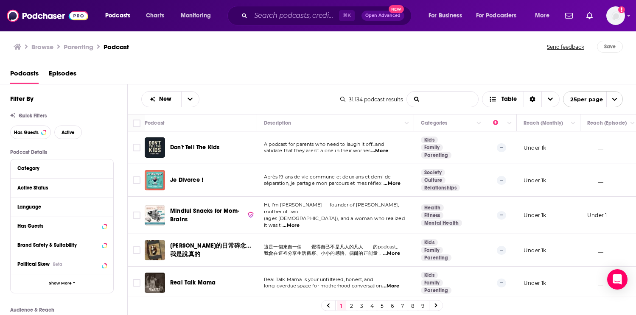
click at [439, 103] on input "List Search Input" at bounding box center [442, 99] width 71 height 15
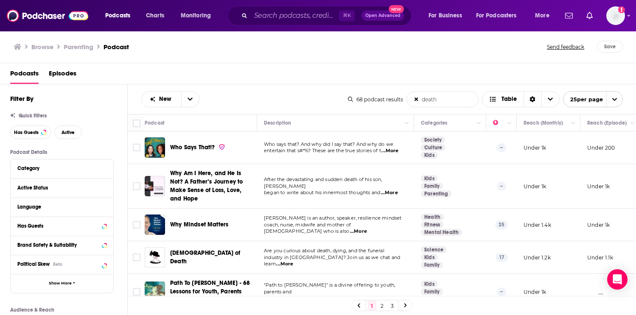
type input "death"
click at [394, 154] on span "...More" at bounding box center [389, 151] width 17 height 7
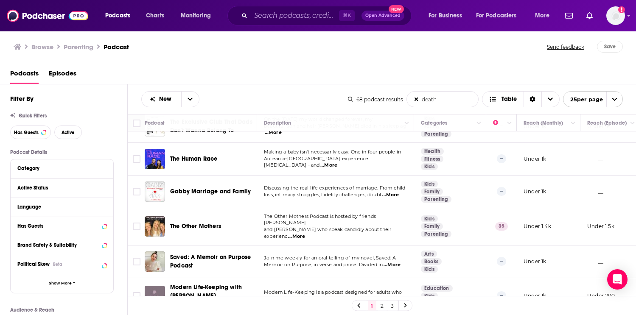
scroll to position [665, 0]
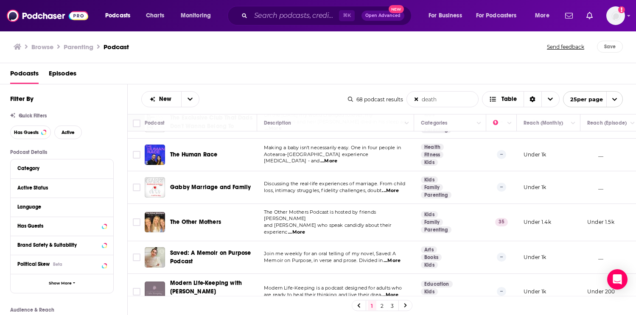
click at [382, 307] on link "2" at bounding box center [382, 306] width 8 height 10
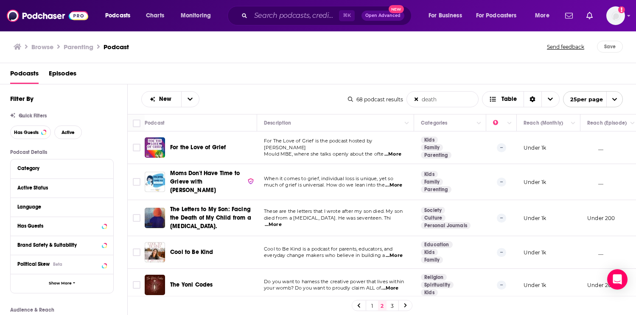
click at [395, 183] on span "...More" at bounding box center [393, 185] width 17 height 7
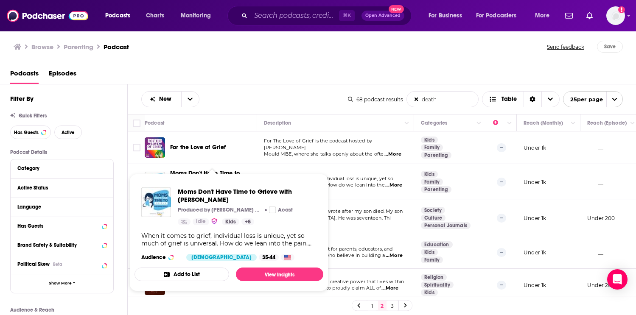
click at [212, 178] on span "Moms Don't Have Time to Grieve with Kelsey Chittick Produced by Zibby Audio Aca…" at bounding box center [228, 232] width 189 height 117
click at [210, 191] on span "Moms Don't Have Time to Grieve with Kelsey Chittick" at bounding box center [247, 195] width 139 height 16
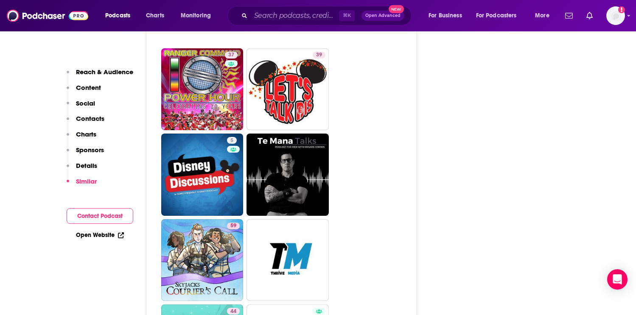
scroll to position [2779, 0]
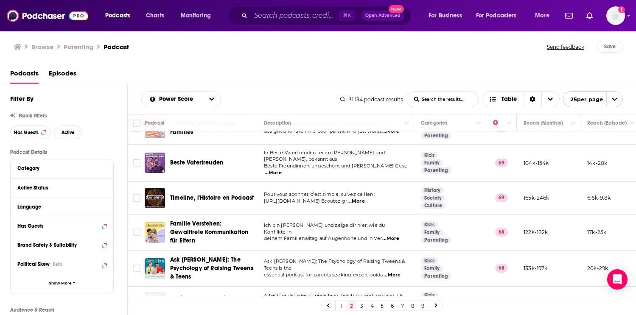
scroll to position [668, 0]
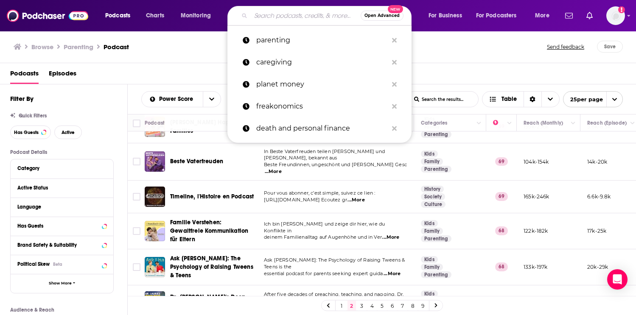
click at [278, 14] on input "Search podcasts, credits, & more..." at bounding box center [306, 16] width 110 height 14
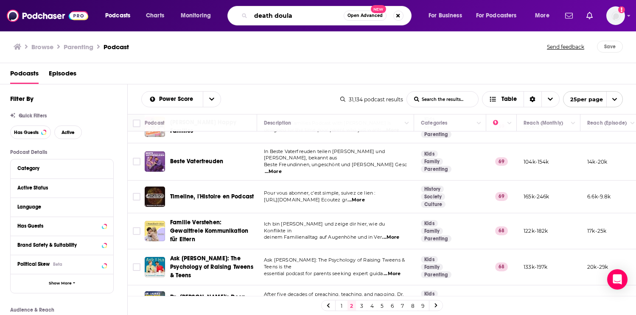
type input "death doula"
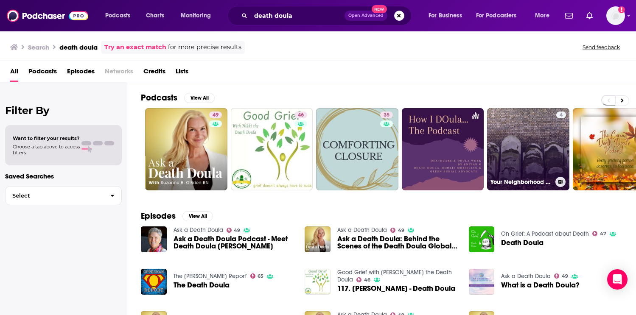
click at [536, 136] on link "4 Your Neighborhood Death Doula" at bounding box center [528, 149] width 82 height 82
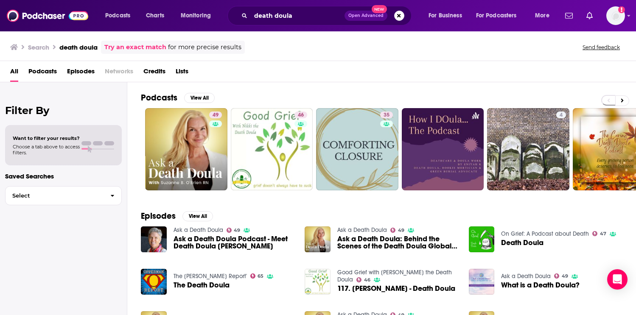
click at [45, 70] on span "Podcasts" at bounding box center [42, 72] width 28 height 17
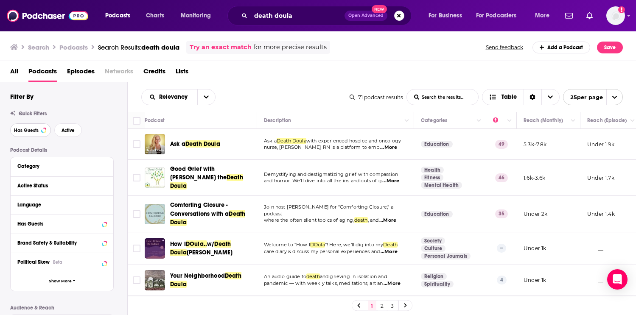
click at [31, 133] on span "Has Guests" at bounding box center [26, 130] width 25 height 5
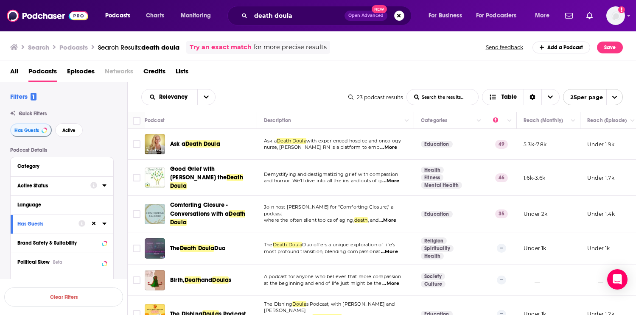
click at [102, 190] on div at bounding box center [98, 185] width 16 height 11
click at [104, 187] on icon at bounding box center [104, 185] width 4 height 2
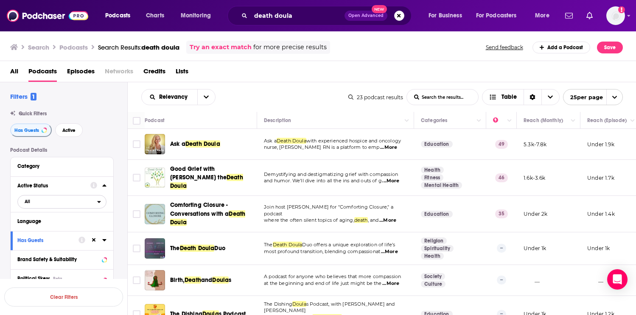
click at [65, 208] on button "All" at bounding box center [61, 202] width 89 height 14
click at [55, 231] on span "Active" at bounding box center [45, 229] width 46 height 5
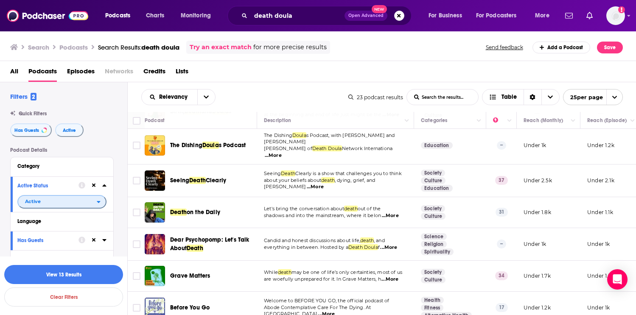
scroll to position [170, 0]
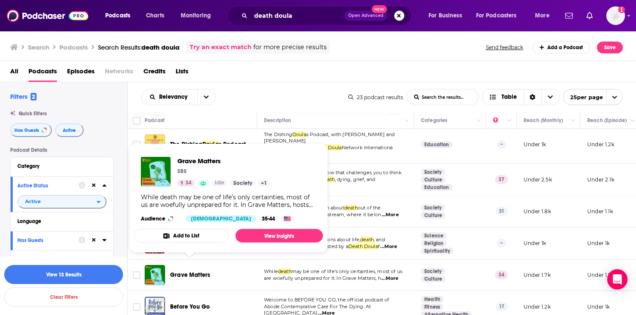
click at [190, 271] on span "Grave Matters" at bounding box center [190, 274] width 40 height 7
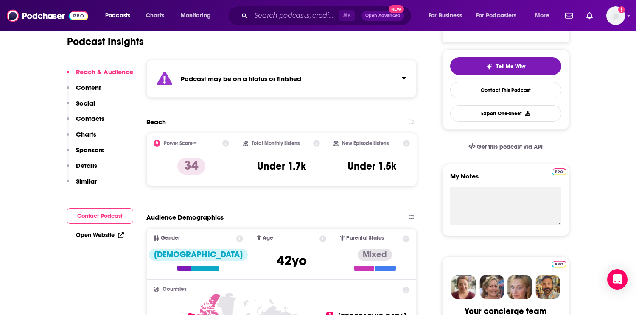
scroll to position [187, 0]
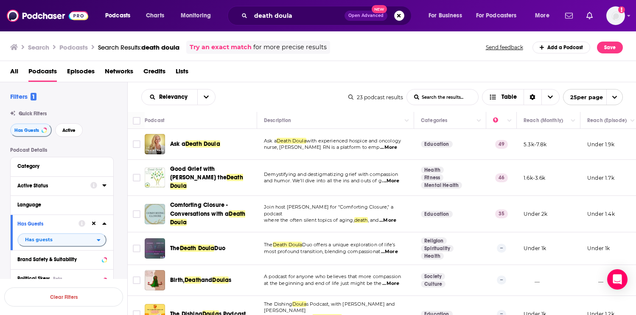
click at [103, 188] on icon at bounding box center [104, 185] width 4 height 7
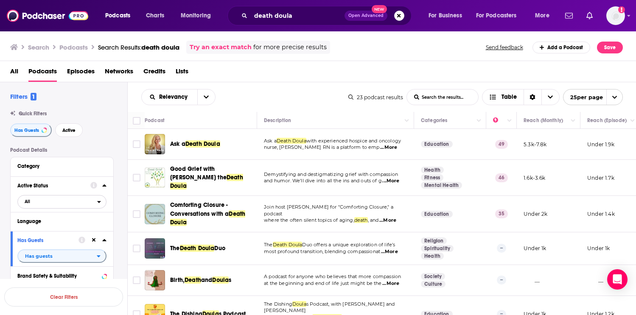
click at [99, 205] on icon "open menu" at bounding box center [99, 202] width 4 height 6
click at [59, 229] on span "Active" at bounding box center [45, 229] width 46 height 5
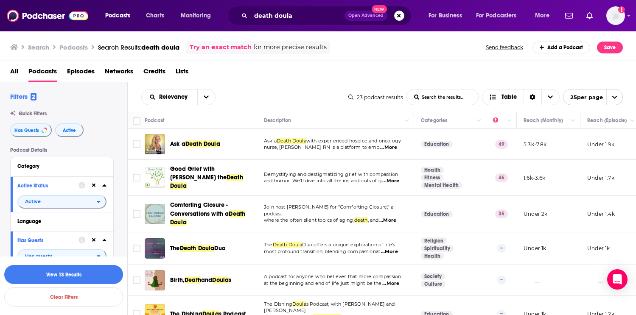
click at [391, 149] on span "...More" at bounding box center [388, 147] width 17 height 7
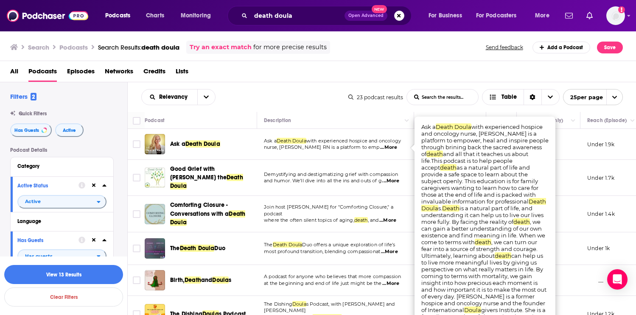
click at [202, 147] on span "Death Doula" at bounding box center [202, 143] width 35 height 7
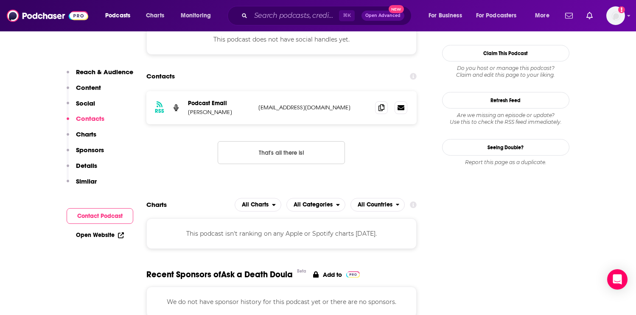
scroll to position [758, 0]
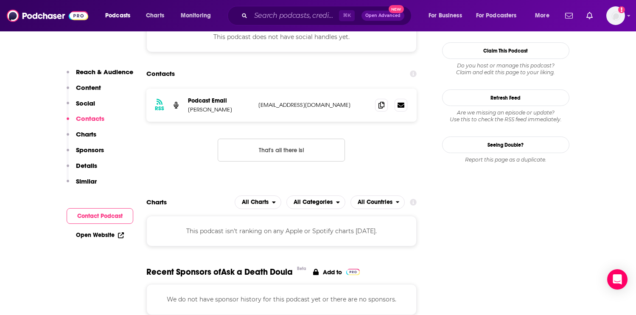
click at [292, 101] on p "[EMAIL_ADDRESS][DOMAIN_NAME]" at bounding box center [313, 104] width 110 height 7
copy div "[EMAIL_ADDRESS][DOMAIN_NAME] [EMAIL_ADDRESS][DOMAIN_NAME]"
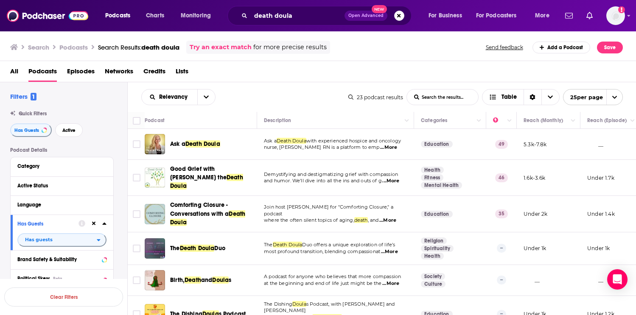
click at [332, 174] on span "Demystifying and destigmatizing grief with compassion" at bounding box center [331, 174] width 134 height 6
click at [394, 179] on span "...More" at bounding box center [390, 181] width 17 height 7
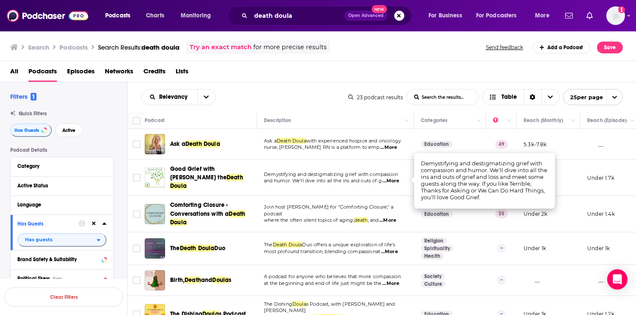
click at [393, 179] on span "...More" at bounding box center [390, 181] width 17 height 7
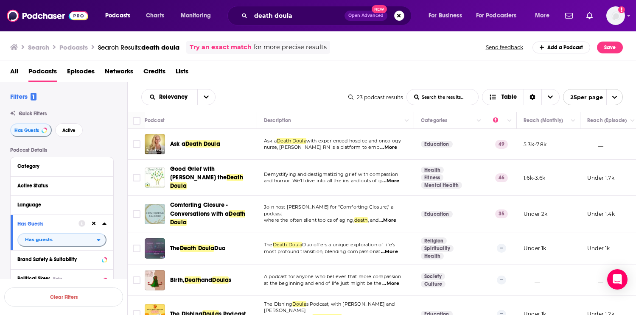
click at [340, 173] on span "Demystifying and destigmatizing grief with compassion" at bounding box center [331, 174] width 134 height 6
click at [199, 173] on span "Good Grief with Nikki the" at bounding box center [198, 173] width 56 height 16
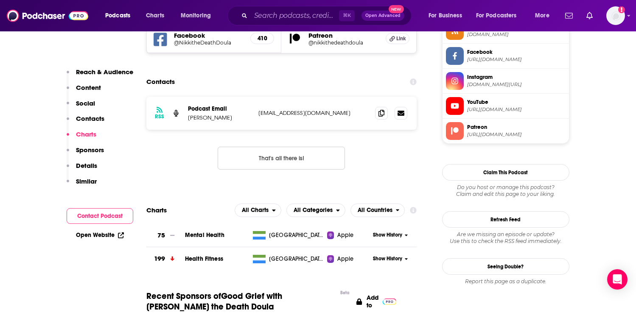
scroll to position [634, 0]
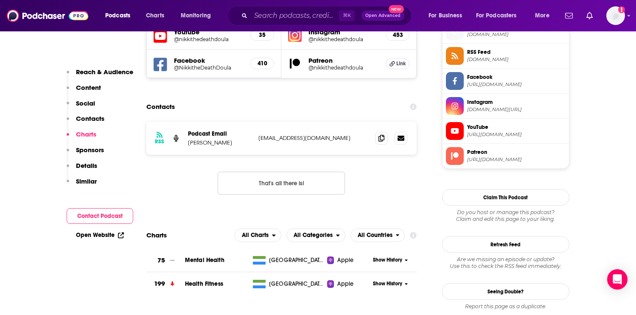
click at [285, 138] on p "theonlynikki@gmail.com" at bounding box center [313, 137] width 110 height 7
copy div "theonlynikki@gmail.com theonlynikki@gmail.com"
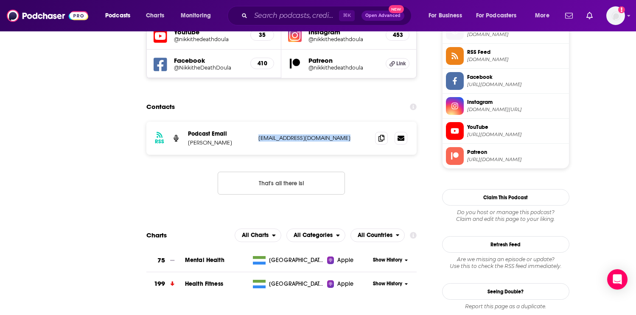
scroll to position [0, 0]
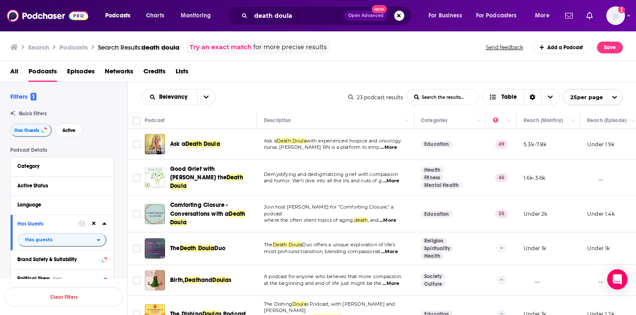
click at [393, 249] on span "...More" at bounding box center [389, 252] width 17 height 7
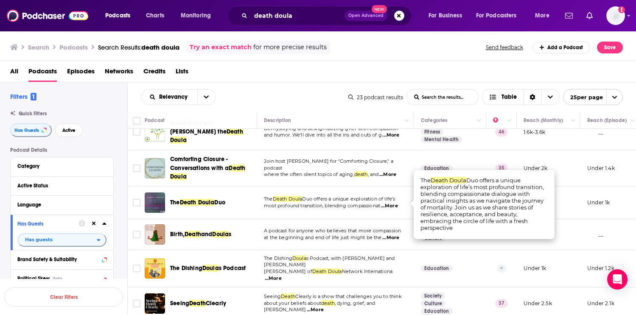
scroll to position [47, 0]
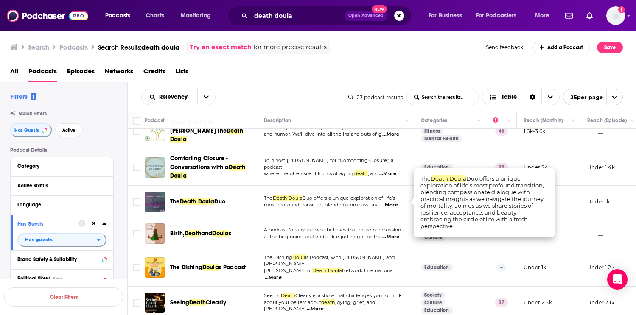
click at [282, 274] on span "...More" at bounding box center [273, 277] width 17 height 7
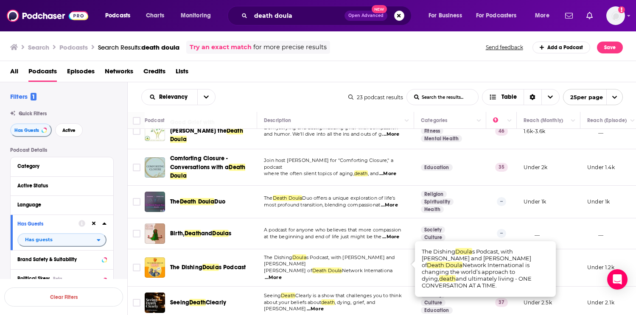
click at [201, 264] on span "The Dishing" at bounding box center [186, 267] width 32 height 7
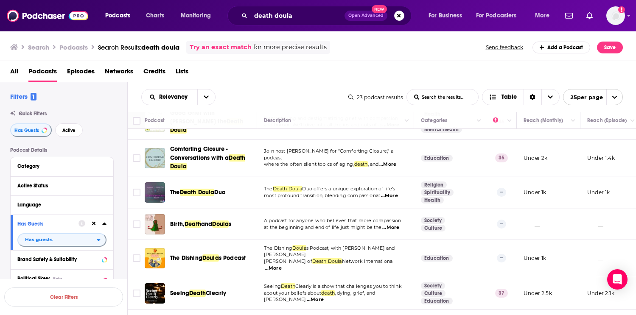
scroll to position [76, 0]
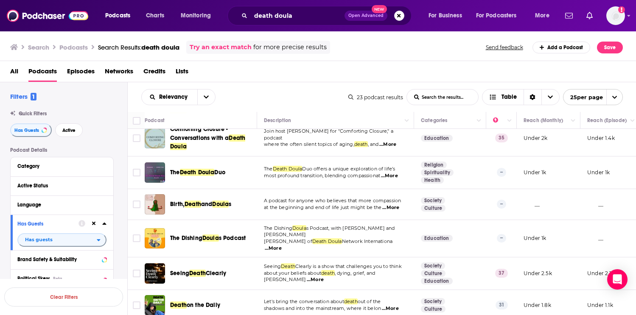
click at [200, 270] on span "Death" at bounding box center [197, 273] width 17 height 7
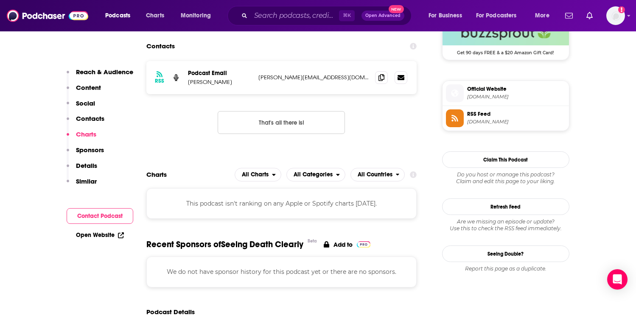
scroll to position [636, 0]
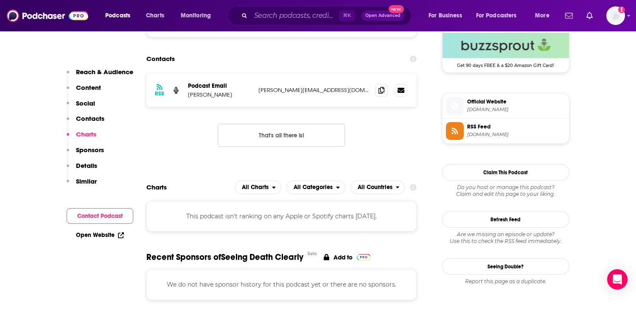
click at [277, 91] on p "jill@endoflifeclarity.com" at bounding box center [313, 90] width 110 height 7
copy div "jill@endoflifeclarity.com jill@endoflifeclarity.com"
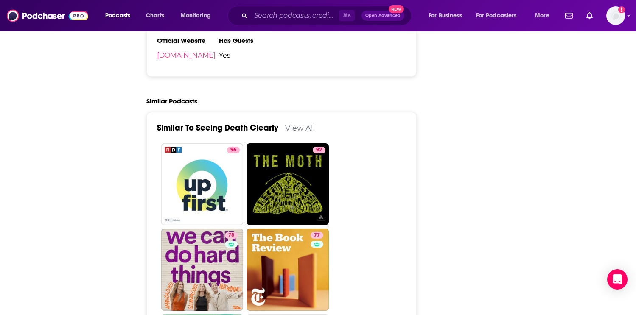
scroll to position [0, 0]
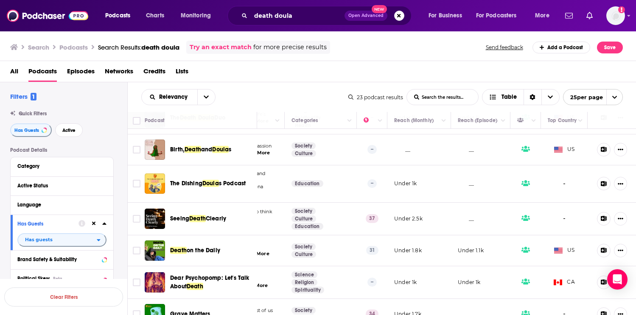
scroll to position [132, 129]
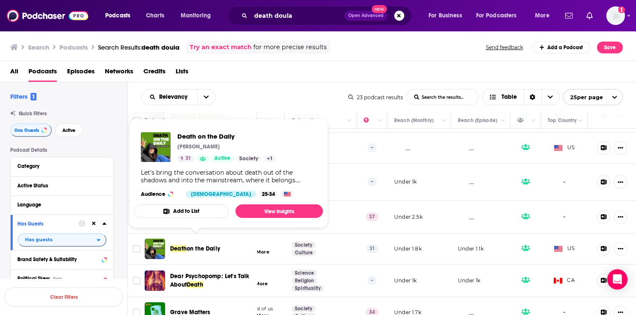
click at [203, 245] on span "on the Daily" at bounding box center [204, 248] width 34 height 7
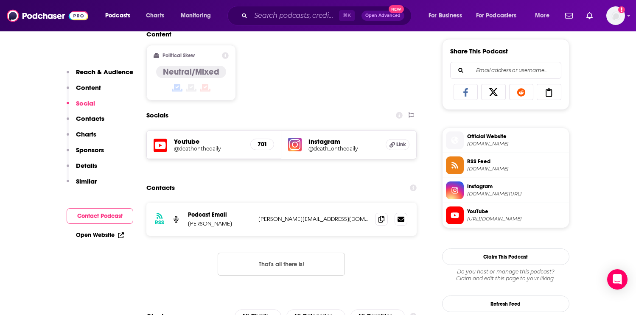
scroll to position [524, 0]
click at [281, 220] on p "tanya@greeninthegrey.com" at bounding box center [313, 219] width 110 height 7
copy div "tanya@greeninthegrey.com tanya@greeninthegrey.com"
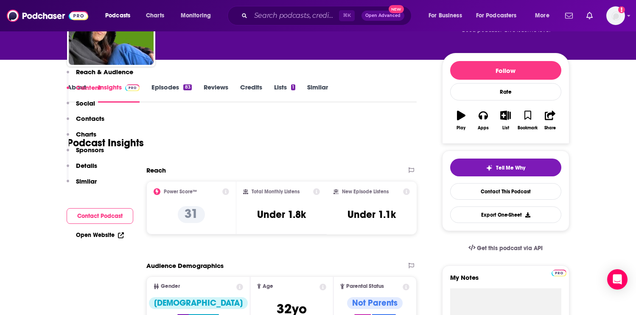
scroll to position [62, 0]
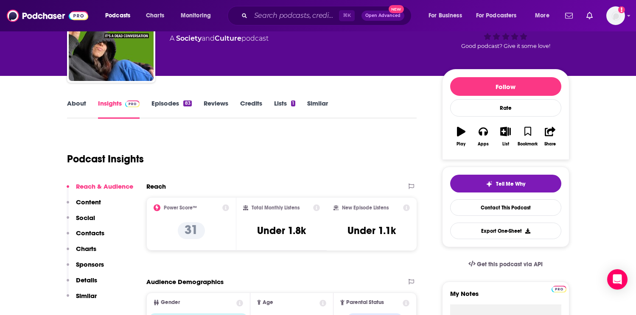
click at [169, 101] on link "Episodes 83" at bounding box center [171, 109] width 40 height 20
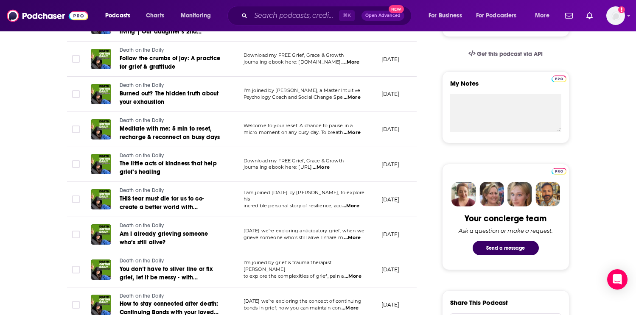
scroll to position [302, 0]
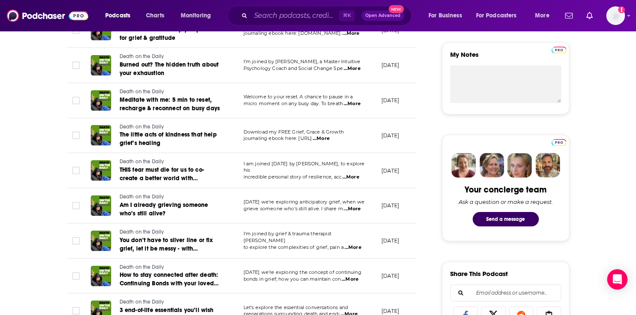
click at [352, 245] on span "...More" at bounding box center [352, 247] width 17 height 7
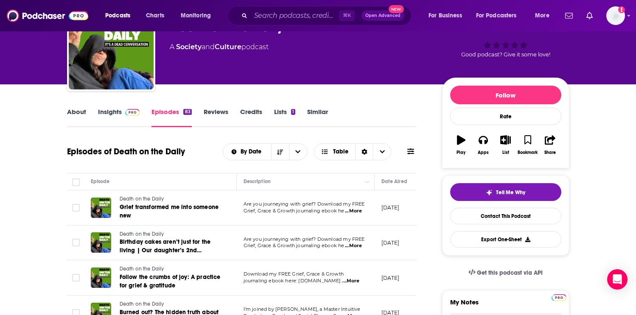
scroll to position [50, 0]
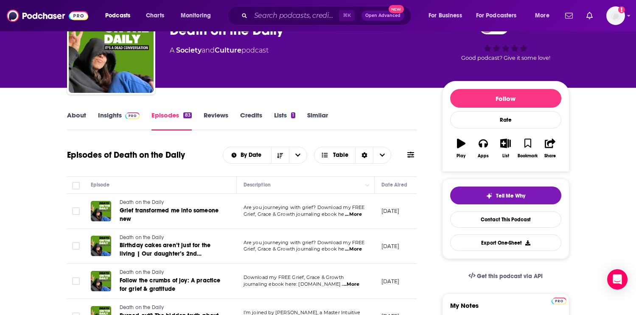
click at [101, 111] on link "Insights" at bounding box center [119, 121] width 42 height 20
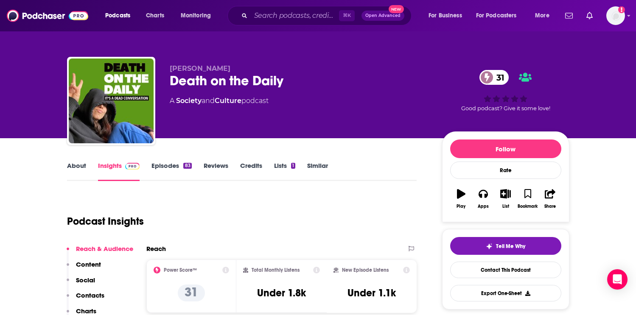
click at [114, 165] on link "Insights" at bounding box center [119, 172] width 42 height 20
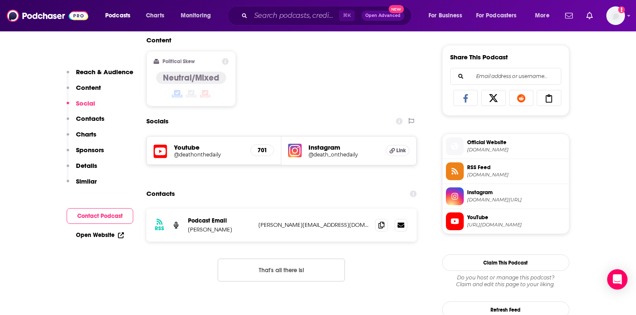
scroll to position [520, 0]
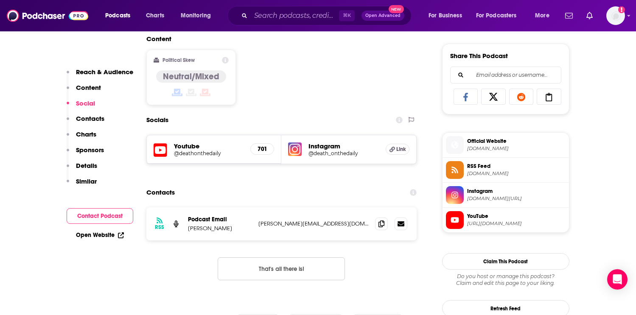
click at [326, 148] on h5 "Instagram" at bounding box center [343, 146] width 70 height 8
click at [326, 155] on h5 "@death_onthedaily" at bounding box center [343, 153] width 70 height 6
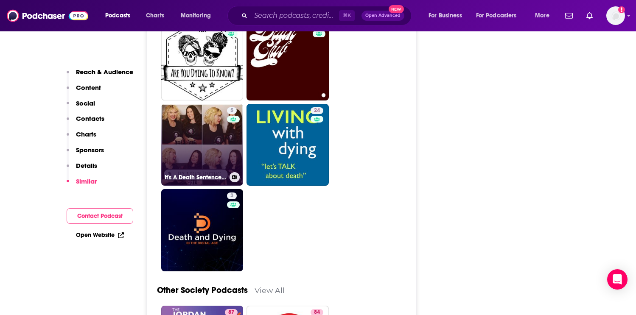
scroll to position [1479, 0]
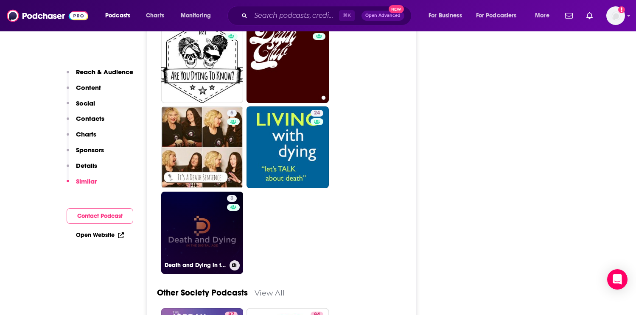
click at [214, 233] on link "3 Death and Dying in the Digital Age" at bounding box center [202, 233] width 82 height 82
type input "https://www.podchaser.com/podcasts/death-and-dying-in-the-digital-5862419"
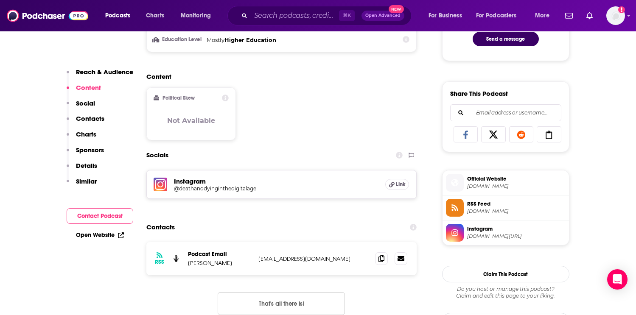
scroll to position [486, 0]
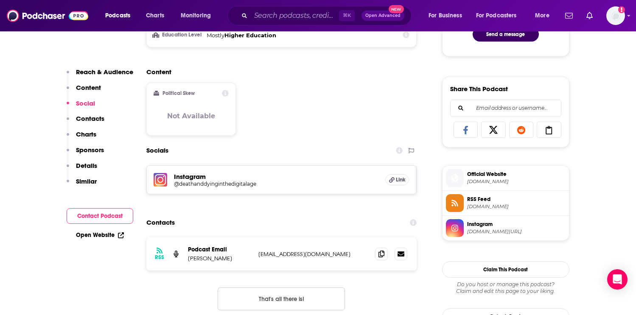
click at [313, 254] on p "digitallegacypod@gmail.com" at bounding box center [313, 254] width 110 height 7
copy div "digitallegacypod@gmail.com digitallegacypod@gmail.com"
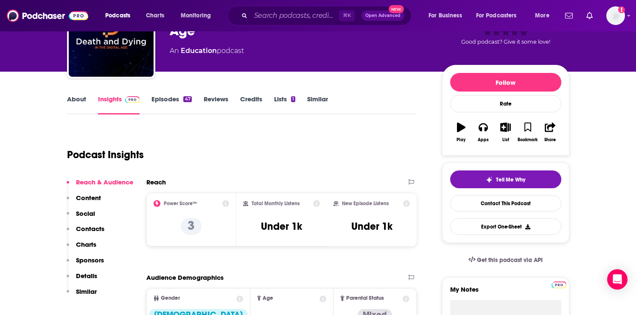
scroll to position [63, 0]
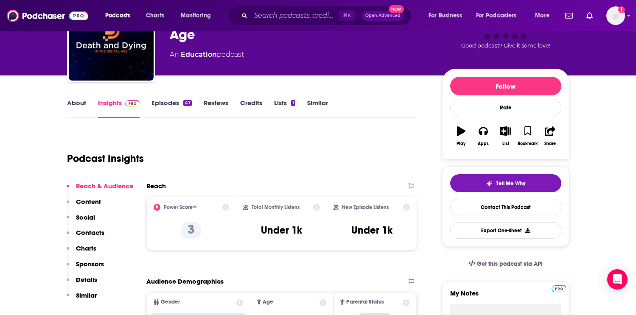
click at [173, 103] on link "Episodes 47" at bounding box center [171, 109] width 40 height 20
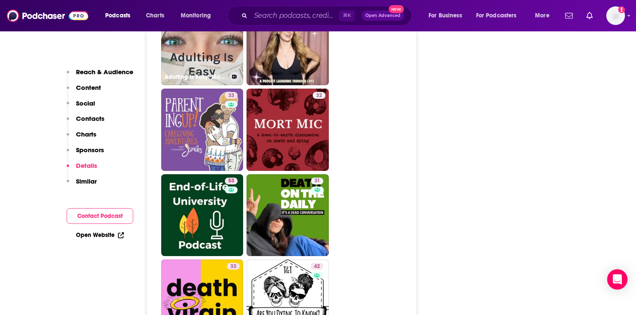
scroll to position [1168, 0]
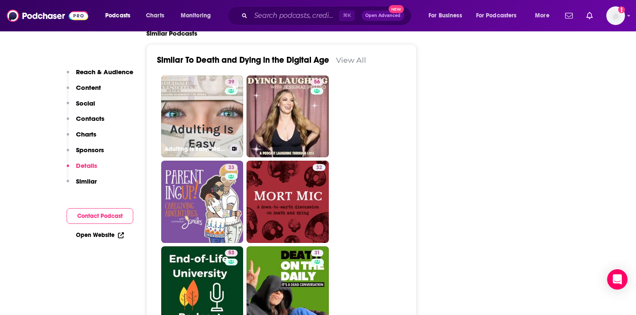
click at [201, 127] on link "39 Adulting Is Easy: Making Personal Finance & Real Estate Easy" at bounding box center [202, 116] width 82 height 82
type input "https://www.podchaser.com/podcasts/adulting-is-easy-making-person-938534"
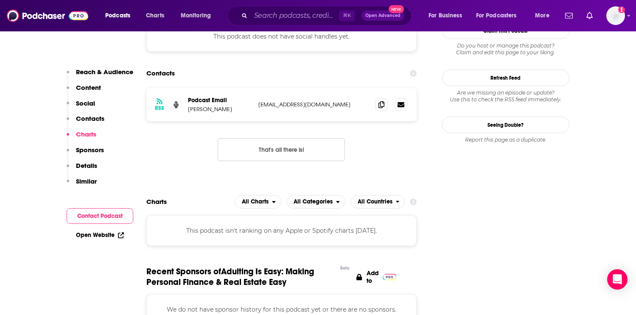
scroll to position [761, 0]
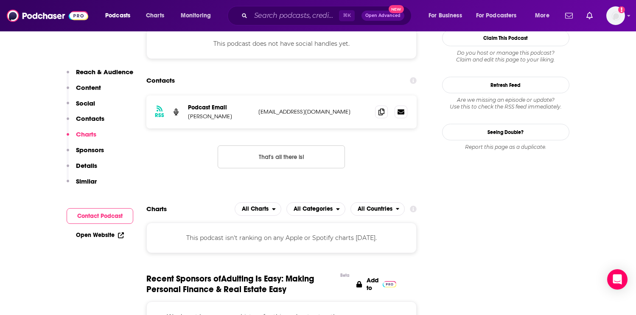
click at [299, 108] on p "realadultingiseasy@gmail.com" at bounding box center [313, 111] width 110 height 7
copy div "realadultingiseasy@gmail.com realadultingiseasy@gmail.com"
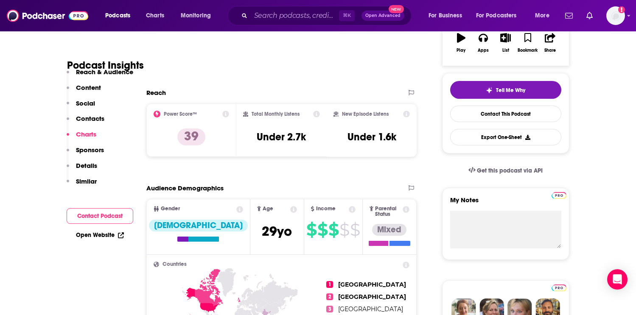
scroll to position [34, 0]
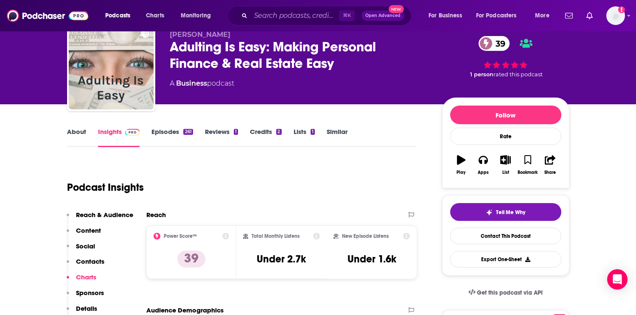
click at [170, 129] on link "Episodes 261" at bounding box center [171, 138] width 41 height 20
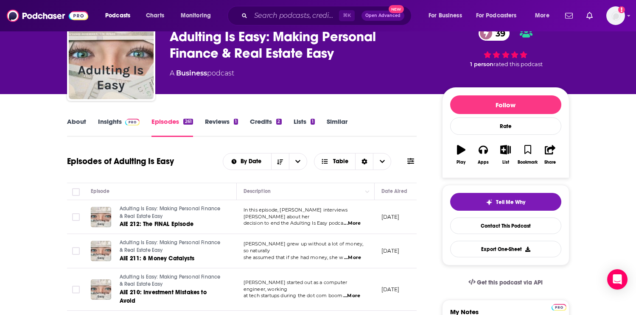
scroll to position [48, 0]
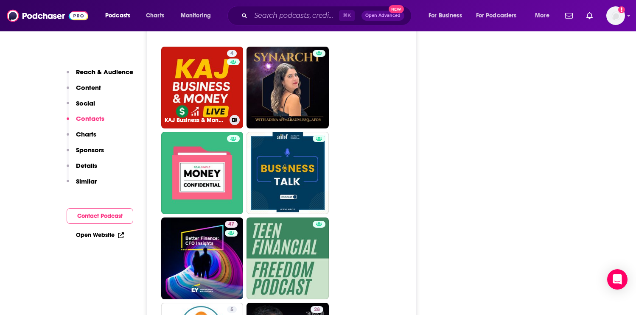
scroll to position [1965, 0]
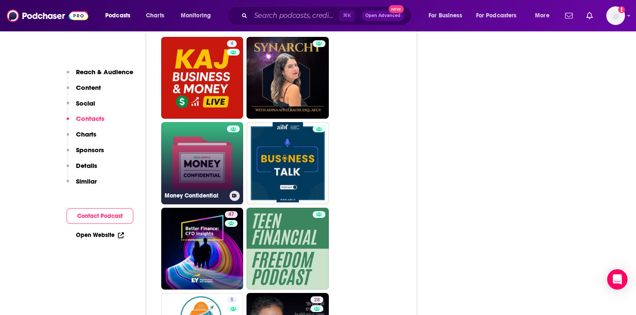
click at [203, 123] on link "Money Confidential" at bounding box center [202, 163] width 82 height 82
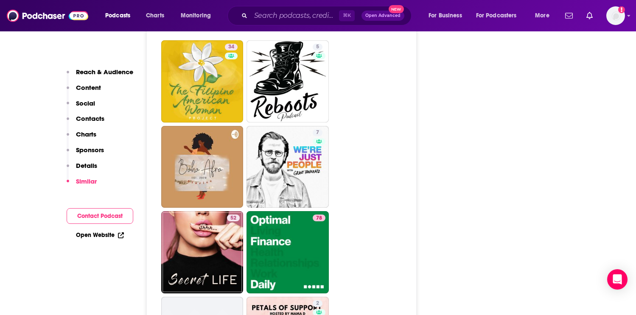
scroll to position [2425, 0]
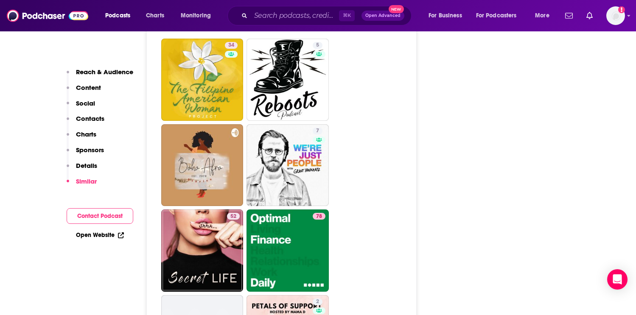
type input "https://www.podchaser.com/podcasts/death-on-the-daily-5807317"
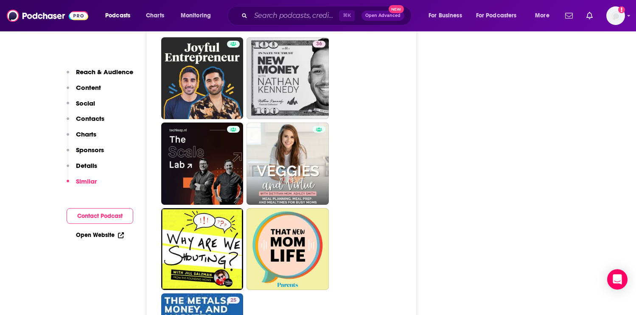
scroll to position [1802, 0]
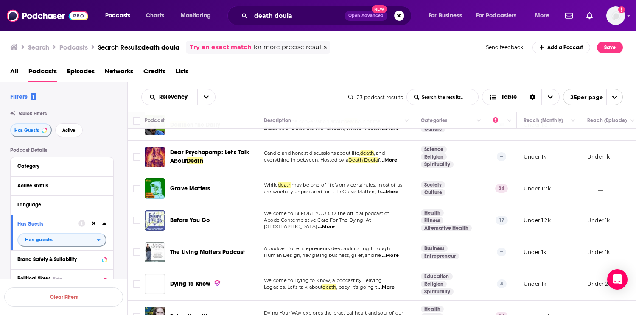
scroll to position [259, 0]
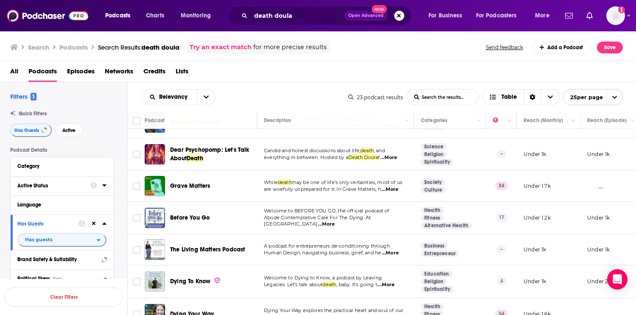
click at [105, 188] on icon at bounding box center [104, 185] width 4 height 7
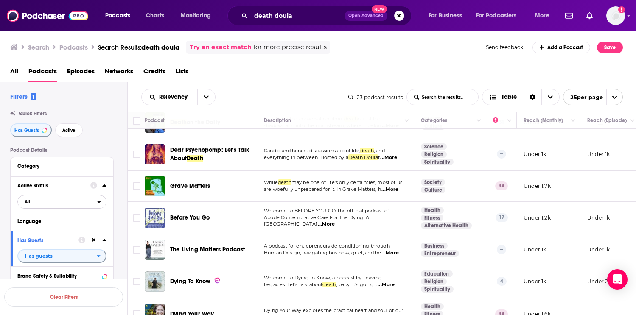
click at [104, 203] on div "open menu" at bounding box center [101, 202] width 9 height 6
click at [56, 228] on span "Active" at bounding box center [45, 229] width 46 height 5
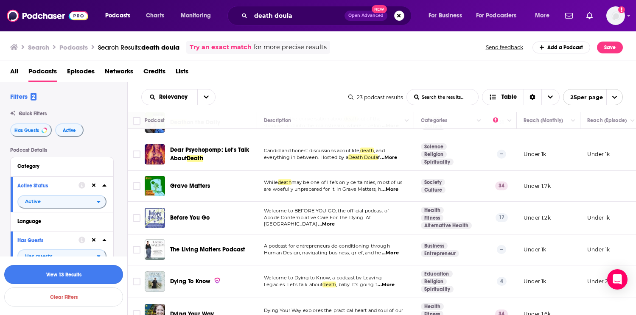
click at [82, 275] on button "View 13 Results" at bounding box center [63, 274] width 119 height 19
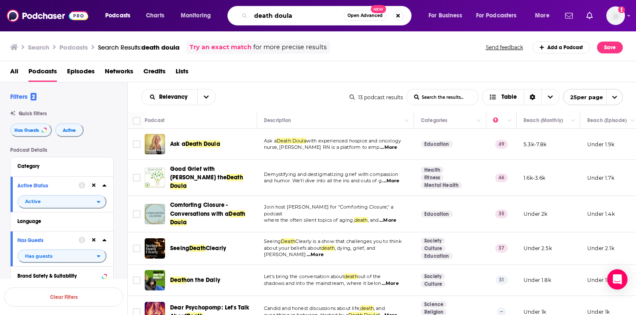
click at [274, 19] on input "death doula" at bounding box center [297, 16] width 93 height 14
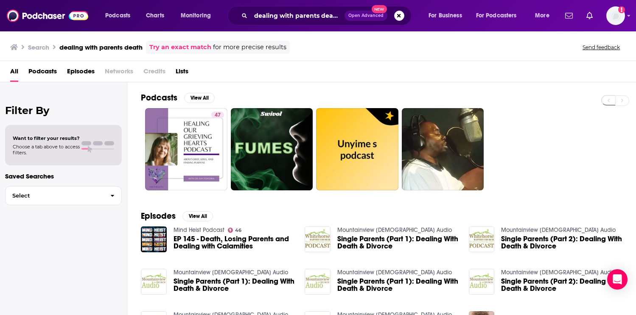
click at [44, 67] on span "Podcasts" at bounding box center [42, 72] width 28 height 17
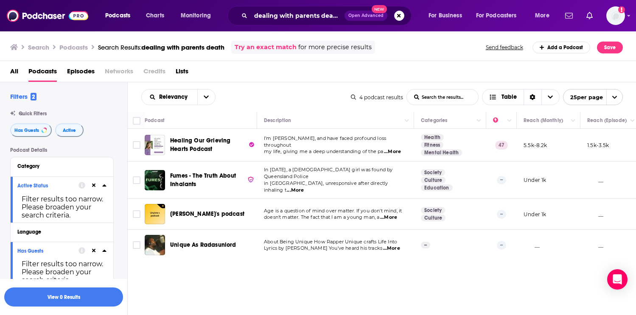
click at [81, 71] on span "Episodes" at bounding box center [81, 72] width 28 height 17
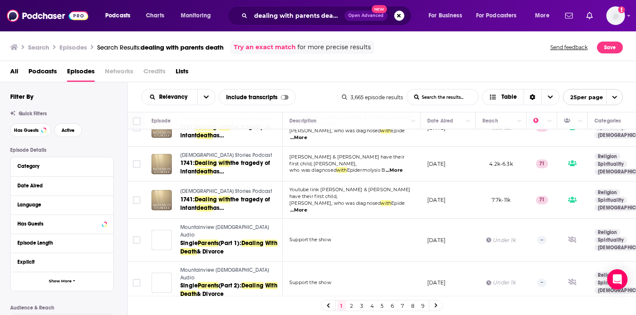
scroll to position [391, 0]
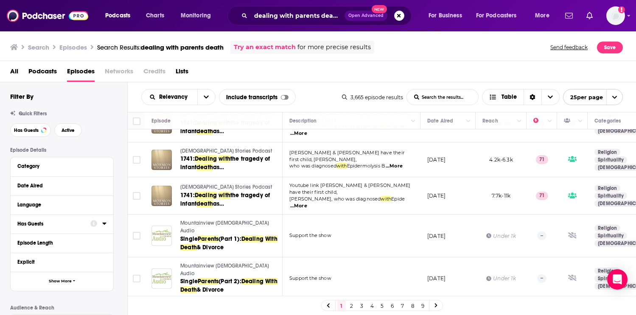
click at [83, 227] on div "Has Guests" at bounding box center [50, 224] width 67 height 6
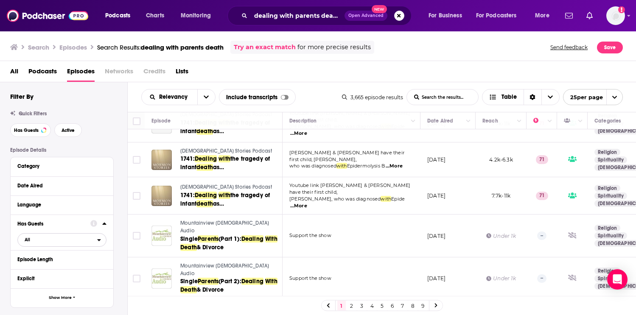
click at [34, 243] on span "All" at bounding box center [57, 239] width 79 height 11
click at [44, 284] on span "Has guests" at bounding box center [47, 281] width 51 height 5
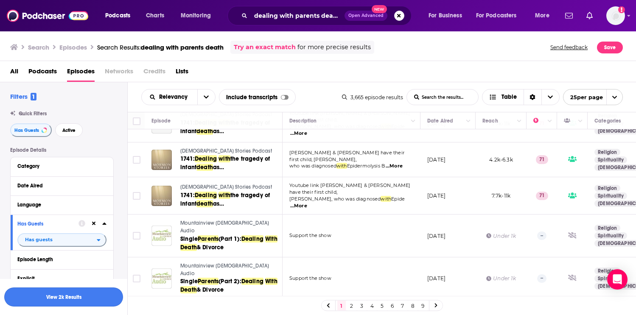
click at [81, 294] on button "View 2k Results" at bounding box center [63, 297] width 119 height 19
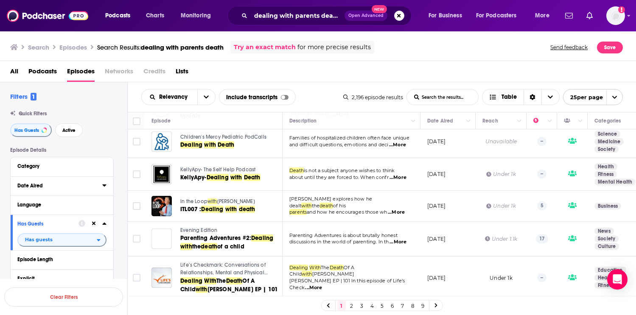
click at [104, 189] on icon at bounding box center [104, 185] width 4 height 7
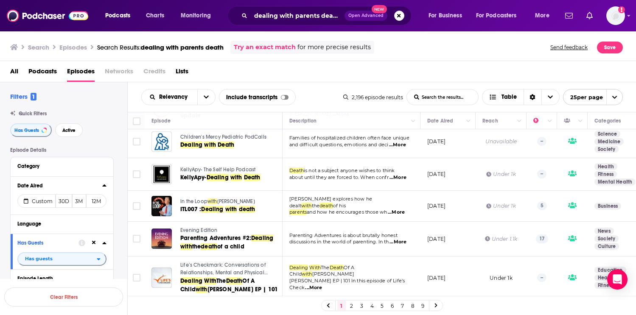
click at [105, 188] on icon at bounding box center [104, 185] width 4 height 7
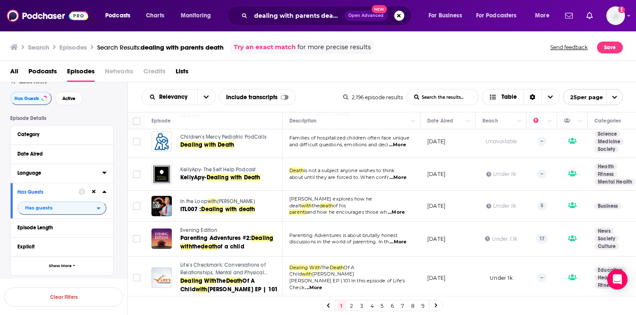
scroll to position [33, 0]
click at [73, 101] on button "Active" at bounding box center [69, 98] width 28 height 14
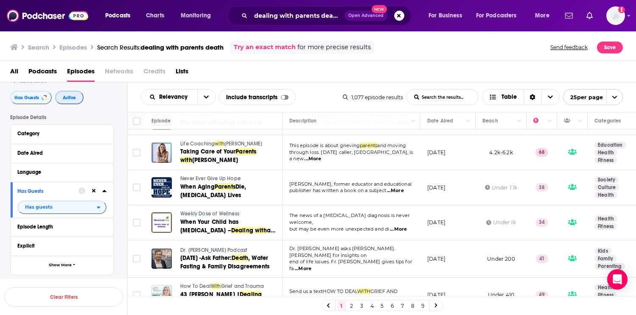
scroll to position [703, 0]
click at [349, 304] on link "2" at bounding box center [351, 306] width 8 height 10
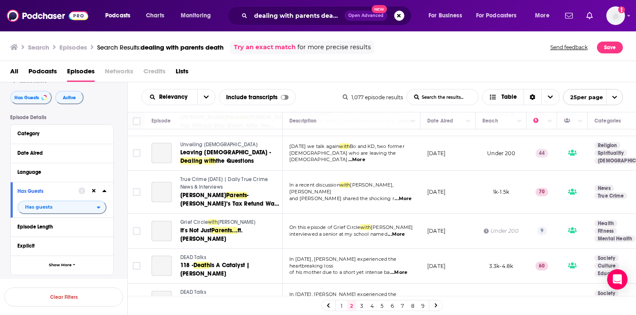
scroll to position [372, 0]
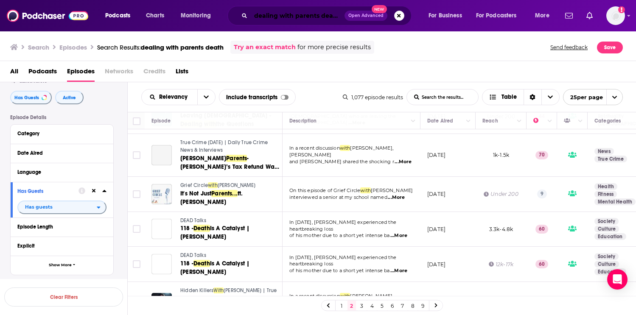
click at [302, 16] on input "dealing with parents death" at bounding box center [298, 16] width 94 height 14
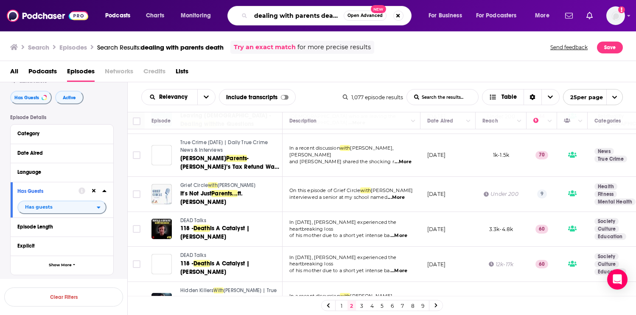
click at [302, 16] on input "dealing with parents death" at bounding box center [297, 16] width 93 height 14
type input "estate law"
